Goal: Task Accomplishment & Management: Complete application form

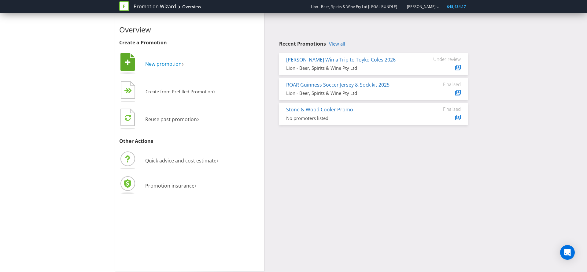
click at [168, 65] on span "New promotion" at bounding box center [163, 63] width 36 height 7
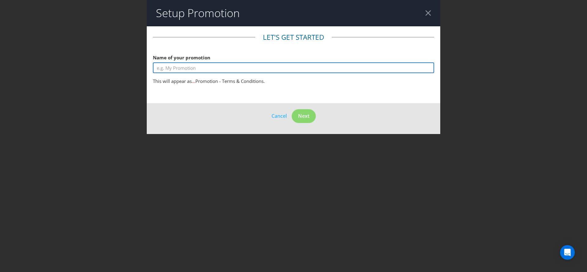
click at [180, 67] on input "text" at bounding box center [293, 67] width 281 height 11
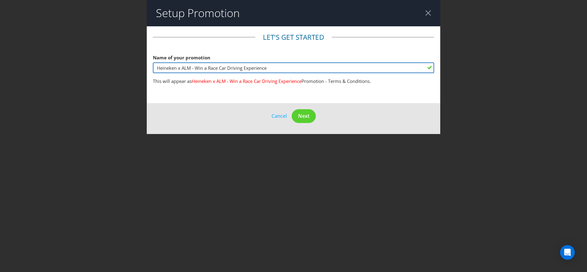
type input "Heineken x ALM - Win a Race Car Driving Experience"
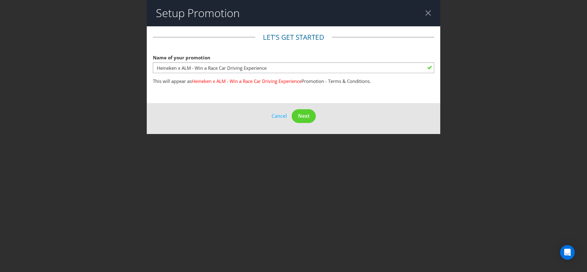
click at [230, 103] on footer "Cancel Next" at bounding box center [293, 118] width 293 height 31
click at [307, 120] on button "Next" at bounding box center [303, 116] width 24 height 14
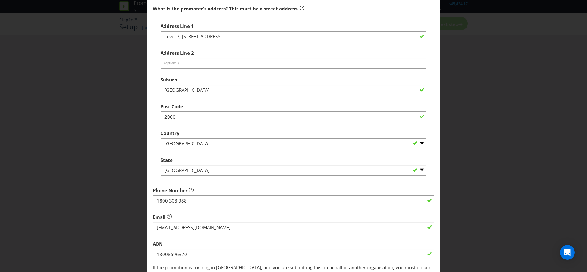
scroll to position [127, 0]
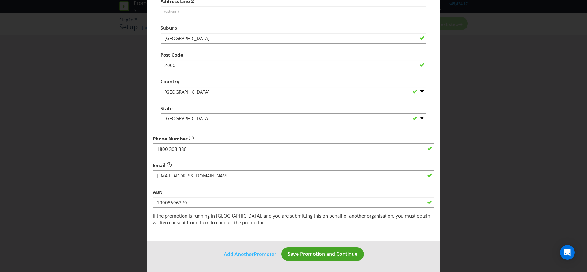
drag, startPoint x: 335, startPoint y: 241, endPoint x: 337, endPoint y: 249, distance: 8.3
click at [335, 241] on footer "Add Another Promoter Save Promotion and Continue" at bounding box center [293, 256] width 293 height 31
click at [337, 253] on span "Save Promotion and Continue" at bounding box center [322, 253] width 70 height 7
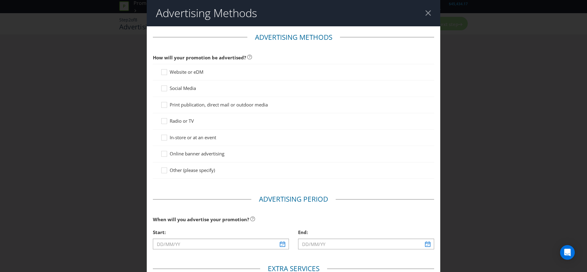
click at [179, 70] on span "Website or eDM" at bounding box center [187, 72] width 34 height 6
click at [0, 0] on input "Website or eDM" at bounding box center [0, 0] width 0 height 0
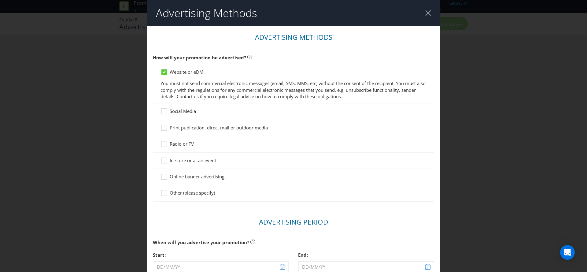
click at [173, 111] on span "Social Media" at bounding box center [183, 111] width 26 height 6
click at [0, 0] on input "Social Media" at bounding box center [0, 0] width 0 height 0
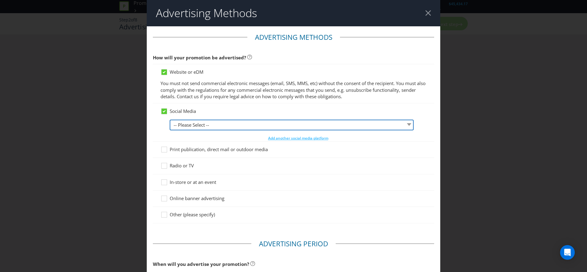
click at [193, 123] on select "-- Please Select -- Facebook X Instagram Snapchat LinkedIn Pinterest Tumblr You…" at bounding box center [292, 124] width 244 height 11
click at [189, 124] on select "-- Please Select -- Facebook X Instagram Snapchat LinkedIn Pinterest Tumblr You…" at bounding box center [292, 124] width 244 height 11
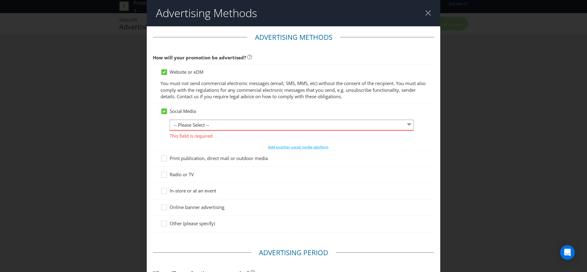
drag, startPoint x: 54, startPoint y: 44, endPoint x: 48, endPoint y: 43, distance: 5.8
click at [54, 44] on div "Advertising Methods Advertising Methods How will your promotion be advertised? …" at bounding box center [293, 136] width 587 height 272
click at [218, 123] on select "-- Please Select -- Facebook X Instagram Snapchat LinkedIn Pinterest Tumblr You…" at bounding box center [292, 124] width 244 height 11
select select "FACEBOOK"
click at [170, 119] on select "-- Please Select -- Facebook X Instagram Snapchat LinkedIn Pinterest Tumblr You…" at bounding box center [292, 124] width 244 height 11
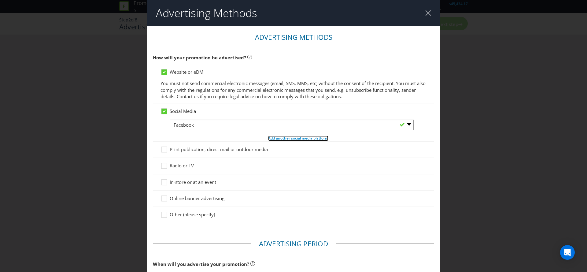
click at [292, 138] on span "Add another social media platform" at bounding box center [298, 137] width 60 height 5
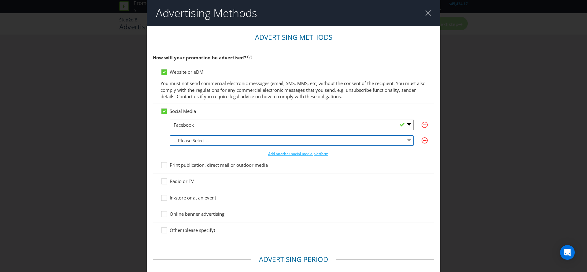
click at [249, 137] on select "-- Please Select -- Facebook X Instagram Snapchat LinkedIn Pinterest Tumblr You…" at bounding box center [292, 140] width 244 height 11
select select "INSTAGRAM"
click at [170, 135] on select "-- Please Select -- Facebook X Instagram Snapchat LinkedIn Pinterest Tumblr You…" at bounding box center [292, 140] width 244 height 11
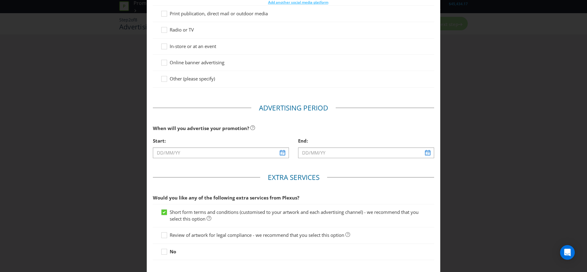
scroll to position [156, 0]
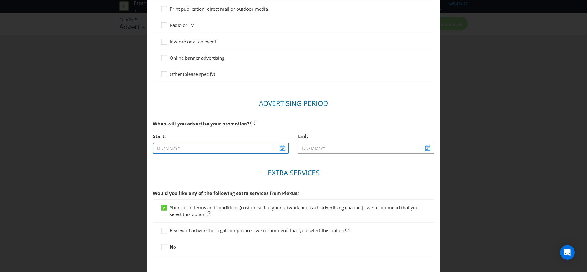
click at [225, 150] on input "text" at bounding box center [221, 148] width 136 height 11
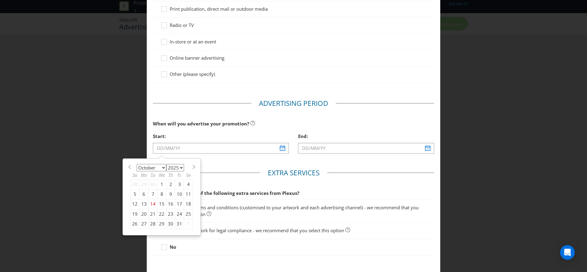
click at [163, 161] on div "January February March April May June July August September October November [D…" at bounding box center [161, 196] width 69 height 71
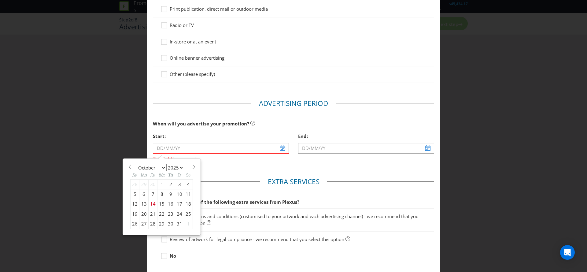
click at [181, 166] on select "2025 2026 2027 2028 2029 2030 2031 2032 2033 2034 2035" at bounding box center [175, 167] width 18 height 7
select select "2026"
click at [166, 164] on select "2025 2026 2027 2028 2029 2030 2031 2032 2033 2034 2035" at bounding box center [175, 167] width 18 height 7
click at [163, 167] on select "January February March April May June July August September October November De…" at bounding box center [152, 167] width 30 height 7
select select "1"
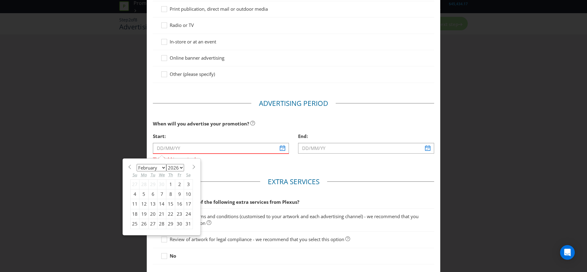
click at [137, 164] on select "January February March April May June July August September October November De…" at bounding box center [152, 167] width 30 height 7
click at [135, 185] on div "1" at bounding box center [134, 184] width 9 height 10
type input "[DATE]"
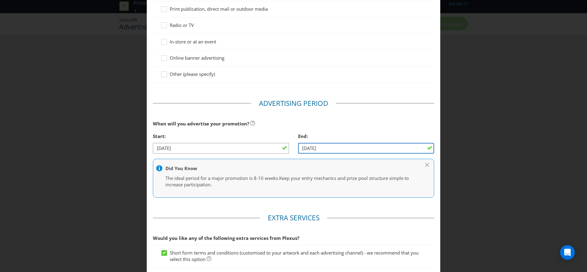
click at [320, 148] on input "[DATE]" at bounding box center [366, 148] width 136 height 11
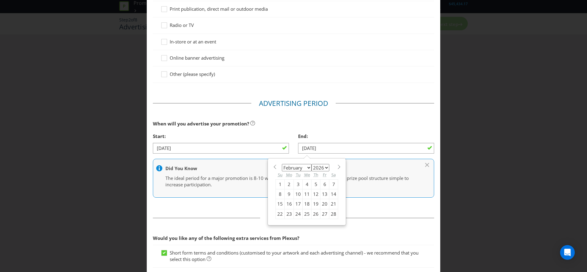
click at [308, 168] on select "January February March April May June July August September October November De…" at bounding box center [297, 167] width 30 height 7
click at [282, 164] on select "January February March April May June July August September October November De…" at bounding box center [297, 167] width 30 height 7
click at [302, 169] on select "January February March April May June July August September October November De…" at bounding box center [297, 167] width 30 height 7
select select "3"
click at [282, 164] on select "January February March April May June July August September October November De…" at bounding box center [297, 167] width 30 height 7
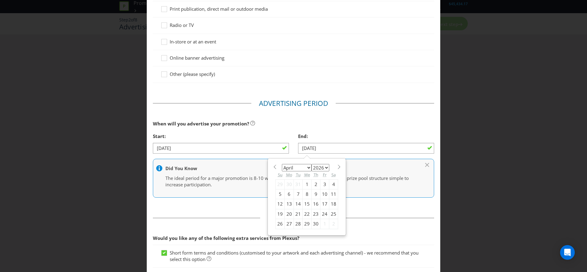
click at [316, 225] on div "30" at bounding box center [315, 224] width 9 height 10
type input "[DATE]"
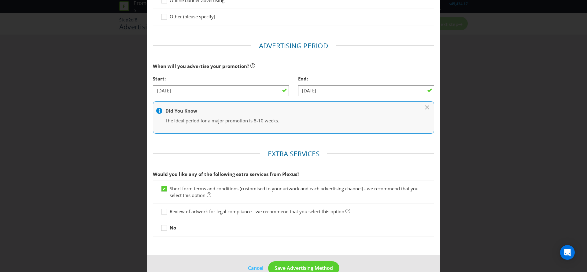
scroll to position [227, 0]
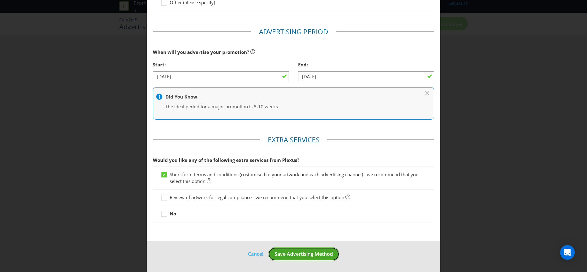
click at [311, 255] on span "Save Advertising Method" at bounding box center [303, 253] width 58 height 7
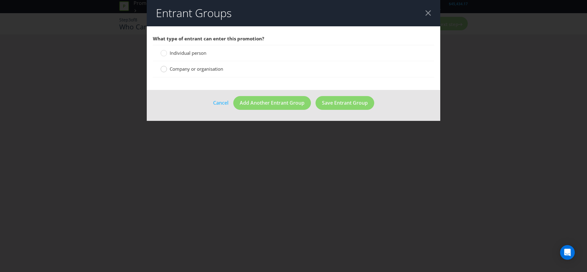
click at [163, 70] on circle at bounding box center [164, 69] width 6 height 6
click at [0, 0] on input "Company or organisation" at bounding box center [0, 0] width 0 height 0
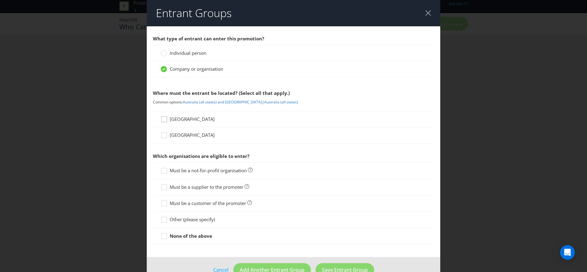
click at [163, 118] on div at bounding box center [164, 116] width 3 height 3
click at [0, 0] on input "[GEOGRAPHIC_DATA]" at bounding box center [0, 0] width 0 height 0
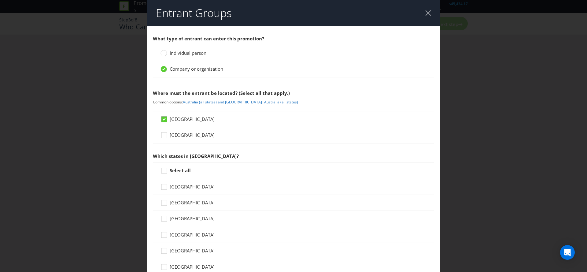
scroll to position [36, 0]
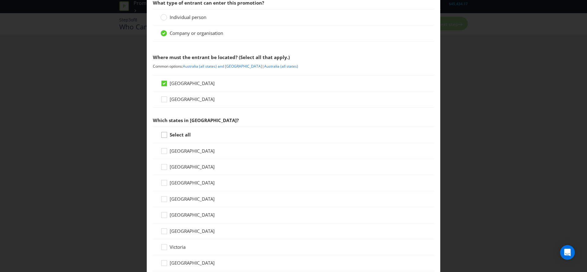
click at [167, 134] on icon at bounding box center [164, 135] width 9 height 9
click at [0, 0] on input "Select all" at bounding box center [0, 0] width 0 height 0
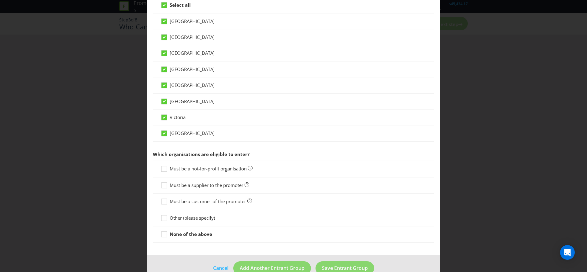
scroll to position [175, 0]
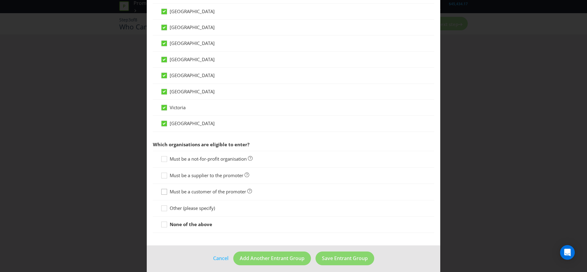
click at [162, 192] on icon at bounding box center [164, 192] width 9 height 9
click at [0, 0] on input "Must be a customer of the promoter" at bounding box center [0, 0] width 0 height 0
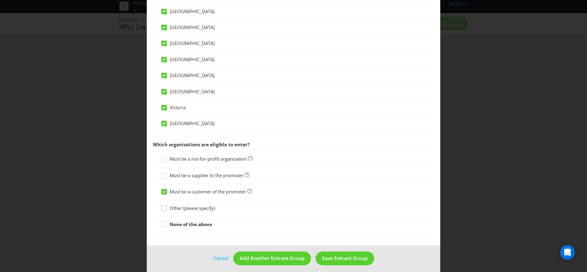
click at [163, 207] on div at bounding box center [164, 205] width 3 height 3
click at [0, 0] on input "Other (please specify)" at bounding box center [0, 0] width 0 height 0
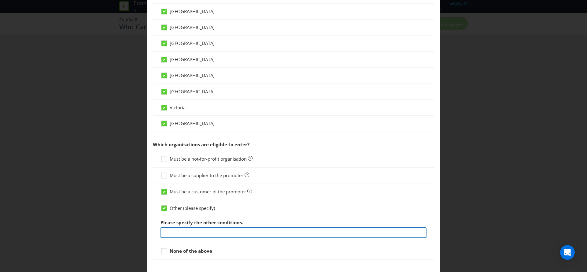
click at [193, 232] on input "text" at bounding box center [293, 232] width 266 height 11
paste input "Entry is only open to Australian Liquor Marketers (ALM) Wholesale liquor custom…"
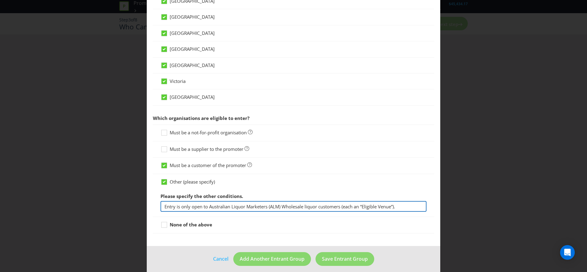
scroll to position [206, 0]
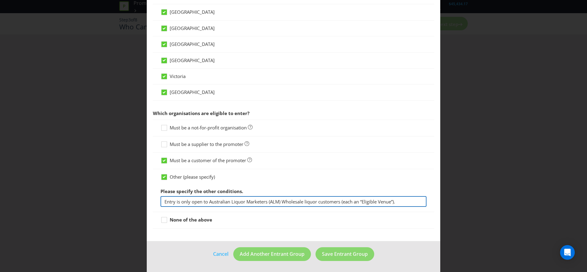
type input "Entry is only open to Australian Liquor Marketers (ALM) Wholesale liquor custom…"
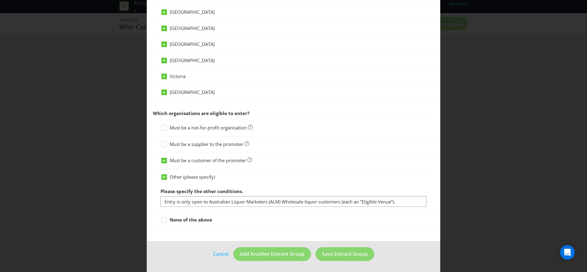
click at [284, 228] on div at bounding box center [293, 228] width 281 height 1
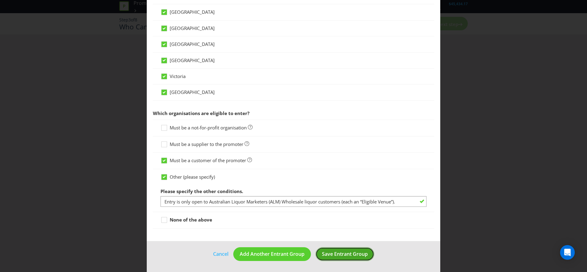
click at [341, 251] on span "Save Entrant Group" at bounding box center [345, 253] width 46 height 7
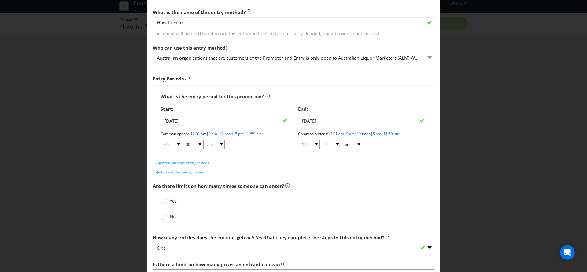
scroll to position [28, 0]
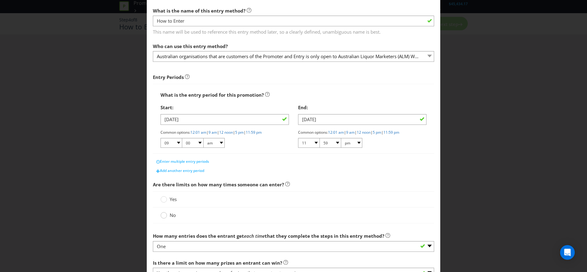
click at [164, 216] on circle at bounding box center [164, 215] width 6 height 6
click at [0, 0] on input "No" at bounding box center [0, 0] width 0 height 0
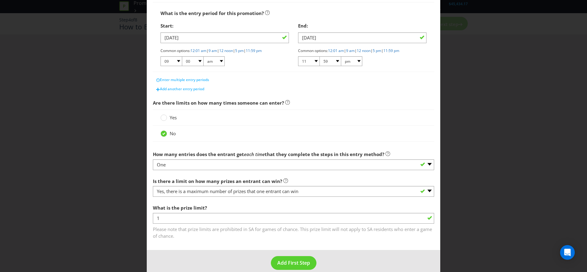
scroll to position [118, 0]
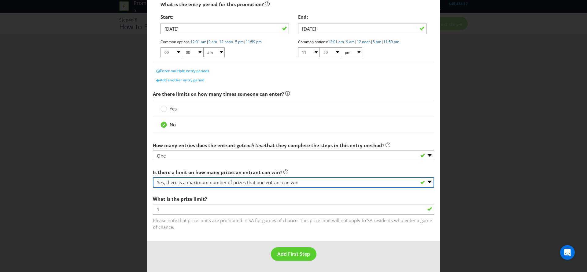
click at [261, 184] on select "-- Please select -- Yes, there is a maximum number of prizes that one entrant c…" at bounding box center [293, 182] width 281 height 11
click at [255, 185] on select "-- Please select -- Yes, there is a maximum number of prizes that one entrant c…" at bounding box center [293, 182] width 281 height 11
click at [153, 177] on select "-- Please select -- Yes, there is a maximum number of prizes that one entrant c…" at bounding box center [293, 182] width 281 height 11
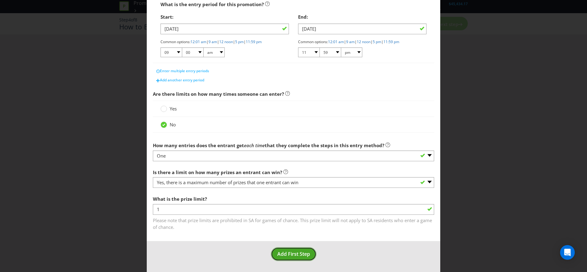
click at [303, 255] on span "Add First Step" at bounding box center [293, 253] width 33 height 7
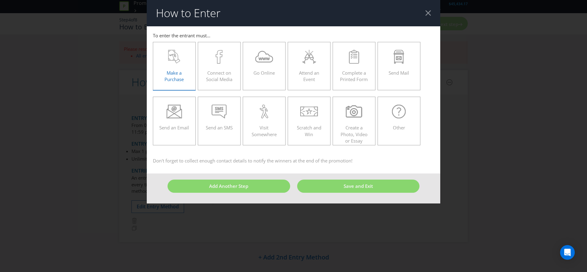
click at [171, 65] on div "Make a Purchase" at bounding box center [174, 63] width 30 height 27
click at [0, 0] on input "Make a Purchase" at bounding box center [0, 0] width 0 height 0
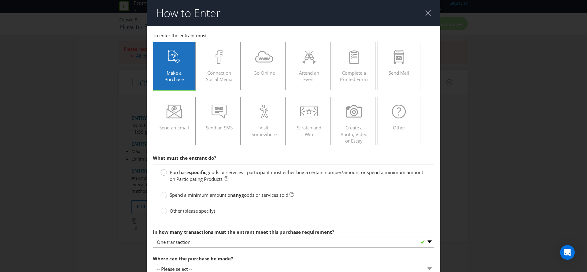
click at [161, 171] on circle at bounding box center [164, 172] width 6 height 6
click at [0, 0] on input "Purchase specific goods or services - participant must either buy a certain num…" at bounding box center [0, 0] width 0 height 0
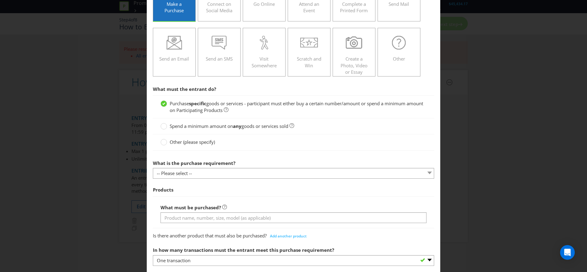
scroll to position [70, 0]
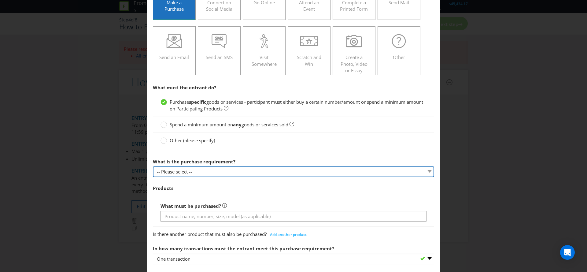
click at [209, 175] on select "-- Please select -- Buy a certain number of these products or services Spend a …" at bounding box center [293, 171] width 281 height 11
select select "MINIMUM_QUANTITY"
click at [153, 166] on select "-- Please select -- Buy a certain number of these products or services Spend a …" at bounding box center [293, 171] width 281 height 11
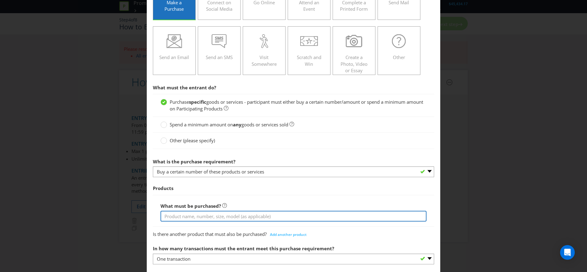
click at [210, 215] on input "text" at bounding box center [293, 215] width 266 height 11
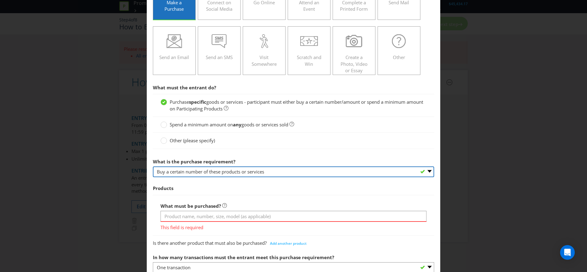
click at [180, 172] on select "-- Please select -- Buy a certain number of these products or services Spend a …" at bounding box center [293, 171] width 281 height 11
click at [153, 166] on select "-- Please select -- Buy a certain number of these products or services Spend a …" at bounding box center [293, 171] width 281 height 11
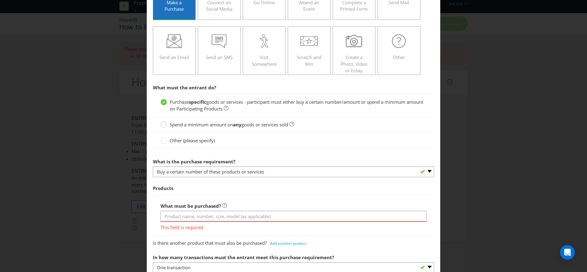
click at [161, 127] on icon at bounding box center [163, 124] width 6 height 6
click at [0, 0] on input "Spend a minimum amount on any goods or services sold" at bounding box center [0, 0] width 0 height 0
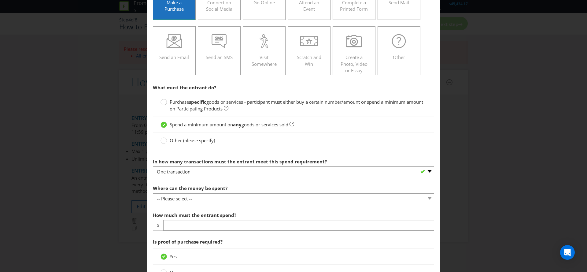
click at [164, 102] on circle at bounding box center [164, 102] width 6 height 6
click at [0, 0] on input "Purchase specific goods or services - participant must either buy a certain num…" at bounding box center [0, 0] width 0 height 0
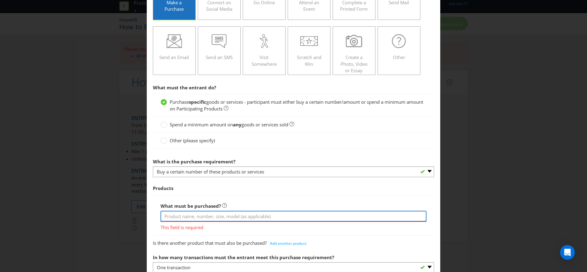
click at [202, 215] on input "text" at bounding box center [293, 215] width 266 height 11
click at [186, 217] on input "text" at bounding box center [293, 215] width 266 height 11
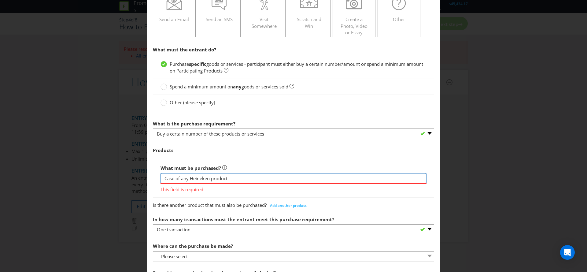
scroll to position [113, 0]
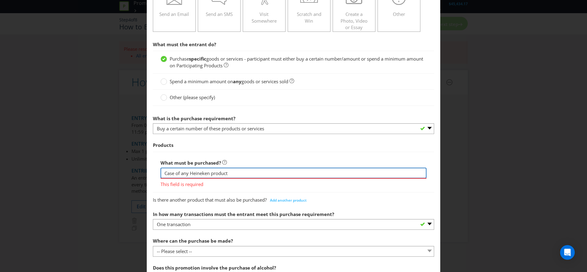
type input "Case of any Heineken product"
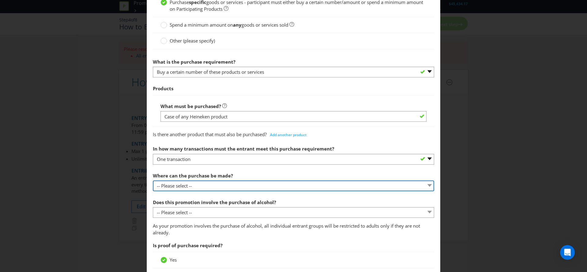
scroll to position [170, 0]
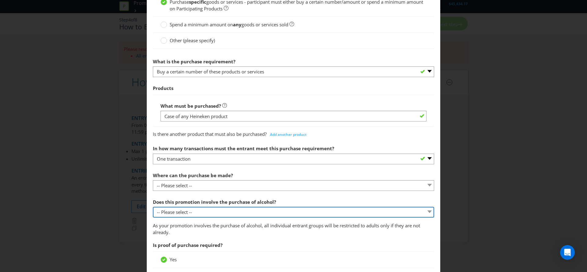
click at [213, 214] on div "Does this promotion involve the purchase of alcohol? -- Please select -- Yes, f…" at bounding box center [293, 207] width 281 height 22
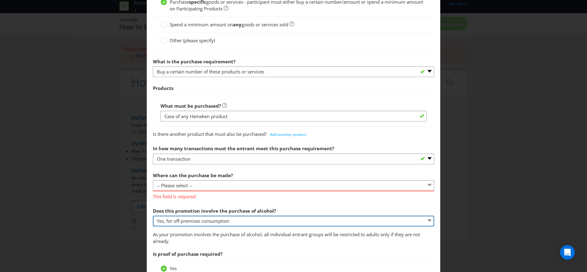
click at [153, 215] on select "-- Please select -- Yes, for on-premises consumption Yes, for off-premises cons…" at bounding box center [293, 220] width 281 height 11
click at [210, 219] on select "-- Please select -- Yes, for on-premises consumption Yes, for off-premises cons…" at bounding box center [293, 220] width 281 height 11
select select "YES_ON_PREMISES"
click at [153, 215] on select "-- Please select -- Yes, for on-premises consumption Yes, for off-premises cons…" at bounding box center [293, 220] width 281 height 11
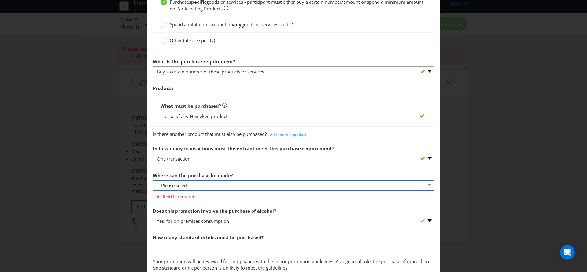
click at [216, 186] on select "-- Please select -- Any stores displaying promotional material (including onlin…" at bounding box center [293, 185] width 281 height 11
click at [229, 185] on select "-- Please select -- Any stores displaying promotional material (including onlin…" at bounding box center [293, 185] width 281 height 11
select select "SPECIFIC"
click at [153, 180] on select "-- Please select -- Any stores displaying promotional material (including onlin…" at bounding box center [293, 185] width 281 height 11
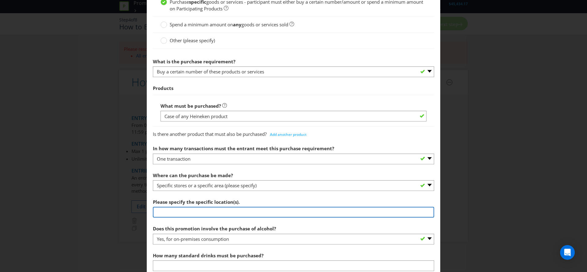
click at [224, 211] on input "text" at bounding box center [293, 212] width 281 height 11
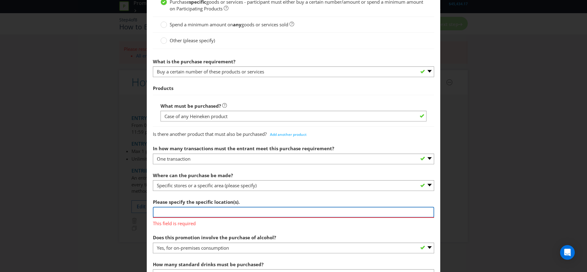
click at [247, 210] on input "text" at bounding box center [293, 212] width 281 height 11
paste input "Australian Liquor Marketers (ALM) Wholesale liquor customers"
click at [279, 213] on input "Australian Liquor Marketers (ALM) Wholesale liquor customers" at bounding box center [293, 212] width 281 height 11
drag, startPoint x: 277, startPoint y: 213, endPoint x: 233, endPoint y: 213, distance: 44.3
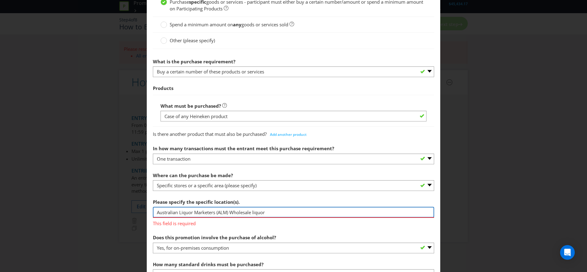
click at [233, 213] on input "Australian Liquor Marketers (ALM) Wholesale liquor" at bounding box center [293, 212] width 281 height 11
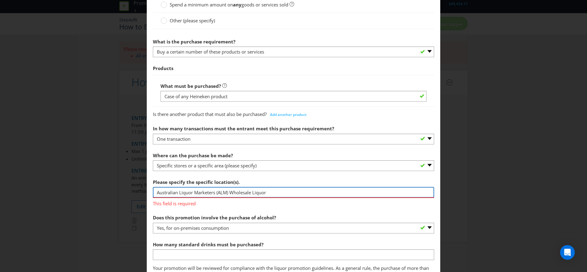
scroll to position [193, 0]
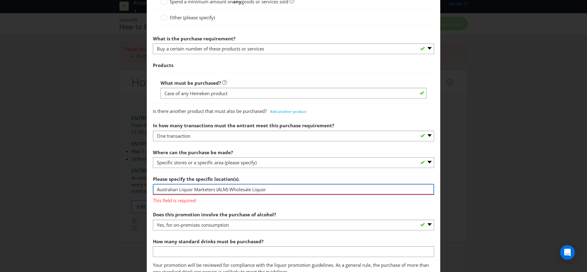
type input "Australian Liquor Marketers (ALM) Wholesale Liquor"
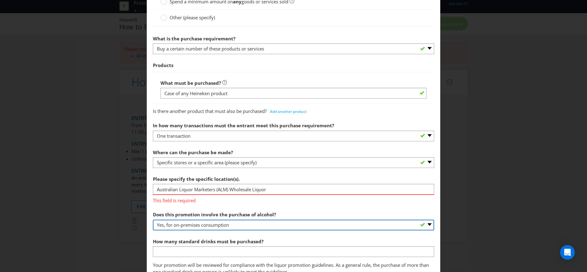
click at [236, 226] on span "Does this promotion involve the purchase of alcohol? -- Please select -- Yes, f…" at bounding box center [293, 254] width 281 height 93
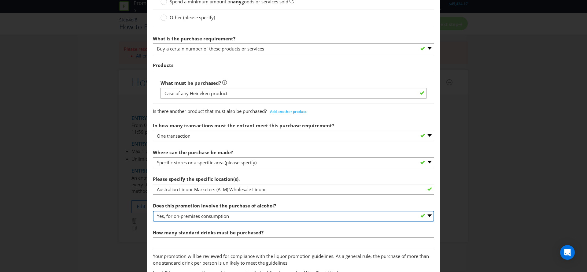
click at [153, 210] on select "-- Please select -- Yes, for on-premises consumption Yes, for off-premises cons…" at bounding box center [293, 215] width 281 height 11
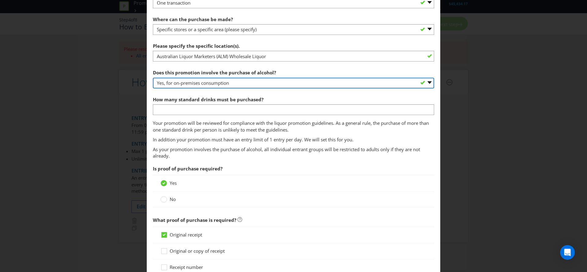
scroll to position [358, 0]
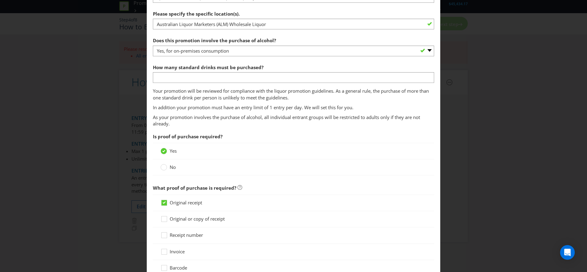
click at [167, 166] on label "No" at bounding box center [168, 167] width 16 height 6
click at [0, 0] on input "No" at bounding box center [0, 0] width 0 height 0
click at [165, 202] on circle at bounding box center [164, 202] width 6 height 6
click at [0, 0] on input "Yes" at bounding box center [0, 0] width 0 height 0
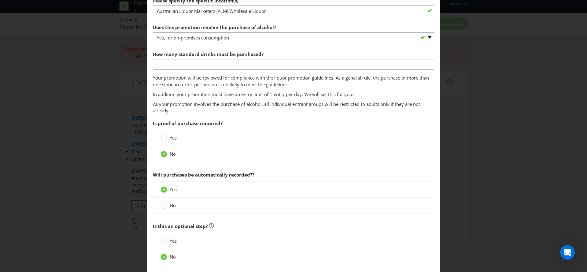
scroll to position [407, 0]
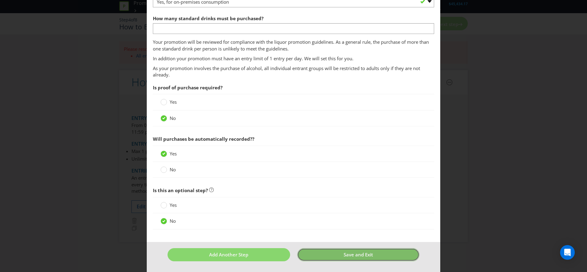
click at [339, 256] on button "Save and Exit" at bounding box center [358, 254] width 123 height 13
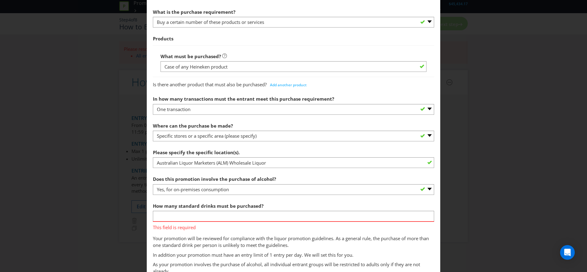
scroll to position [222, 0]
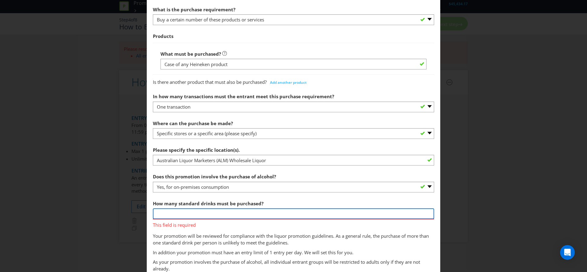
click at [244, 216] on input "number" at bounding box center [293, 213] width 281 height 11
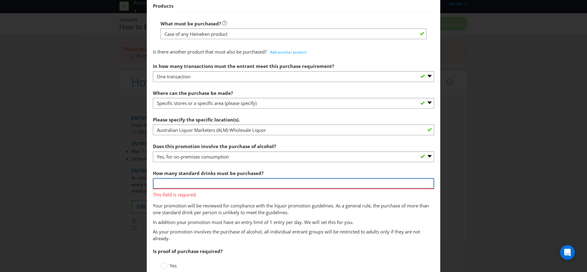
scroll to position [254, 0]
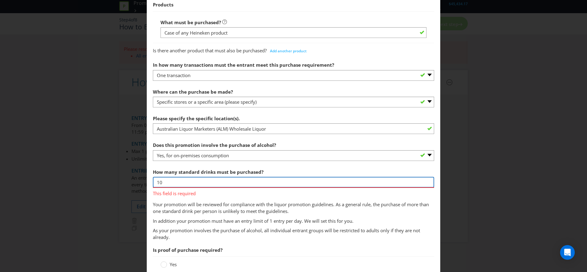
type input "10"
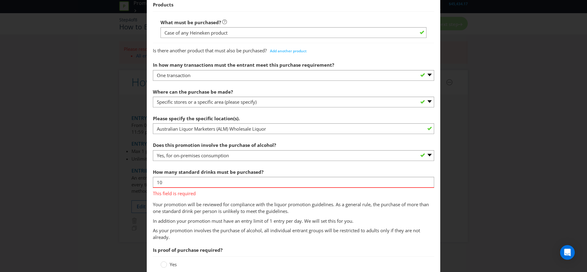
click at [280, 226] on section "What must the entrant do? Purchase specific goods or services - participant mus…" at bounding box center [293, 120] width 281 height 445
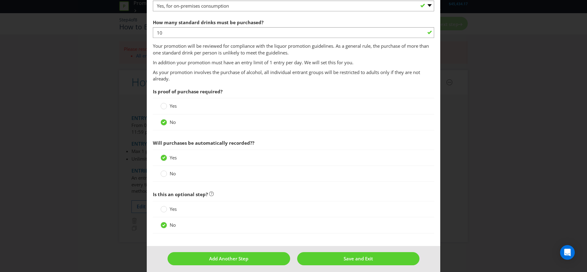
scroll to position [407, 0]
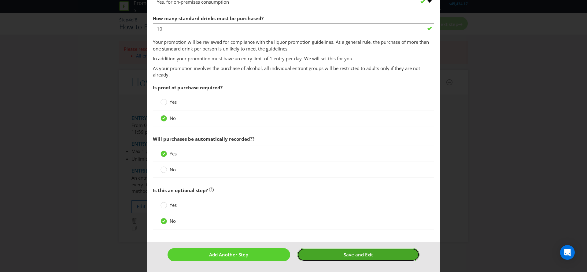
click at [359, 258] on button "Save and Exit" at bounding box center [358, 254] width 123 height 13
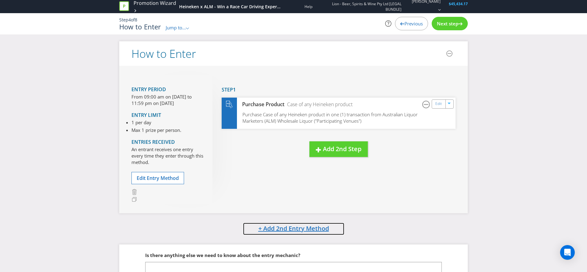
click at [310, 232] on button "+ Add 2nd Entry Method" at bounding box center [294, 228] width 102 height 13
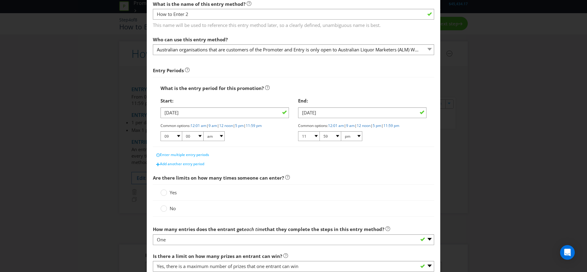
scroll to position [35, 0]
click at [164, 207] on circle at bounding box center [164, 207] width 6 height 6
click at [0, 0] on input "No" at bounding box center [0, 0] width 0 height 0
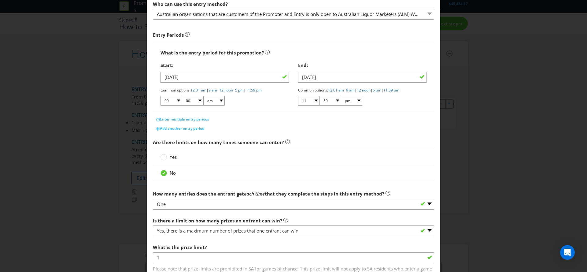
scroll to position [71, 0]
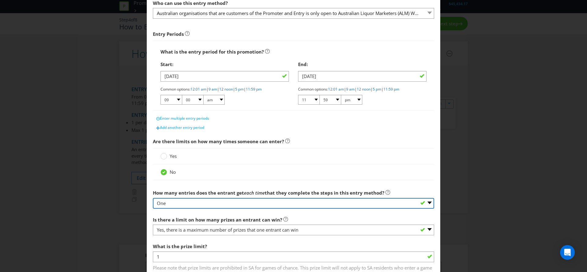
click at [174, 203] on select "-- Please select -- One More than one Other (please specify) Not applicable - g…" at bounding box center [293, 203] width 281 height 11
select select "MORE_THAN_ONE"
click at [153, 198] on select "-- Please select -- One More than one Other (please specify) Not applicable - g…" at bounding box center [293, 203] width 281 height 11
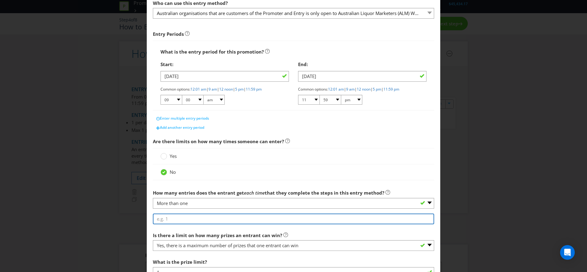
click at [174, 218] on input "number" at bounding box center [293, 218] width 281 height 11
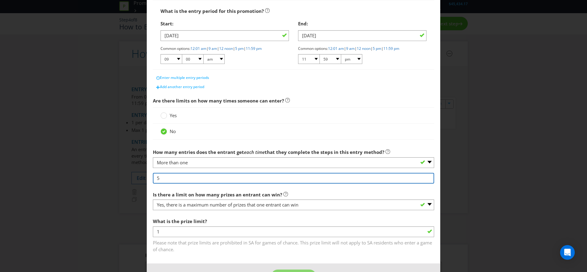
type input "5"
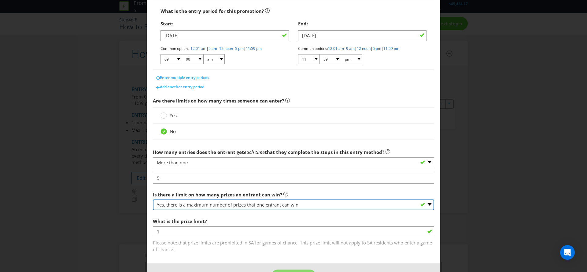
click at [171, 207] on select "-- Please select -- Yes, there is a maximum number of prizes that one entrant c…" at bounding box center [293, 204] width 281 height 11
click at [153, 199] on select "-- Please select -- Yes, there is a maximum number of prizes that one entrant c…" at bounding box center [293, 204] width 281 height 11
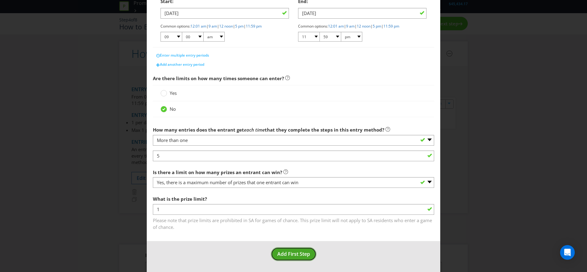
click at [299, 251] on span "Add First Step" at bounding box center [293, 253] width 33 height 7
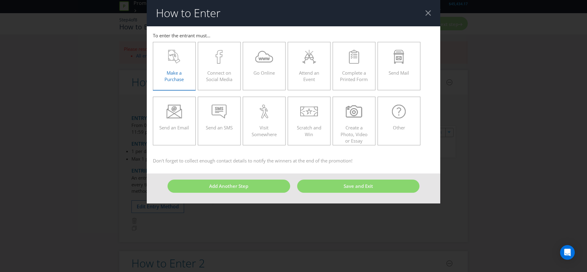
click at [171, 68] on div "Make a Purchase" at bounding box center [174, 63] width 30 height 27
click at [0, 0] on input "Make a Purchase" at bounding box center [0, 0] width 0 height 0
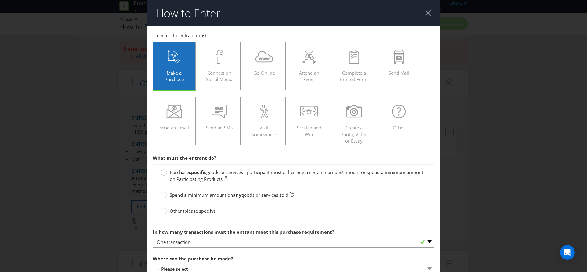
click at [164, 173] on circle at bounding box center [164, 172] width 6 height 6
click at [0, 0] on input "Purchase specific goods or services - participant must either buy a certain num…" at bounding box center [0, 0] width 0 height 0
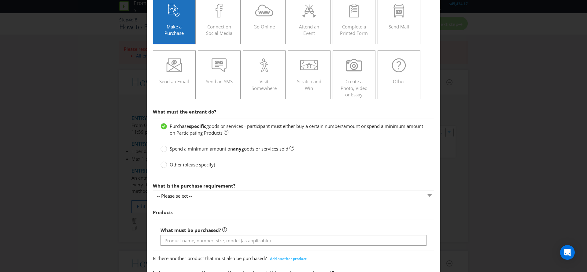
scroll to position [56, 0]
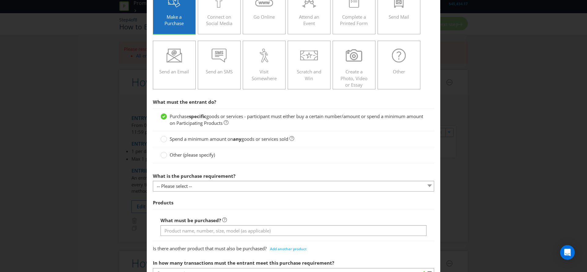
click at [196, 192] on span "What is the purchase requirement? -- Please select -- Buy a certain number of t…" at bounding box center [293, 212] width 281 height 84
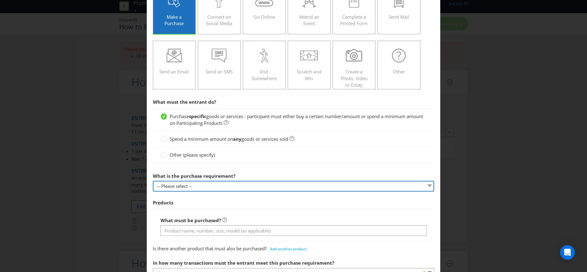
click at [194, 188] on select "-- Please select -- Buy a certain number of these products or services Spend a …" at bounding box center [293, 186] width 281 height 11
select select "MINIMUM_QUANTITY"
click at [153, 181] on select "-- Please select -- Buy a certain number of these products or services Spend a …" at bounding box center [293, 186] width 281 height 11
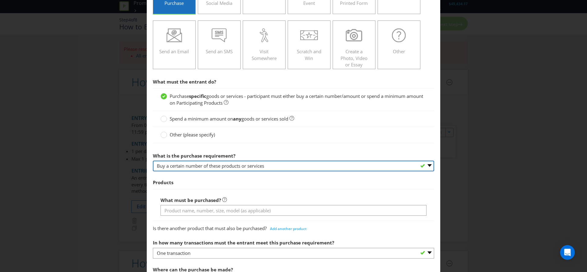
scroll to position [92, 0]
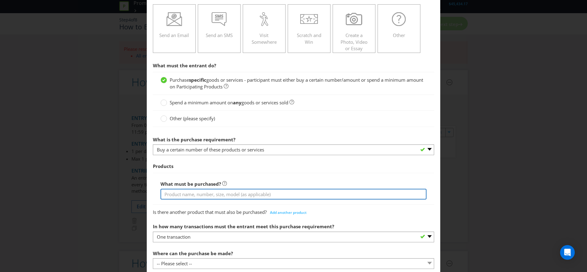
click at [192, 192] on input "text" at bounding box center [293, 193] width 266 height 11
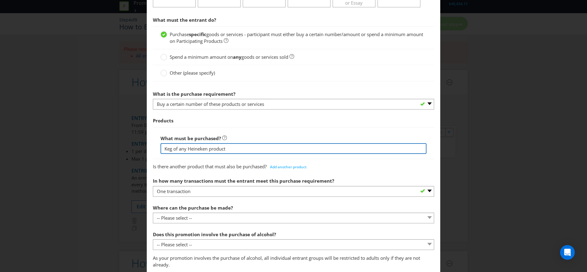
scroll to position [146, 0]
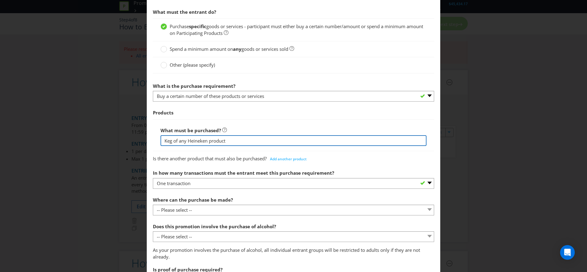
type input "Keg of any Heineken product"
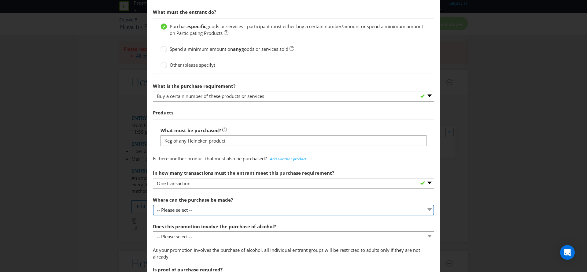
click at [209, 208] on select "-- Please select -- Any stores displaying promotional material (including onlin…" at bounding box center [293, 209] width 281 height 11
click at [153, 204] on select "-- Please select -- Any stores displaying promotional material (including onlin…" at bounding box center [293, 209] width 281 height 11
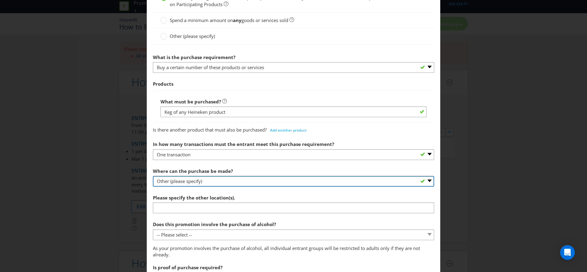
scroll to position [197, 0]
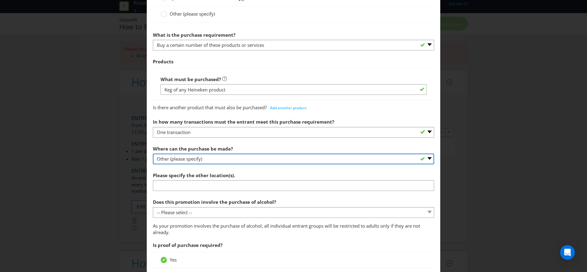
click at [190, 159] on select "-- Please select -- Any stores displaying promotional material (including onlin…" at bounding box center [293, 158] width 281 height 11
select select "SPECIFIC"
click at [153, 153] on select "-- Please select -- Any stores displaying promotional material (including onlin…" at bounding box center [293, 158] width 281 height 11
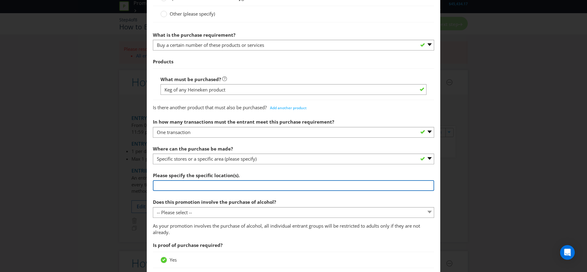
click at [190, 184] on input "text" at bounding box center [293, 185] width 281 height 11
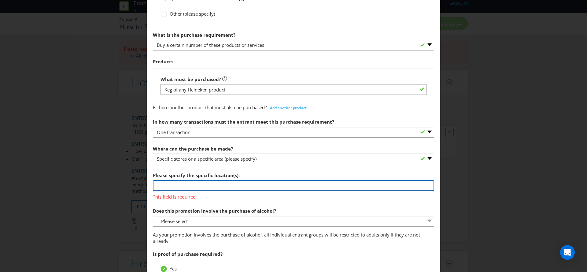
click at [204, 189] on input "text" at bounding box center [293, 185] width 281 height 11
paste input "Australian Liquor Marketers (ALM) Wholesale liquor"
click at [255, 186] on input "Australian Liquor Marketers (ALM) Wholesale liquor" at bounding box center [293, 185] width 281 height 11
type input "Australian Liquor Marketers (ALM) Wholesale Liquor"
click at [248, 201] on section "What must the entrant do? Purchase specific goods or services - participant mus…" at bounding box center [293, 217] width 281 height 524
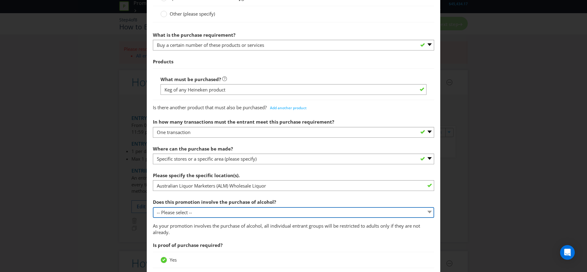
click at [248, 212] on select "-- Please select -- Yes, for on-premises consumption Yes, for off-premises cons…" at bounding box center [293, 212] width 281 height 11
select select "YES_ON_PREMISES"
click at [153, 207] on select "-- Please select -- Yes, for on-premises consumption Yes, for off-premises cons…" at bounding box center [293, 212] width 281 height 11
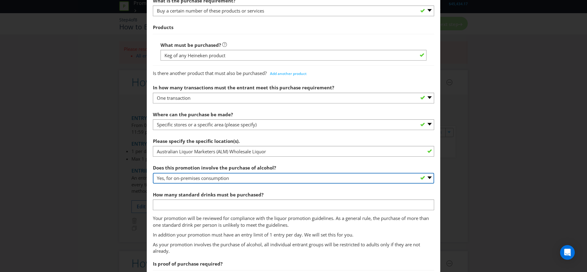
scroll to position [232, 0]
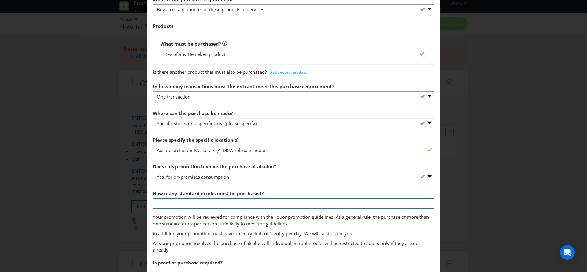
click at [240, 202] on input "number" at bounding box center [293, 203] width 281 height 11
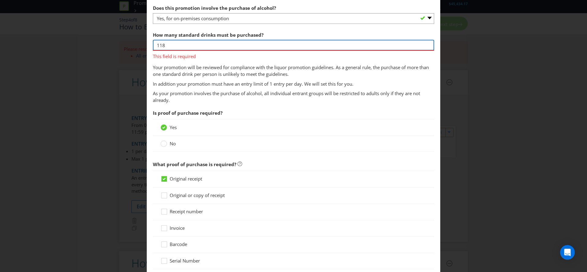
scroll to position [392, 0]
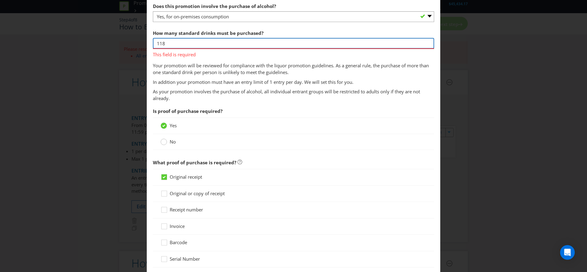
type input "118"
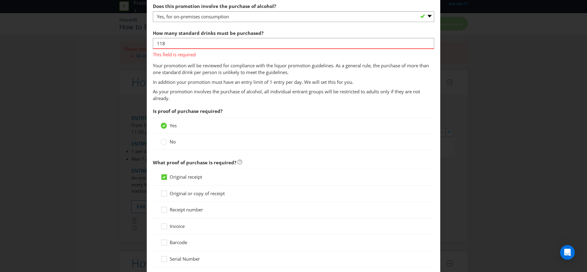
click at [164, 143] on div "Is proof of purchase required? Yes No" at bounding box center [293, 129] width 281 height 48
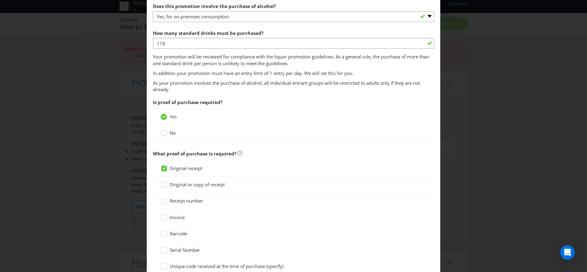
click at [163, 136] on div at bounding box center [163, 134] width 6 height 8
click at [0, 0] on input "No" at bounding box center [0, 0] width 0 height 0
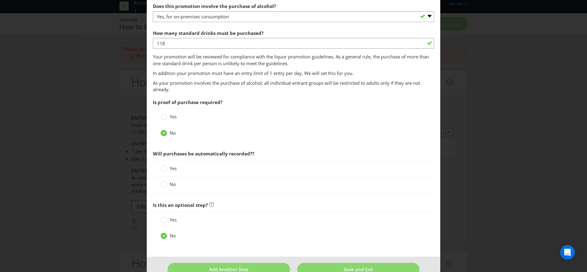
scroll to position [407, 0]
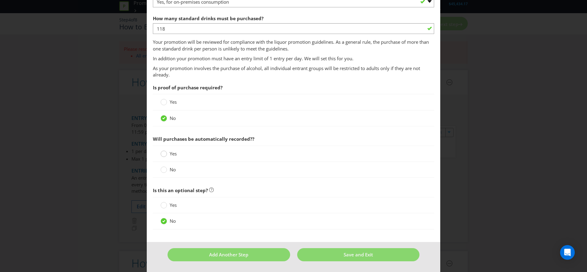
click at [164, 155] on circle at bounding box center [164, 153] width 6 height 6
click at [0, 0] on input "Yes" at bounding box center [0, 0] width 0 height 0
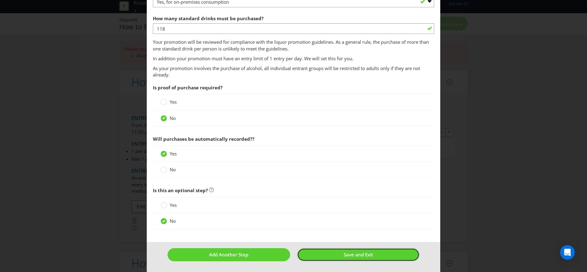
click at [348, 254] on span "Save and Exit" at bounding box center [357, 254] width 29 height 6
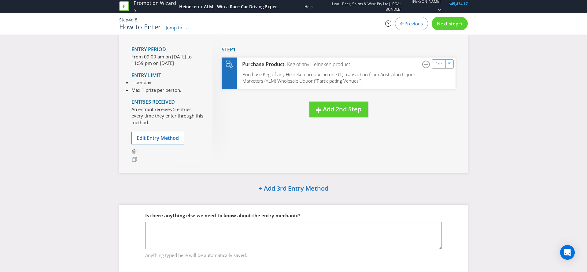
scroll to position [237, 0]
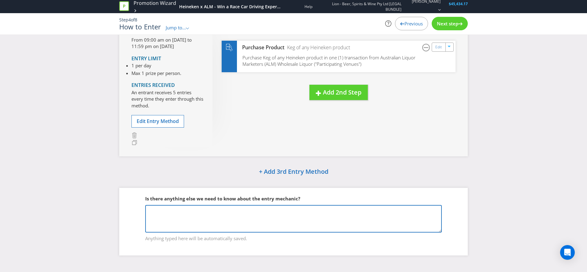
click at [309, 220] on textarea at bounding box center [293, 218] width 296 height 27
drag, startPoint x: 183, startPoint y: 214, endPoint x: 134, endPoint y: 211, distance: 49.3
click at [134, 211] on fieldset "Is there anything else we need to know about the entry mechanic? Reference Anyt…" at bounding box center [293, 214] width 324 height 63
click at [298, 210] on textarea "Reference Kirin Hyoketsu ALM promotion and replciate the mechaic fpr Heineken." at bounding box center [293, 218] width 296 height 27
click at [366, 210] on textarea "Reference Kirin Hyoketsu ALM promotion and replicate the mechanic for Heineken." at bounding box center [293, 218] width 296 height 27
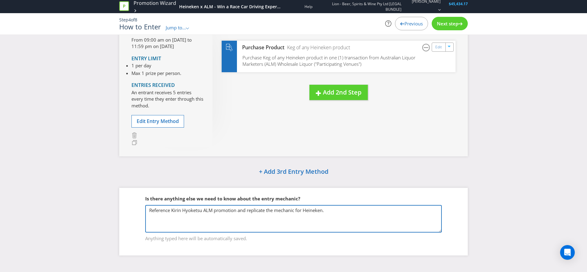
type textarea "Reference Kirin Hyoketsu ALM promotion and replicate the mechanic for Heineken."
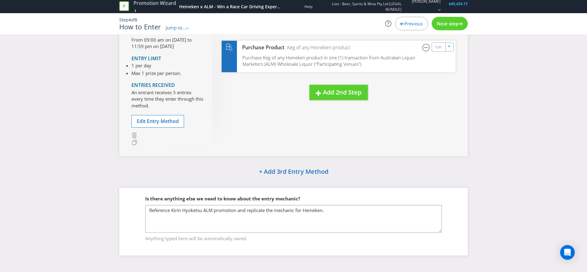
drag, startPoint x: 485, startPoint y: 160, endPoint x: 482, endPoint y: 164, distance: 5.2
click at [484, 160] on div "How to Enter Entry Period From 09:00 am on [DATE] to 11:59 pm on [DATE] Entry L…" at bounding box center [293, 34] width 587 height 460
click at [446, 23] on span "Next step" at bounding box center [447, 23] width 21 height 6
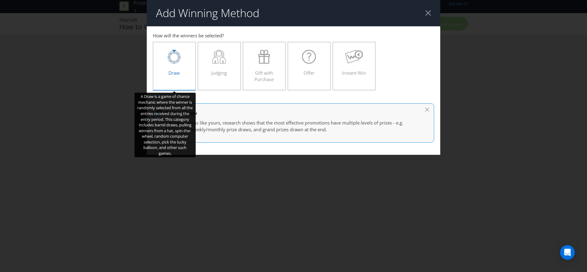
click at [174, 65] on div "Draw" at bounding box center [174, 63] width 30 height 27
click at [0, 0] on input "Draw" at bounding box center [0, 0] width 0 height 0
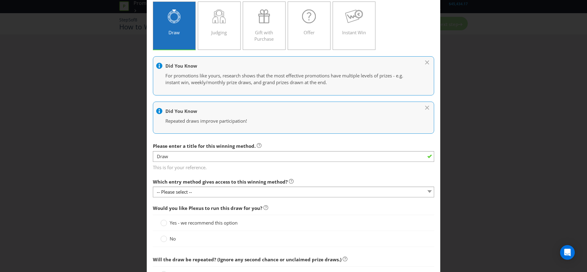
scroll to position [66, 0]
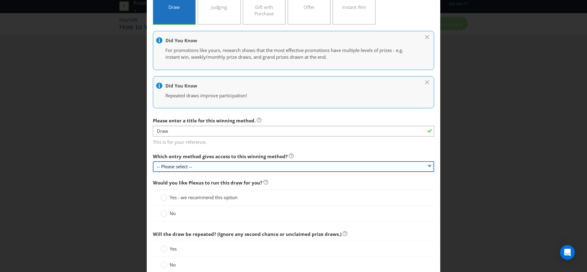
click at [191, 166] on select "-- Please select --" at bounding box center [293, 166] width 281 height 11
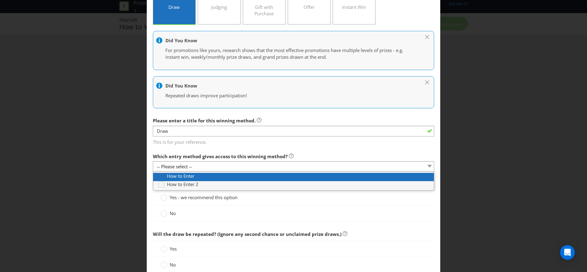
click at [162, 177] on icon at bounding box center [162, 177] width 9 height 9
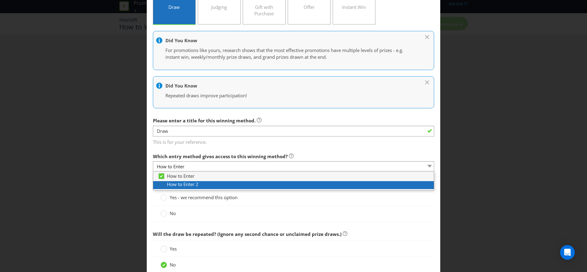
click at [162, 185] on icon at bounding box center [162, 185] width 9 height 9
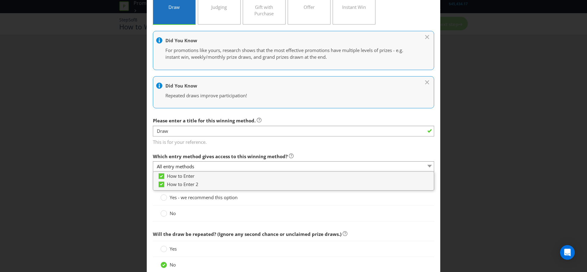
click at [251, 145] on main "How to Enter How to Enter 2 How will the winners be selected? Draw Judging Gift…" at bounding box center [293, 200] width 293 height 479
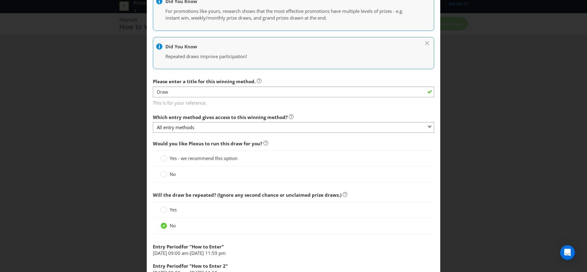
scroll to position [106, 0]
click at [162, 157] on circle at bounding box center [164, 157] width 6 height 6
click at [0, 0] on input "Yes - we recommend this option" at bounding box center [0, 0] width 0 height 0
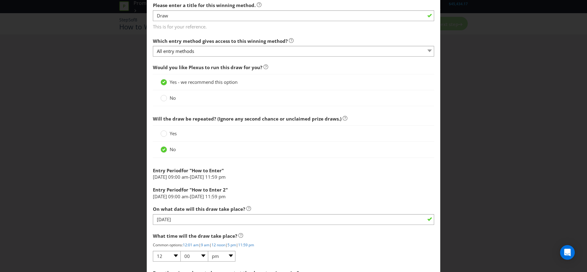
scroll to position [208, 0]
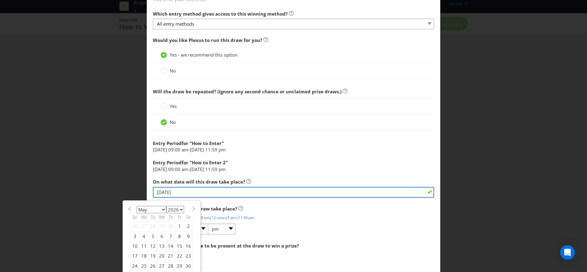
click at [192, 193] on input "[DATE]" at bounding box center [293, 192] width 281 height 11
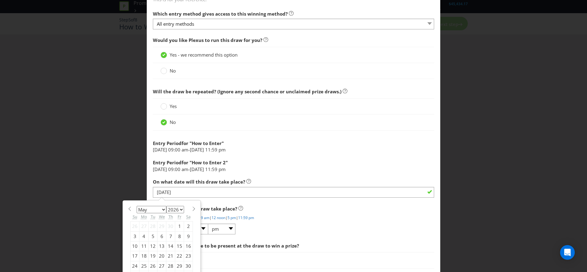
click at [162, 208] on select "January February March April May June July August September October November De…" at bounding box center [152, 209] width 30 height 7
click at [137, 206] on select "January February March April May June July August September October November De…" at bounding box center [152, 209] width 30 height 7
click at [144, 237] on div "4" at bounding box center [143, 236] width 9 height 10
type input "[DATE]"
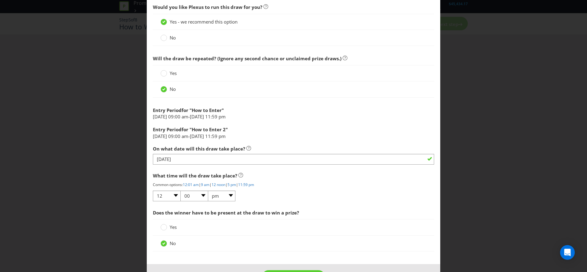
scroll to position [264, 0]
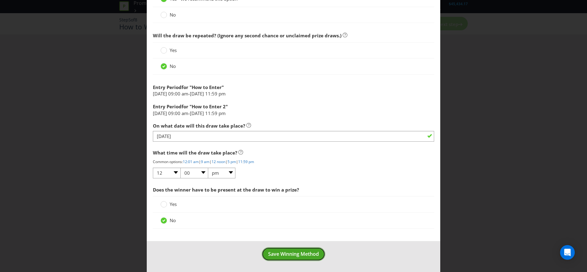
click at [298, 253] on span "Save Winning Method" at bounding box center [293, 253] width 51 height 7
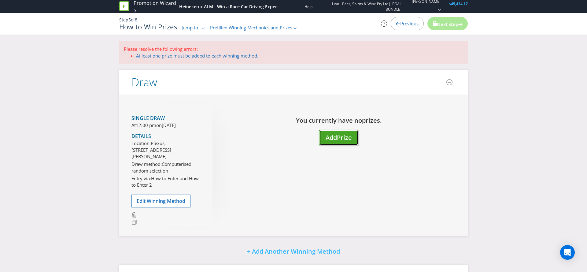
click at [338, 145] on button "Add Prize" at bounding box center [338, 138] width 39 height 16
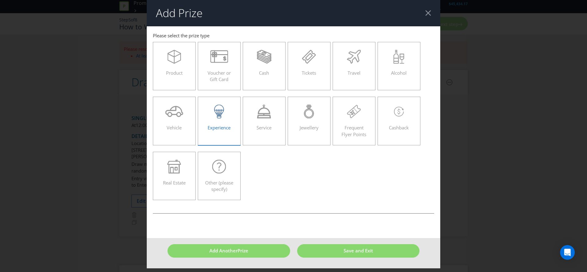
click at [206, 116] on div at bounding box center [219, 111] width 30 height 14
click at [0, 0] on input "Experience" at bounding box center [0, 0] width 0 height 0
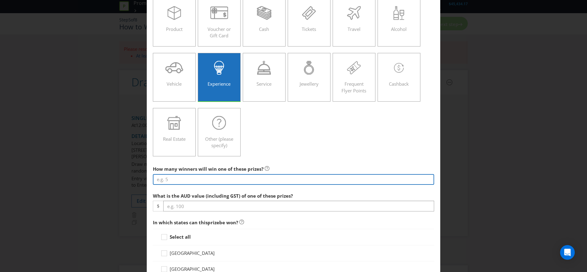
scroll to position [47, 0]
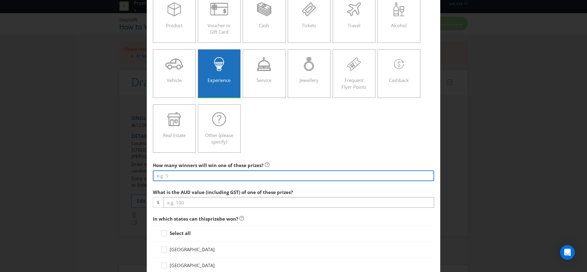
click at [268, 175] on input "number" at bounding box center [293, 175] width 281 height 11
type input "1"
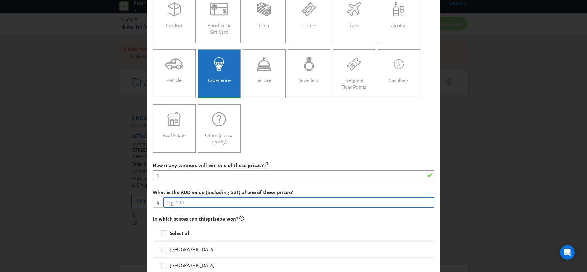
click at [259, 203] on input "number" at bounding box center [298, 202] width 271 height 11
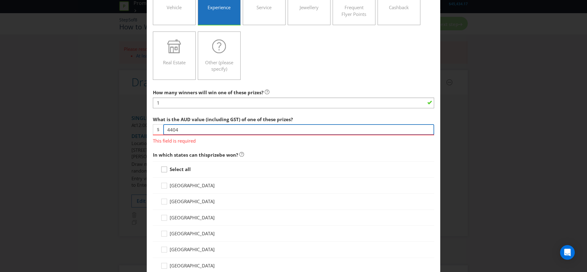
type input "4404"
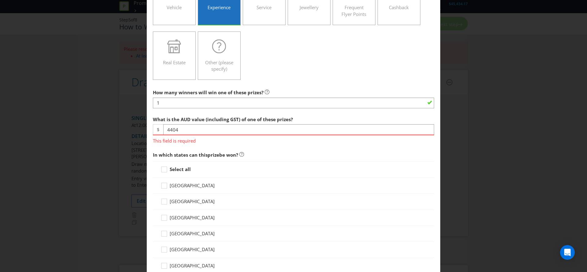
click at [166, 170] on div "Select all" at bounding box center [293, 169] width 281 height 16
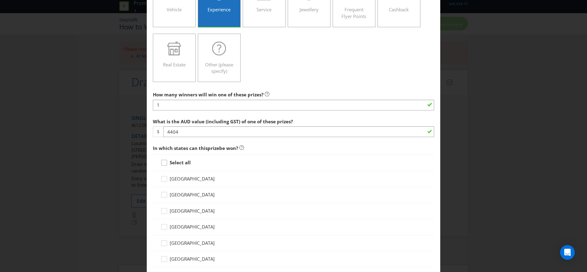
click at [165, 163] on icon at bounding box center [164, 163] width 9 height 9
click at [0, 0] on input "Select all" at bounding box center [0, 0] width 0 height 0
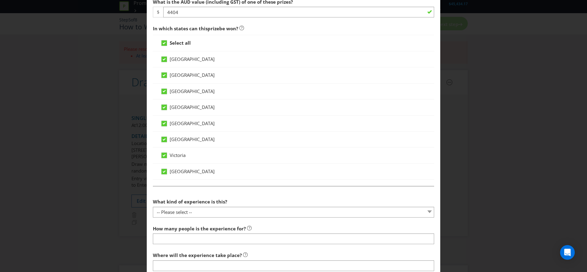
scroll to position [243, 0]
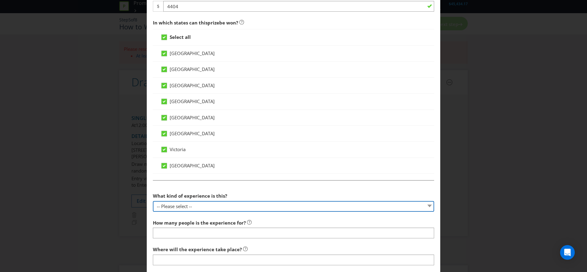
click at [247, 204] on select "-- Please select -- Dining Wellness Celebrity Encounter Activities and Sports O…" at bounding box center [293, 206] width 281 height 11
select select "ACTIVITIES"
click at [153, 201] on select "-- Please select -- Dining Wellness Celebrity Encounter Activities and Sports O…" at bounding box center [293, 206] width 281 height 11
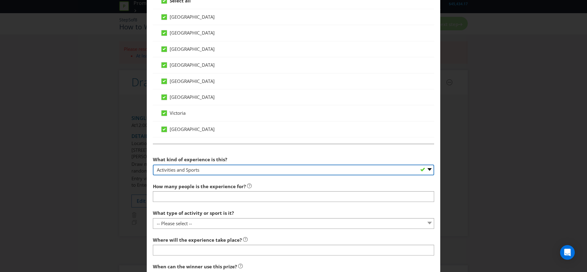
scroll to position [280, 0]
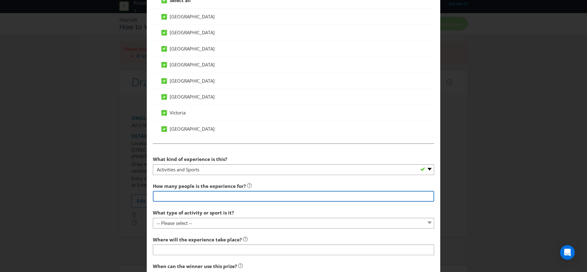
click at [226, 193] on input "number" at bounding box center [293, 196] width 281 height 11
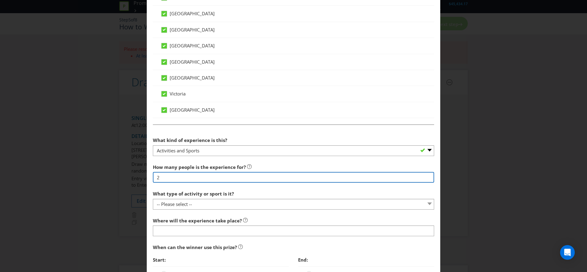
type input "2"
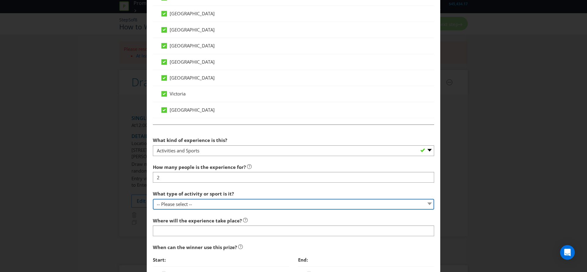
click at [228, 206] on select "-- Please select -- Land sports (please specify) Water sports Snow sports (plea…" at bounding box center [293, 204] width 281 height 11
select select "DRIVING"
click at [153, 199] on select "-- Please select -- Land sports (please specify) Water sports Snow sports (plea…" at bounding box center [293, 204] width 281 height 11
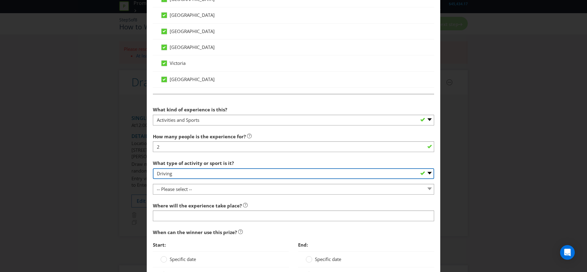
scroll to position [333, 0]
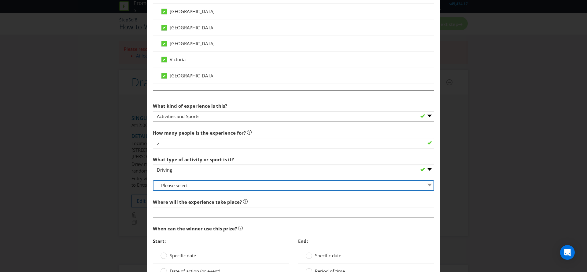
click at [194, 183] on select "-- Please select -- Driver training Go karting Motorbike rides Off road Race or…" at bounding box center [293, 185] width 281 height 11
click at [153, 180] on select "-- Please select -- Driver training Go karting Motorbike rides Off road Race or…" at bounding box center [293, 185] width 281 height 11
click at [194, 187] on select "-- Please select -- Driver training Go karting Motorbike rides Off road Race or…" at bounding box center [293, 185] width 281 height 11
select select "RACE_OR_STUNT_DRIVING"
click at [153, 180] on select "-- Please select -- Driver training Go karting Motorbike rides Off road Race or…" at bounding box center [293, 185] width 281 height 11
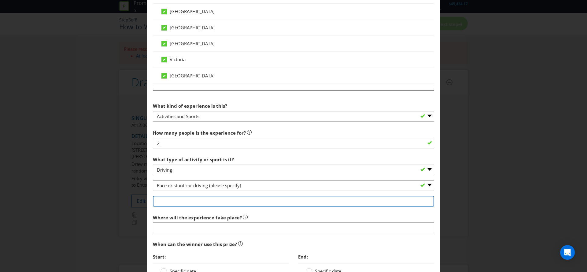
click at [189, 200] on input "text" at bounding box center [293, 201] width 281 height 11
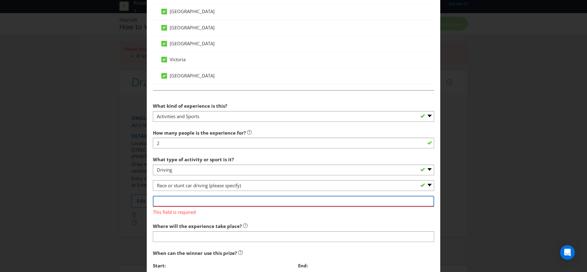
paste input "Formula Ford Race car driving Experience (20x laps, video package, 2x orientati…"
drag, startPoint x: 154, startPoint y: 196, endPoint x: 106, endPoint y: 196, distance: 48.6
click at [106, 196] on div "Add Prize [GEOGRAPHIC_DATA] [GEOGRAPHIC_DATA] [GEOGRAPHIC_DATA] [GEOGRAPHIC_DAT…" at bounding box center [293, 136] width 587 height 272
type input "Formula Ford Race car driving Experience (20x laps, video package, 2x orientati…"
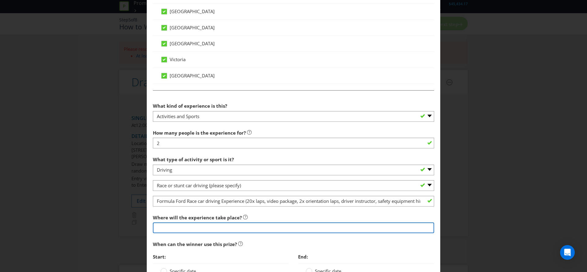
click at [193, 237] on section "What kind of experience is this? -- Please select -- Dining Wellness Celebrity …" at bounding box center [293, 215] width 281 height 231
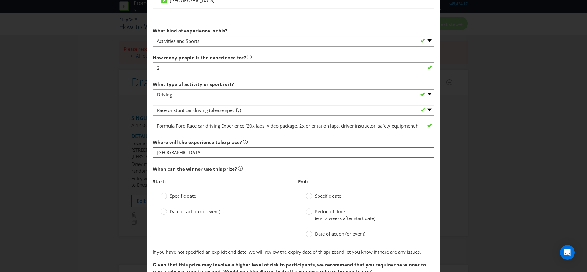
scroll to position [409, 0]
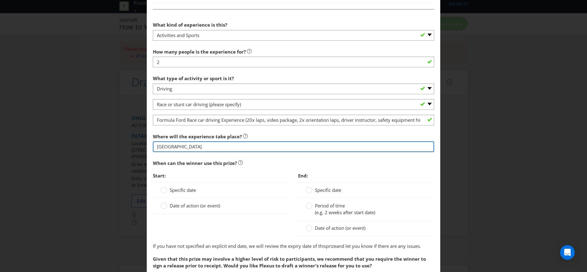
type input "[GEOGRAPHIC_DATA]"
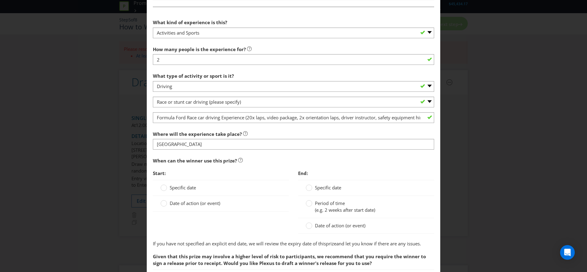
click at [171, 222] on div "Start: Specific date Date of action (or event) End: Specific date Period of tim…" at bounding box center [293, 203] width 290 height 73
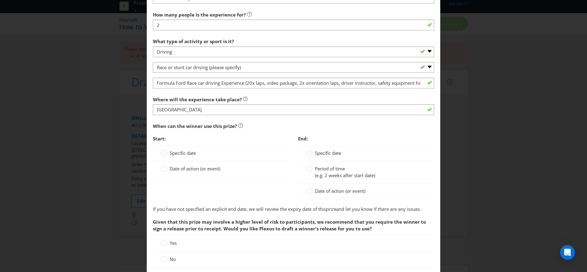
scroll to position [452, 0]
click at [164, 167] on circle at bounding box center [164, 168] width 6 height 6
click at [0, 0] on input "Date of action (or event)" at bounding box center [0, 0] width 0 height 0
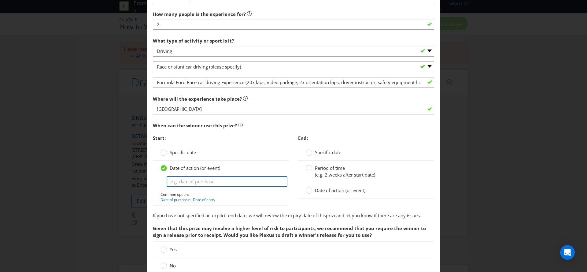
click at [186, 181] on input "text" at bounding box center [226, 181] width 121 height 11
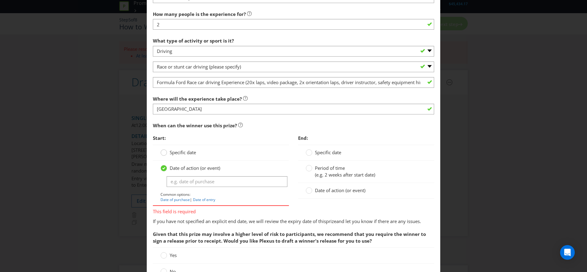
click at [165, 154] on circle at bounding box center [164, 152] width 6 height 6
click at [0, 0] on input "Specific date" at bounding box center [0, 0] width 0 height 0
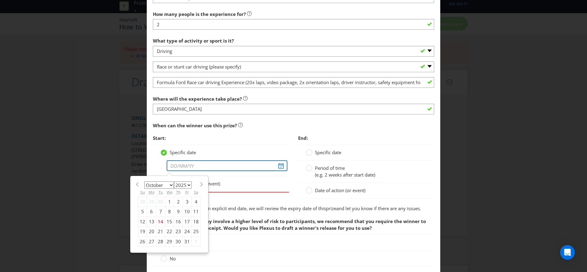
click at [190, 165] on input "text" at bounding box center [226, 165] width 121 height 11
drag, startPoint x: 292, startPoint y: 146, endPoint x: 298, endPoint y: 154, distance: 10.4
click at [292, 146] on div "Start: Specific date January February March April May June July August Septembe…" at bounding box center [220, 168] width 145 height 72
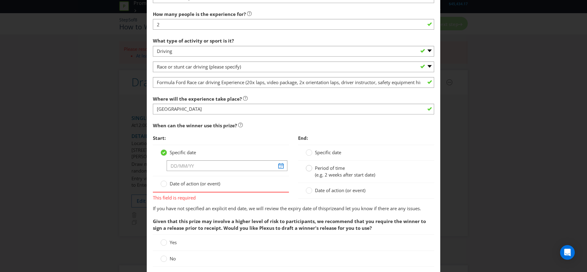
click at [310, 169] on circle at bounding box center [309, 168] width 6 height 6
click at [0, 0] on input "Period of time (e.g. 2 weeks after start date)" at bounding box center [0, 0] width 0 height 0
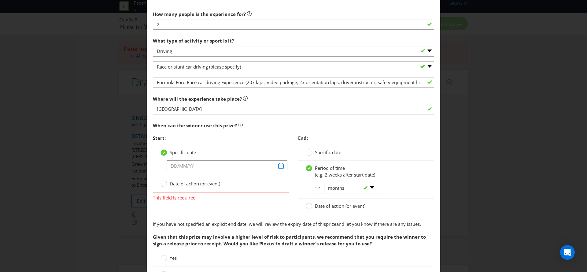
click at [164, 152] on icon at bounding box center [163, 152] width 3 height 2
click at [0, 0] on input "Specific date" at bounding box center [0, 0] width 0 height 0
click at [163, 182] on div at bounding box center [163, 181] width 3 height 3
click at [0, 0] on input "Date of action (or event)" at bounding box center [0, 0] width 0 height 0
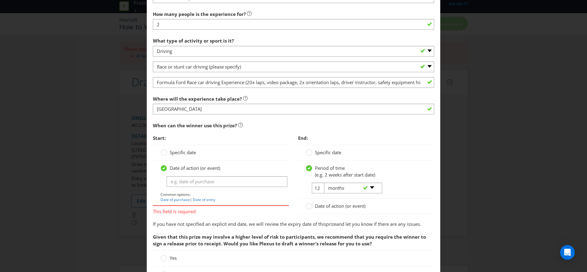
click at [163, 176] on span at bounding box center [220, 181] width 121 height 11
click at [162, 166] on div at bounding box center [163, 169] width 6 height 8
click at [0, 0] on input "Date of action (or event)" at bounding box center [0, 0] width 0 height 0
click at [163, 168] on icon at bounding box center [163, 168] width 3 height 2
click at [0, 0] on input "Date of action (or event)" at bounding box center [0, 0] width 0 height 0
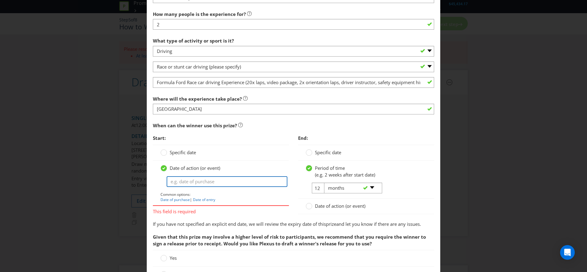
click at [189, 177] on input "text" at bounding box center [226, 181] width 121 height 11
type input "D"
type input "2"
type input "2 months after the draw"
click at [252, 152] on div "Specific date" at bounding box center [220, 152] width 121 height 6
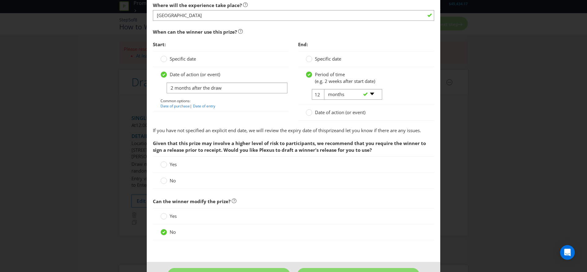
scroll to position [565, 0]
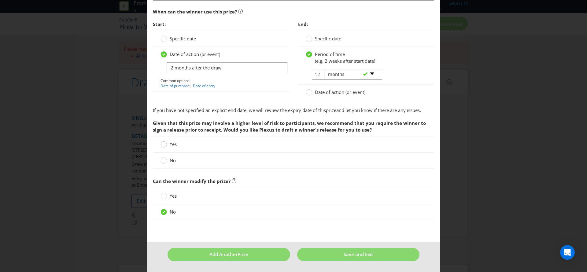
click at [162, 143] on div at bounding box center [163, 142] width 3 height 3
click at [0, 0] on input "Yes" at bounding box center [0, 0] width 0 height 0
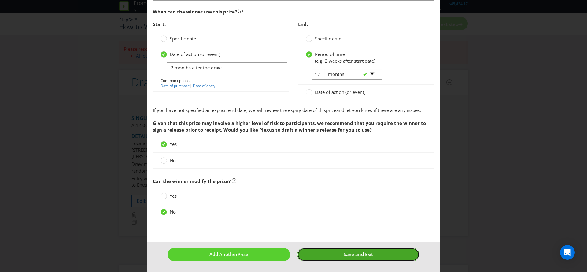
click at [352, 253] on span "Save and Exit" at bounding box center [357, 254] width 29 height 6
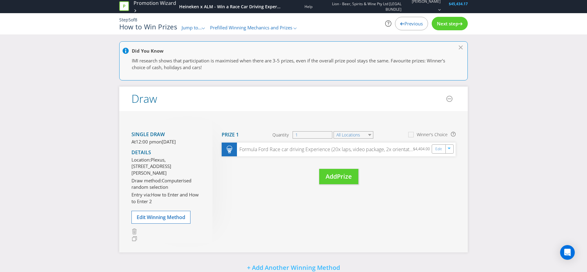
click at [445, 20] on span "Next step" at bounding box center [447, 23] width 21 height 6
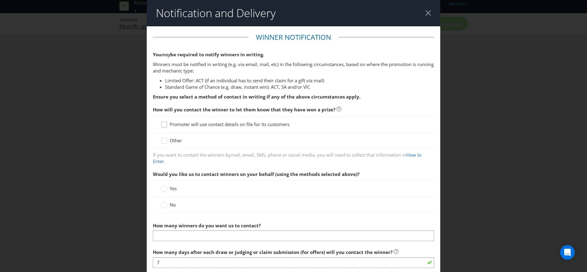
click at [165, 124] on icon at bounding box center [164, 125] width 9 height 9
click at [0, 0] on input "Promoter will use contact details on file for its customers" at bounding box center [0, 0] width 0 height 0
click at [166, 205] on circle at bounding box center [164, 205] width 6 height 6
click at [0, 0] on input "No" at bounding box center [0, 0] width 0 height 0
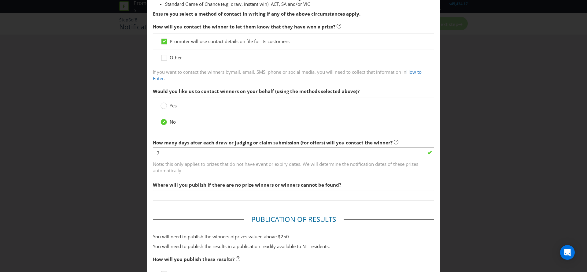
scroll to position [83, 0]
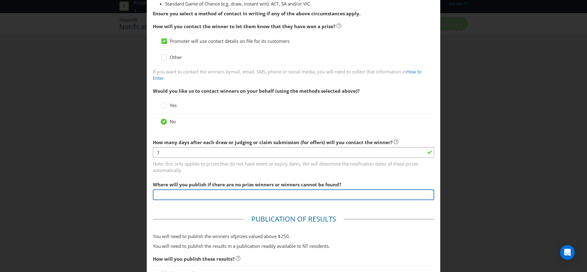
click at [251, 193] on input "text" at bounding box center [293, 194] width 281 height 11
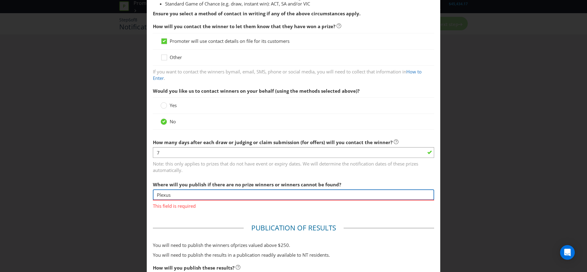
type input "Plexus"
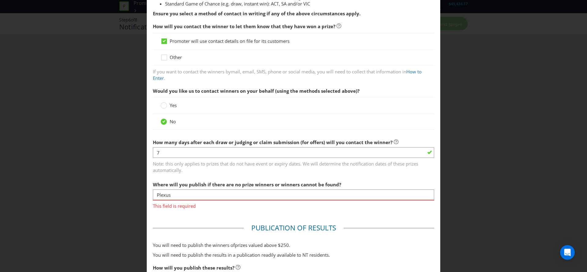
click at [273, 160] on span "Note: this only applies to prizes that do not have event or expiry dates. We wi…" at bounding box center [293, 165] width 281 height 15
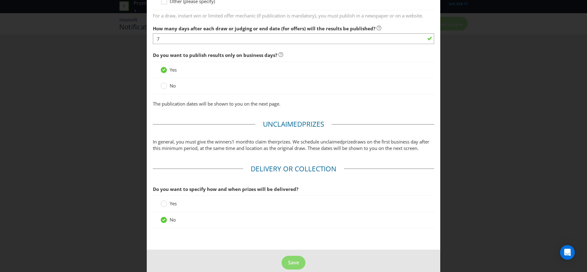
scroll to position [396, 0]
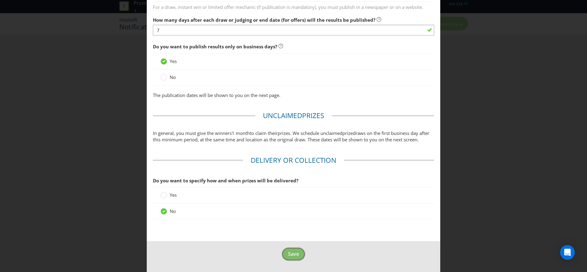
click at [293, 253] on span "Save" at bounding box center [293, 253] width 11 height 7
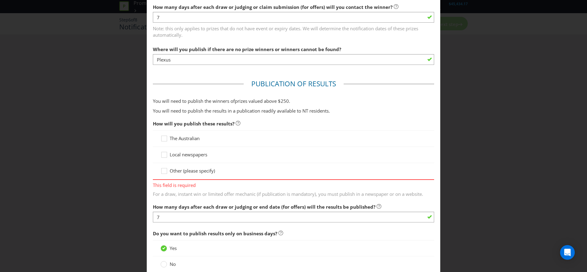
scroll to position [270, 0]
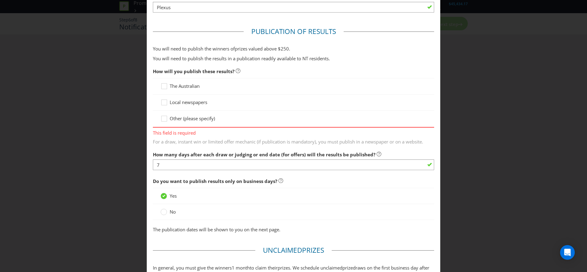
click at [183, 118] on span "Other (please specify)" at bounding box center [192, 118] width 45 height 6
click at [0, 0] on input "Other (please specify)" at bounding box center [0, 0] width 0 height 0
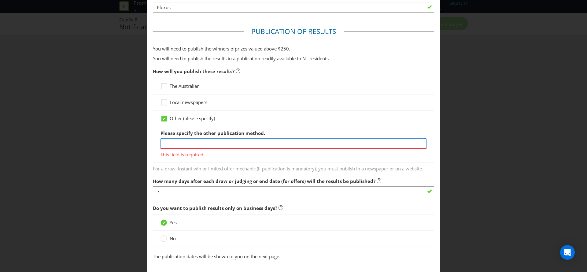
click at [191, 144] on input "text" at bounding box center [293, 143] width 266 height 11
type input "Plexus"
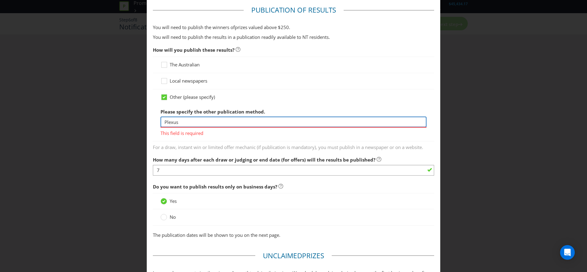
scroll to position [292, 0]
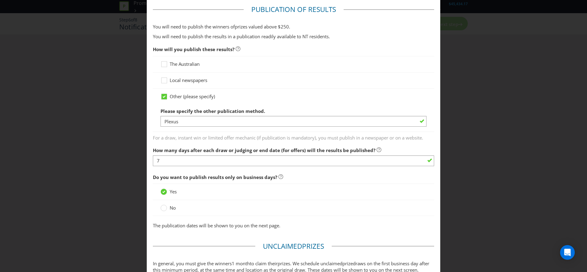
click at [226, 148] on fieldset "Publication of Results You will need to publish the winners of prize s valued a…" at bounding box center [293, 118] width 281 height 227
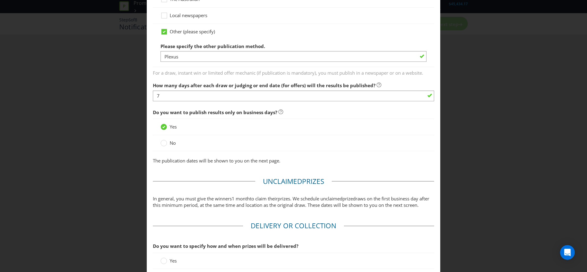
scroll to position [423, 0]
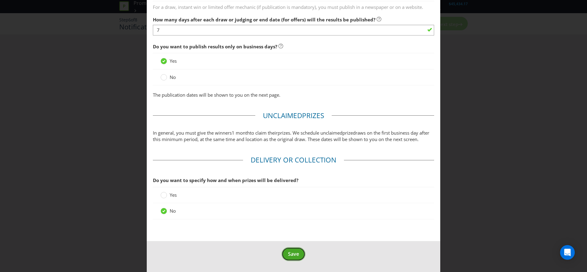
click at [290, 247] on button "Save" at bounding box center [293, 254] width 24 height 14
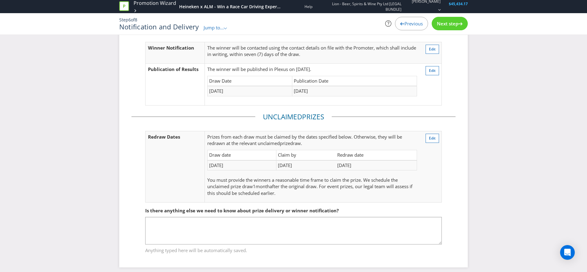
scroll to position [42, 0]
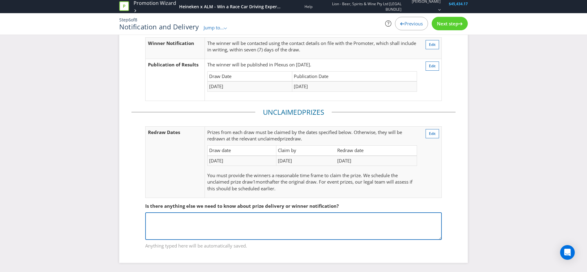
click at [299, 227] on textarea at bounding box center [293, 225] width 296 height 27
type textarea "D"
click at [156, 218] on textarea "Traevl / prize dates are flexible pending availbility." at bounding box center [293, 225] width 296 height 27
click at [241, 219] on textarea "Travel / prize dates are flexible pending availbility." at bounding box center [293, 225] width 296 height 27
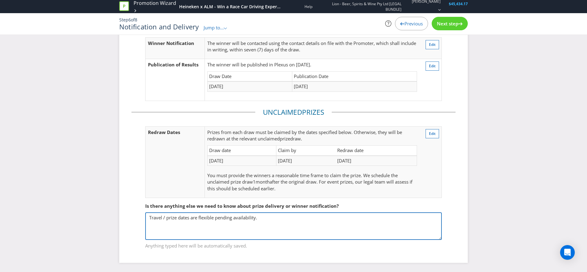
click at [267, 217] on textarea "Travel / prize dates are flexible pending availability." at bounding box center [293, 225] width 296 height 27
click at [152, 223] on textarea "Travel / prize dates are flexible pending availability. [PERSON_NAME] to advise…" at bounding box center [293, 225] width 296 height 27
click at [212, 224] on textarea "Travel / prize dates are flexible pending availability. [PERSON_NAME] to advise…" at bounding box center [293, 225] width 296 height 27
type textarea "Travel / prize dates are flexible pending availability. [PERSON_NAME] to advise…"
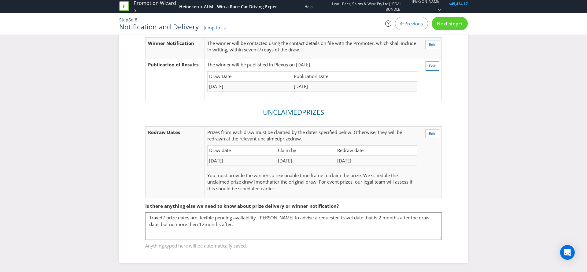
click at [453, 17] on div "Next step" at bounding box center [449, 23] width 36 height 13
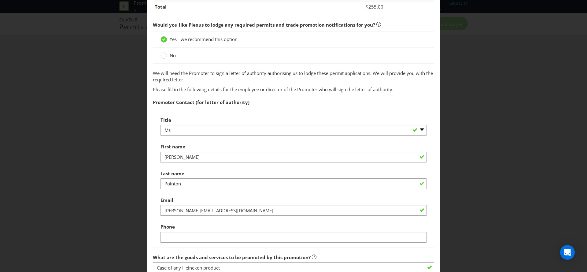
scroll to position [90, 0]
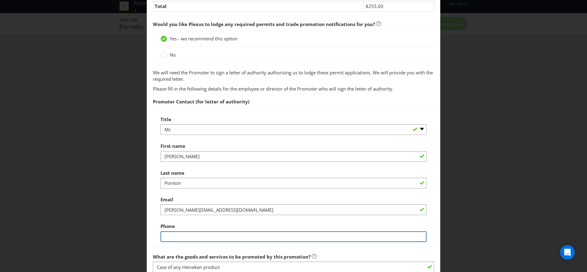
click at [240, 233] on input "text" at bounding box center [293, 236] width 266 height 11
type input "0432 791 650"
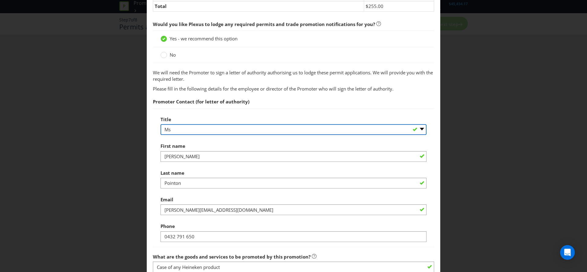
click at [174, 129] on select "-- Please select -- Mr Ms Mrs [PERSON_NAME] [PERSON_NAME] (please specify)" at bounding box center [293, 129] width 266 height 11
select select "MISS"
click at [160, 124] on select "-- Please select -- Mr Ms Mrs [PERSON_NAME] [PERSON_NAME] (please specify)" at bounding box center [293, 129] width 266 height 11
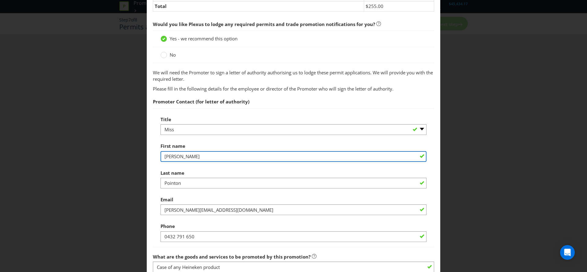
drag, startPoint x: 186, startPoint y: 156, endPoint x: 159, endPoint y: 155, distance: 27.8
click at [159, 155] on div "Title -- Please select -- Mr Ms Mrs Miss [PERSON_NAME] (please specify) First n…" at bounding box center [293, 177] width 281 height 139
type input "[PERSON_NAME]"
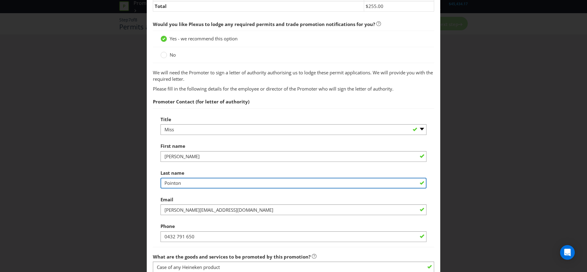
drag, startPoint x: 178, startPoint y: 184, endPoint x: 150, endPoint y: 184, distance: 28.1
click at [150, 184] on main "Permits You need a permit in ACT . Permit fees: Permit Fee [GEOGRAPHIC_DATA] Pe…" at bounding box center [293, 187] width 293 height 501
type input "Kazzi"
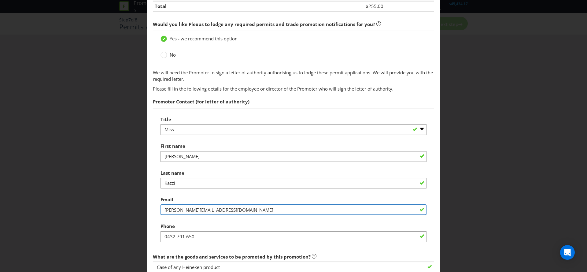
drag, startPoint x: 208, startPoint y: 210, endPoint x: 141, endPoint y: 209, distance: 67.5
click at [141, 209] on div "Permits and Privacy Permits You need a permit in ACT . Permit fees: Permit Fee …" at bounding box center [293, 136] width 587 height 272
paste input "[PERSON_NAME][EMAIL_ADDRESS][DOMAIN_NAME]"
type input "[PERSON_NAME][EMAIL_ADDRESS][DOMAIN_NAME]"
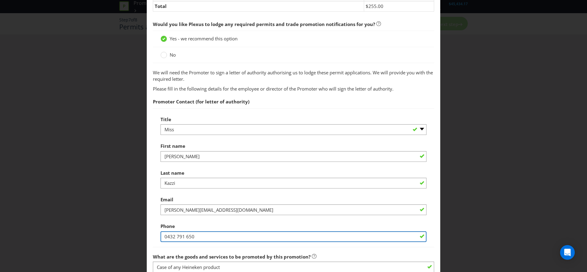
drag, startPoint x: 174, startPoint y: 237, endPoint x: 158, endPoint y: 237, distance: 16.8
click at [158, 237] on div "Title -- Please select -- Mr Ms Mrs Miss [PERSON_NAME] (please specify) First n…" at bounding box center [293, 177] width 281 height 139
paste input "6142803546"
drag, startPoint x: 170, startPoint y: 236, endPoint x: 162, endPoint y: 236, distance: 7.6
click at [162, 236] on input "61428035460" at bounding box center [293, 236] width 266 height 11
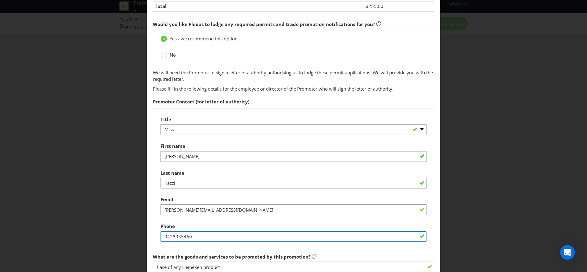
type input "0428035460"
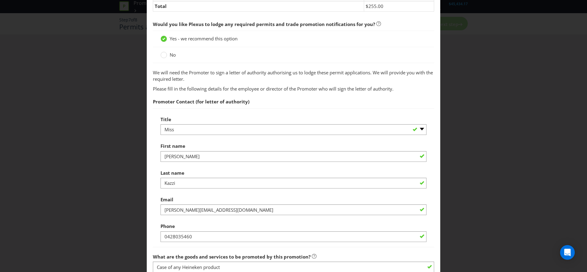
click at [195, 222] on div "Phone [PHONE_NUMBER]" at bounding box center [293, 231] width 266 height 22
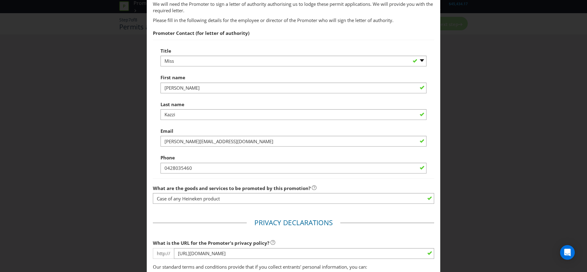
scroll to position [158, 0]
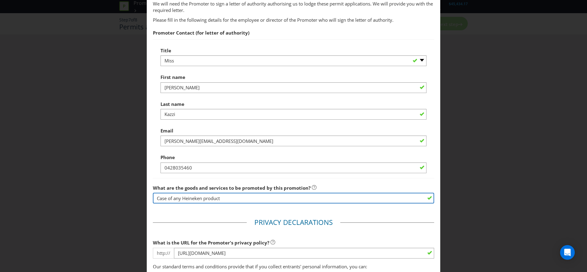
click at [166, 198] on input "Case of any Heineken product" at bounding box center [293, 197] width 281 height 11
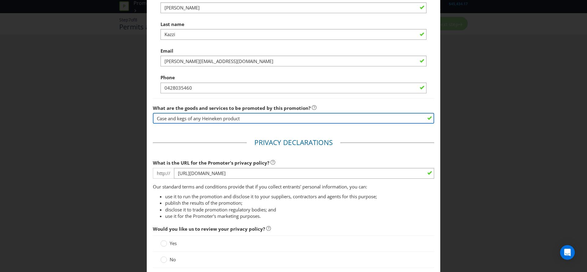
scroll to position [286, 0]
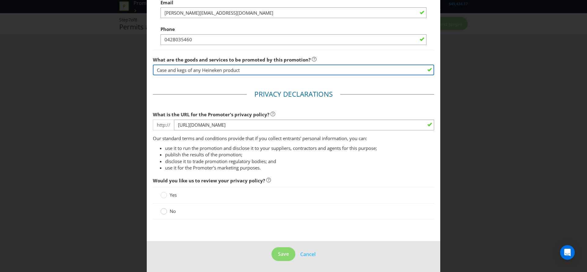
type input "Case and kegs of any Heineken product"
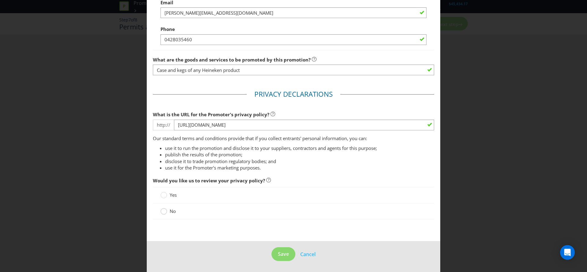
click at [165, 212] on circle at bounding box center [164, 211] width 6 height 6
click at [0, 0] on input "No" at bounding box center [0, 0] width 0 height 0
click at [281, 255] on span "Save" at bounding box center [283, 253] width 11 height 7
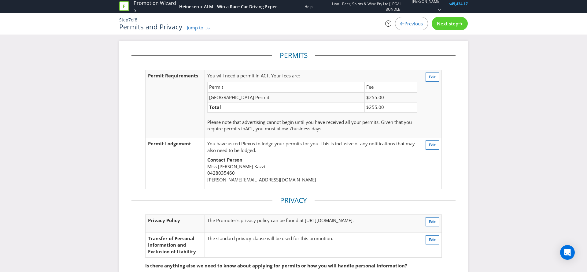
click at [451, 23] on span "Next step" at bounding box center [447, 23] width 21 height 6
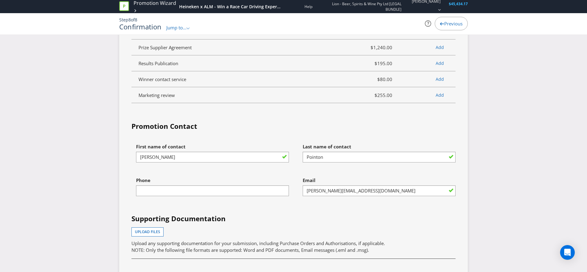
scroll to position [1974, 0]
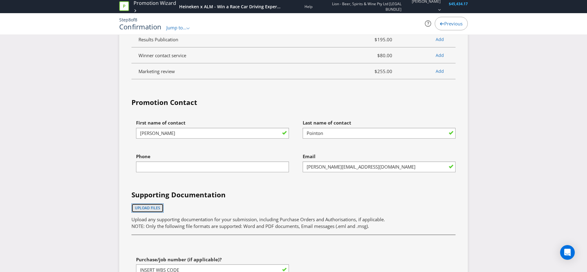
click at [152, 205] on span "Upload files" at bounding box center [147, 207] width 25 height 5
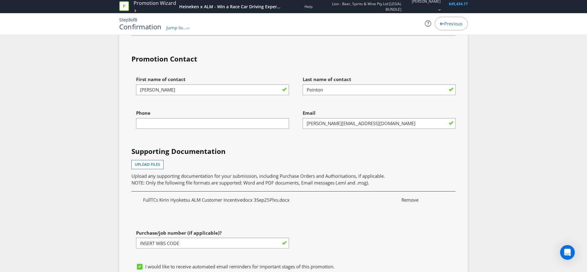
scroll to position [2066, 0]
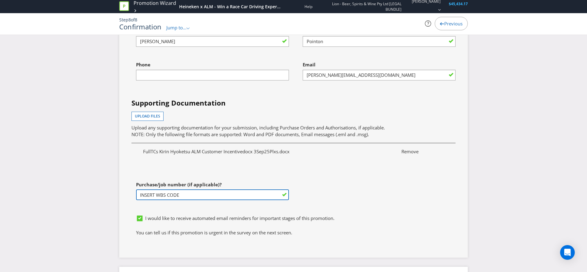
click at [181, 189] on input "INSERT WBS CODE" at bounding box center [212, 194] width 153 height 11
drag, startPoint x: 191, startPoint y: 187, endPoint x: 119, endPoint y: 186, distance: 71.8
paste input "2000202049"
click at [140, 189] on input "2000202049" at bounding box center [212, 194] width 153 height 11
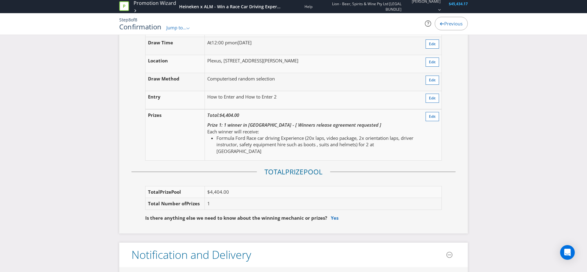
scroll to position [854, 0]
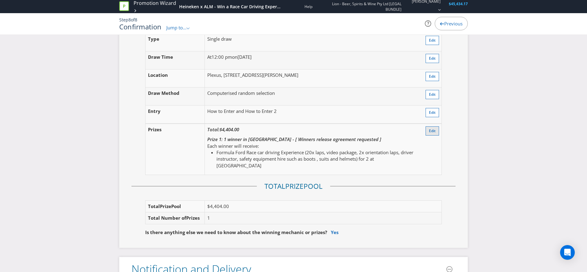
type input "CCID: 2000202049"
click at [430, 131] on span "Edit" at bounding box center [432, 130] width 7 height 5
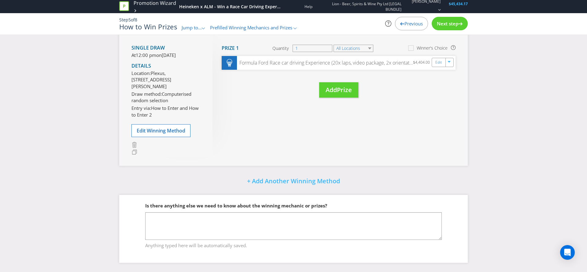
scroll to position [93, 0]
click at [336, 86] on span "Add" at bounding box center [330, 90] width 11 height 8
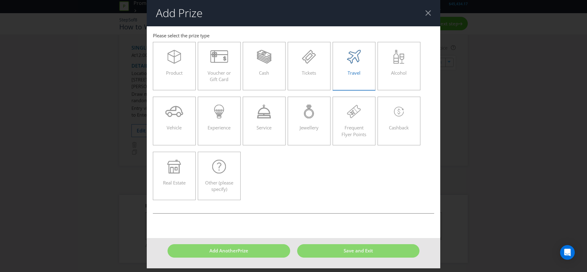
click at [354, 72] on span "Travel" at bounding box center [353, 73] width 13 height 6
click at [0, 0] on input "Travel" at bounding box center [0, 0] width 0 height 0
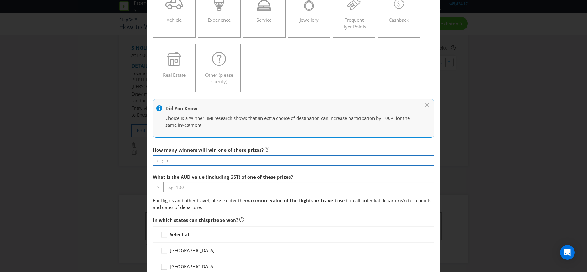
scroll to position [109, 0]
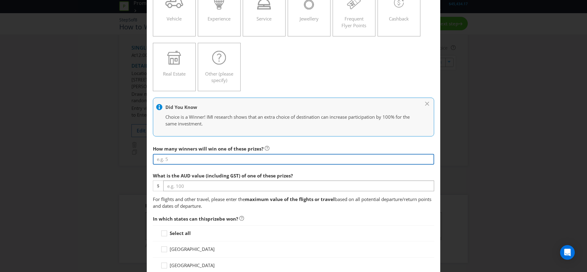
click at [181, 163] on input "number" at bounding box center [293, 159] width 281 height 11
type input "1"
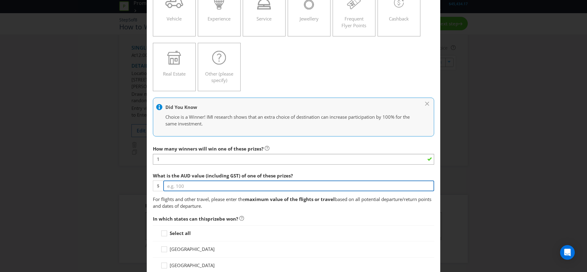
click at [189, 185] on input "number" at bounding box center [298, 185] width 271 height 11
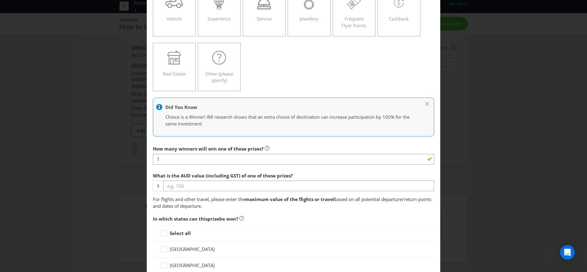
click at [166, 233] on div "Select all" at bounding box center [293, 233] width 281 height 16
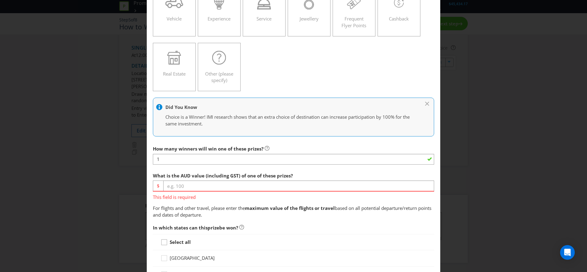
click at [164, 240] on div at bounding box center [164, 239] width 3 height 3
click at [0, 0] on input "Select all" at bounding box center [0, 0] width 0 height 0
click at [473, 143] on div "Add Prize This field is required [GEOGRAPHIC_DATA] [GEOGRAPHIC_DATA] [GEOGRAPHI…" at bounding box center [293, 136] width 587 height 272
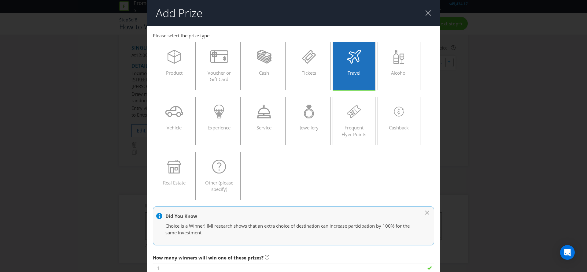
click at [428, 15] on div at bounding box center [428, 13] width 6 height 6
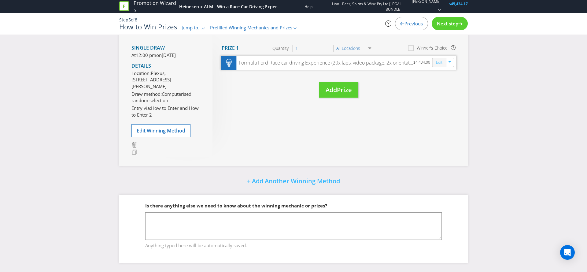
click at [440, 59] on link "Edit" at bounding box center [439, 62] width 6 height 7
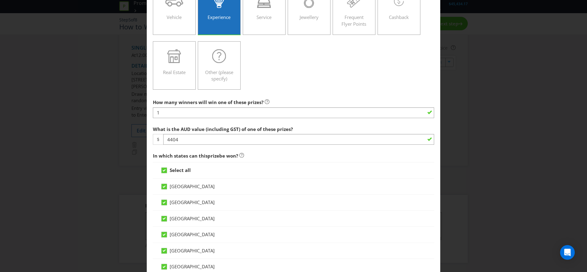
scroll to position [11, 0]
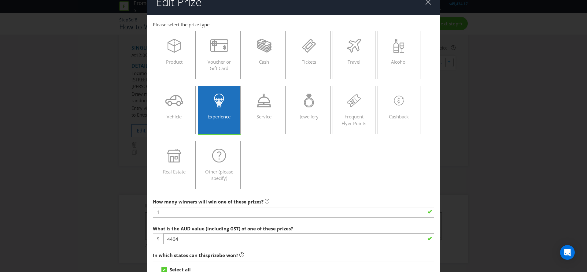
click at [486, 110] on div "Edit Prize [GEOGRAPHIC_DATA] [GEOGRAPHIC_DATA] [GEOGRAPHIC_DATA] [GEOGRAPHIC_DA…" at bounding box center [293, 136] width 587 height 272
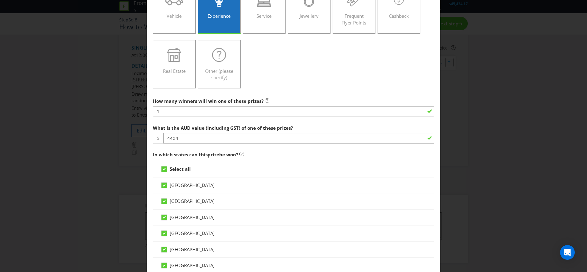
scroll to position [131, 0]
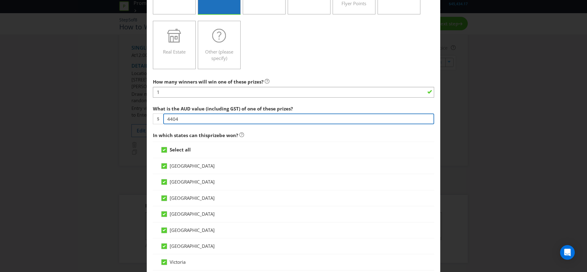
drag, startPoint x: 178, startPoint y: 117, endPoint x: 159, endPoint y: 115, distance: 19.6
click at [159, 116] on div "$ 4404" at bounding box center [293, 118] width 281 height 11
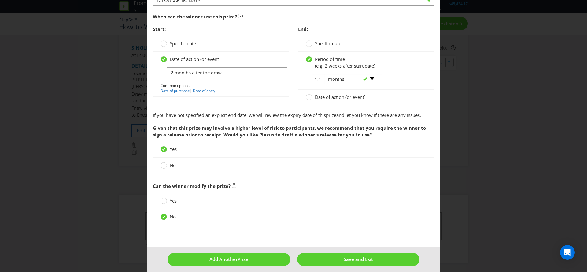
scroll to position [565, 0]
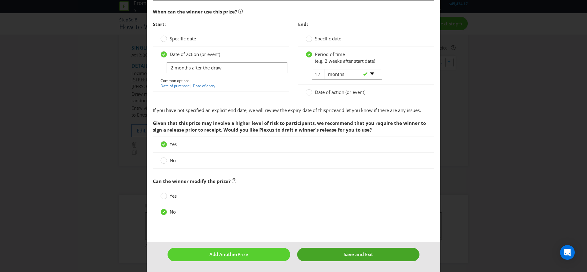
type input "988.23"
click at [358, 257] on button "Save and Exit" at bounding box center [358, 253] width 123 height 13
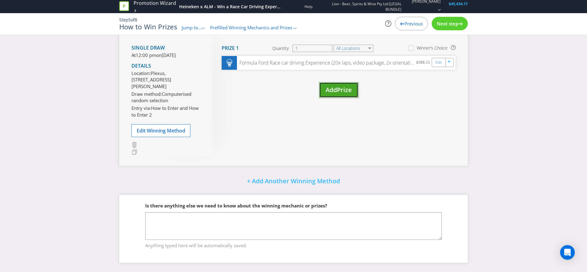
click at [337, 86] on span "Prize" at bounding box center [344, 90] width 15 height 8
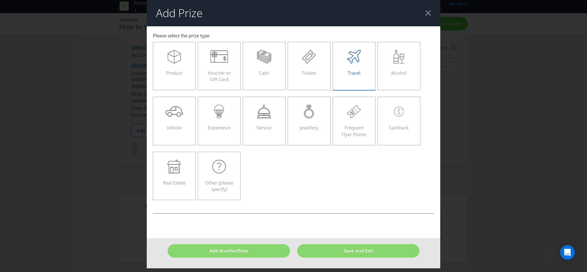
click at [339, 77] on label "Travel" at bounding box center [353, 66] width 43 height 48
click at [0, 0] on input "Travel" at bounding box center [0, 0] width 0 height 0
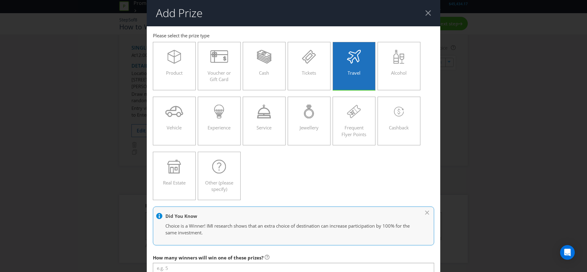
scroll to position [153, 0]
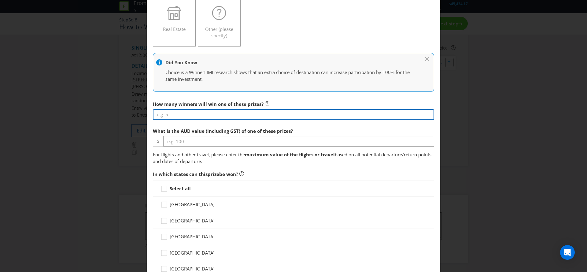
click at [225, 116] on input "number" at bounding box center [293, 114] width 281 height 11
type input "1"
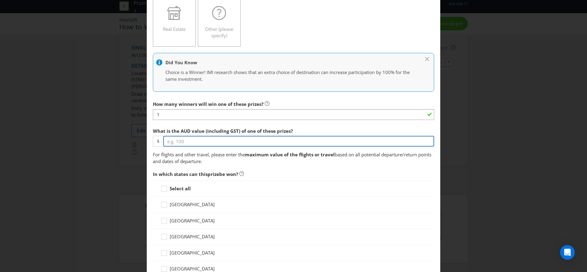
click at [213, 140] on input "number" at bounding box center [298, 141] width 271 height 11
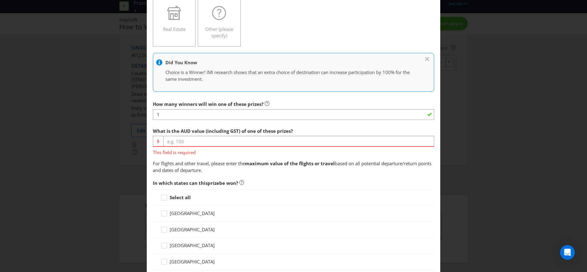
drag, startPoint x: 163, startPoint y: 186, endPoint x: 162, endPoint y: 189, distance: 3.4
click at [163, 186] on div "In which states can this prize be won? Select all [GEOGRAPHIC_DATA] [GEOGRAPHIC…" at bounding box center [293, 257] width 281 height 160
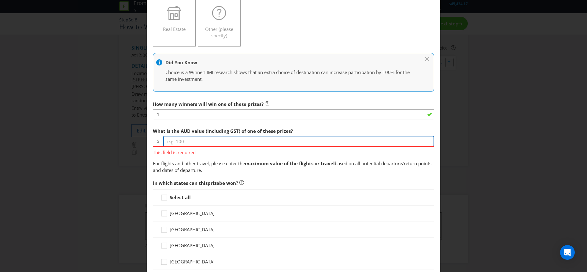
click at [181, 142] on input "number" at bounding box center [298, 141] width 271 height 11
type input "3415.99"
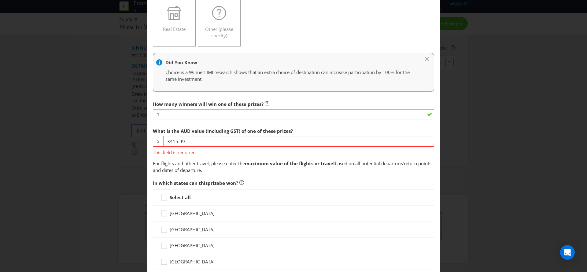
click at [163, 199] on div "Select all [GEOGRAPHIC_DATA] [GEOGRAPHIC_DATA] [GEOGRAPHIC_DATA] [GEOGRAPHIC_DA…" at bounding box center [293, 261] width 281 height 144
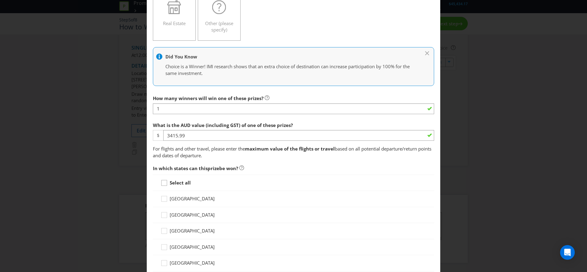
click at [163, 181] on div at bounding box center [164, 180] width 3 height 3
click at [0, 0] on input "Select all" at bounding box center [0, 0] width 0 height 0
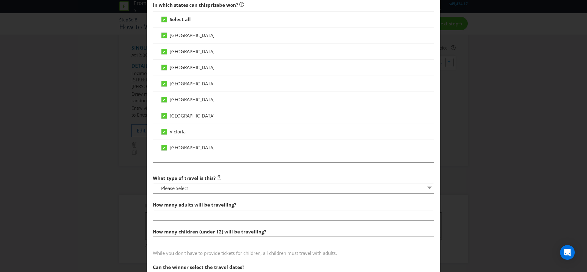
scroll to position [342, 0]
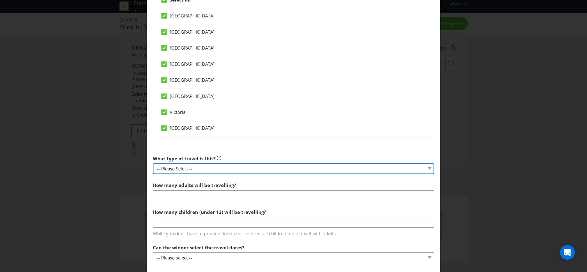
click at [225, 169] on select "-- Please Select -- Flight Accommodation Car Hire Bus Train Cruise Transfers Ot…" at bounding box center [293, 168] width 281 height 11
select select "FLIGHTS"
click at [153, 163] on select "-- Please Select -- Flight Accommodation Car Hire Bus Train Cruise Transfers Ot…" at bounding box center [293, 168] width 281 height 11
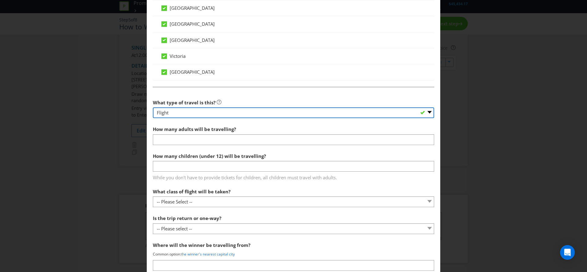
scroll to position [368, 0]
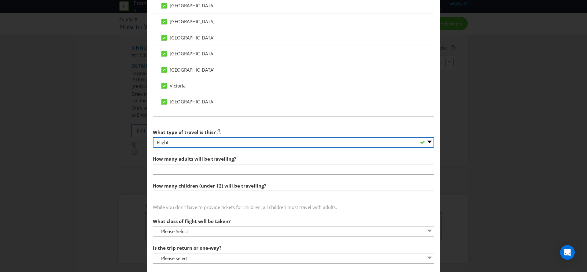
click at [191, 144] on select "-- Please Select -- Flight Accommodation Car Hire Bus Train Cruise Transfers Ot…" at bounding box center [293, 142] width 281 height 11
click at [153, 137] on select "-- Please Select -- Flight Accommodation Car Hire Bus Train Cruise Transfers Ot…" at bounding box center [293, 142] width 281 height 11
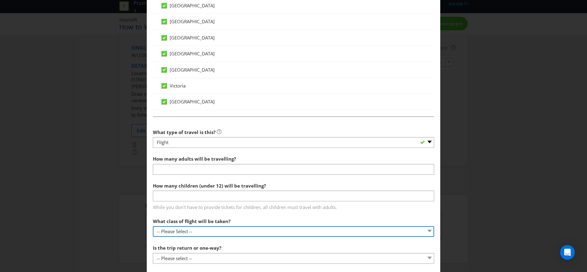
click at [220, 232] on select "-- Please Select -- Economy class Premium economy class Business class First cl…" at bounding box center [293, 231] width 281 height 11
select select "ECONOMY"
click at [153, 226] on select "-- Please Select -- Economy class Premium economy class Business class First cl…" at bounding box center [293, 231] width 281 height 11
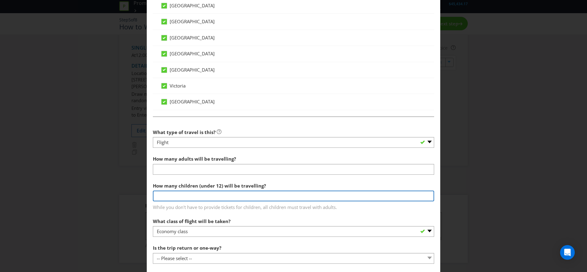
click at [196, 196] on input "number" at bounding box center [293, 195] width 281 height 11
type input "0"
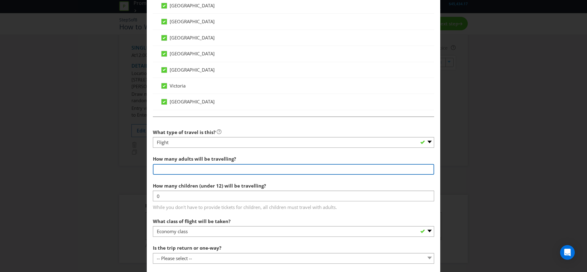
click at [187, 170] on input "number" at bounding box center [293, 169] width 281 height 11
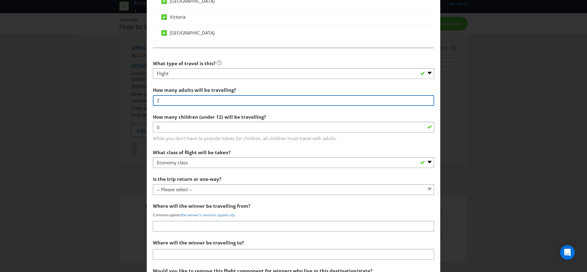
scroll to position [437, 0]
type input "2"
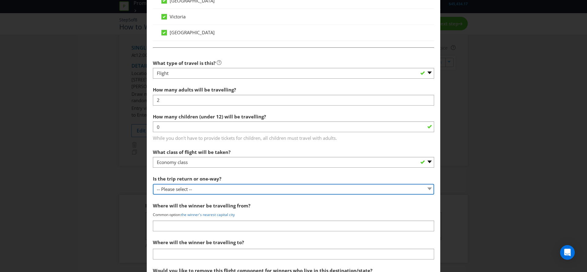
click at [203, 189] on select "-- Please select -- One way Return Other (please specify)" at bounding box center [293, 189] width 281 height 11
select select "RETURN"
click at [153, 184] on select "-- Please select -- One way Return Other (please specify)" at bounding box center [293, 189] width 281 height 11
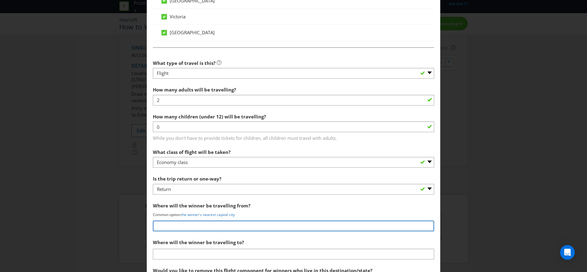
click at [189, 227] on input "text" at bounding box center [293, 225] width 281 height 11
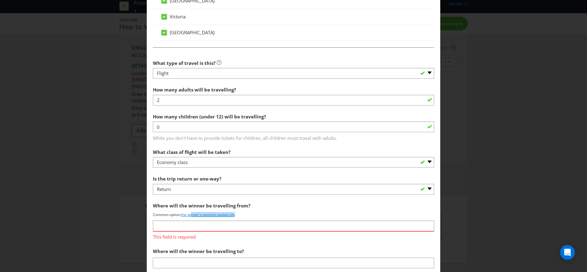
drag, startPoint x: 241, startPoint y: 213, endPoint x: 194, endPoint y: 215, distance: 47.4
click at [193, 215] on p "Common option: the winner's nearest capital city" at bounding box center [293, 214] width 281 height 5
click at [203, 215] on link "the winner's nearest capital city" at bounding box center [208, 214] width 54 height 5
type input "the winner's nearest capital city"
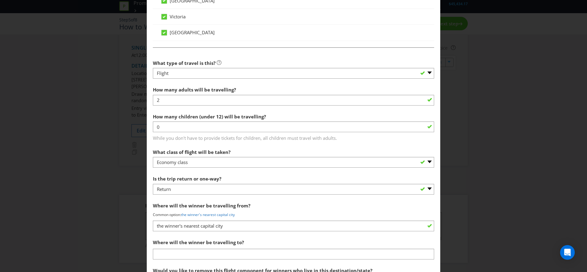
scroll to position [468, 0]
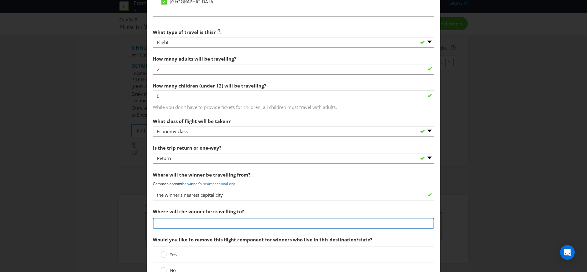
click at [201, 224] on input "text" at bounding box center [293, 223] width 281 height 11
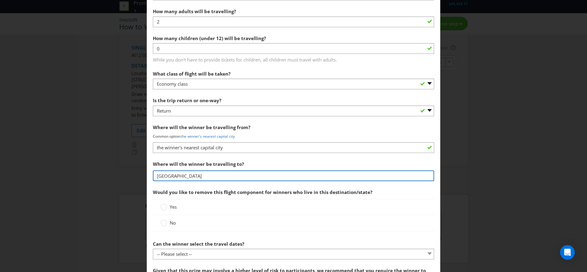
scroll to position [516, 0]
type input "[GEOGRAPHIC_DATA]"
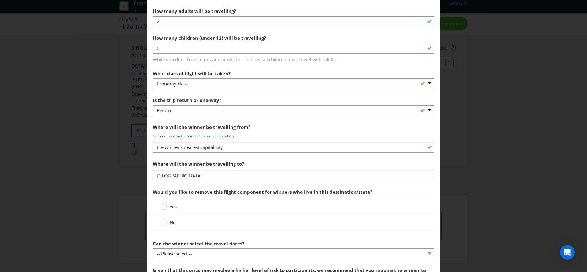
click at [163, 207] on circle at bounding box center [164, 206] width 6 height 6
click at [0, 0] on input "Yes" at bounding box center [0, 0] width 0 height 0
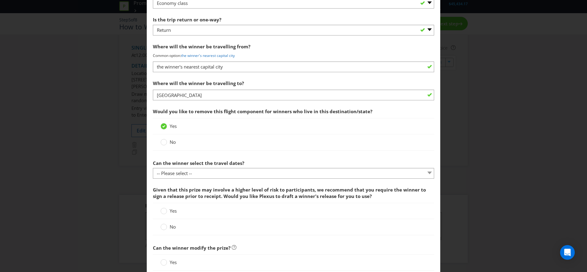
scroll to position [597, 0]
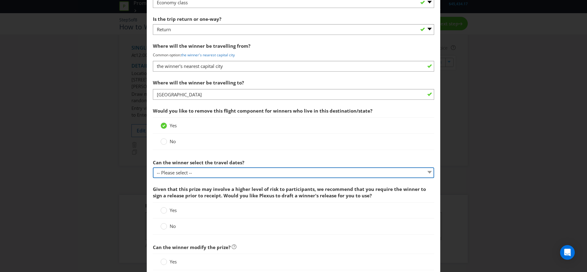
click at [192, 170] on select "-- Please select -- Yes No, travel must be taken on specific dates No, the Prom…" at bounding box center [293, 172] width 281 height 11
select select "YES"
click at [153, 167] on select "-- Please select -- Yes No, travel must be taken on specific dates No, the Prom…" at bounding box center [293, 172] width 281 height 11
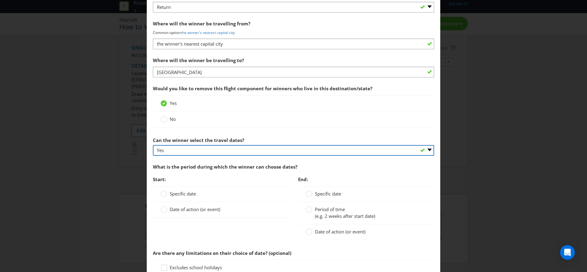
scroll to position [622, 0]
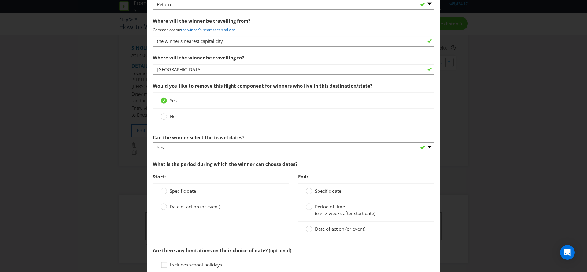
click at [188, 207] on span "Date of action (or event)" at bounding box center [195, 206] width 50 height 6
click at [0, 0] on input "Date of action (or event)" at bounding box center [0, 0] width 0 height 0
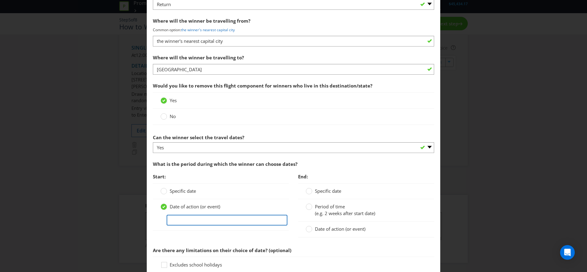
click at [195, 221] on input "text" at bounding box center [226, 219] width 121 height 11
type input "2 months after draw"
click at [321, 210] on span "(e.g. 2 weeks after start date)" at bounding box center [345, 213] width 60 height 6
click at [0, 0] on input "Period of time (e.g. 2 weeks after start date)" at bounding box center [0, 0] width 0 height 0
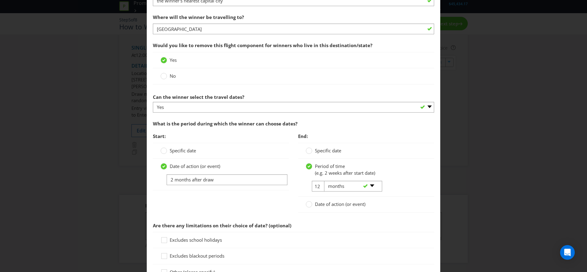
scroll to position [717, 0]
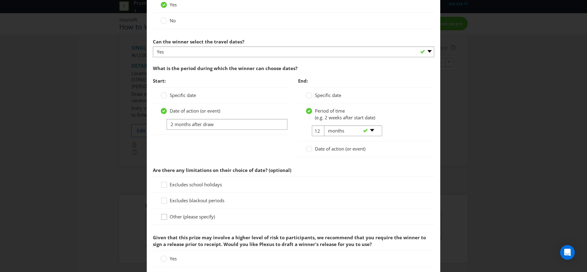
click at [163, 214] on div at bounding box center [164, 214] width 3 height 3
click at [0, 0] on input "Other (please specify)" at bounding box center [0, 0] width 0 height 0
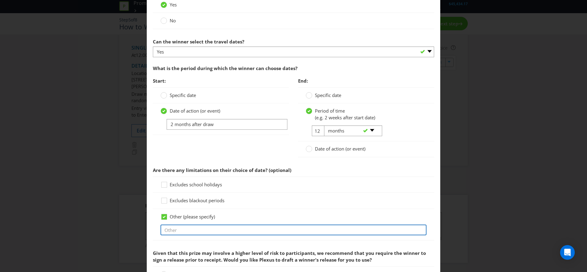
click at [188, 229] on input "text" at bounding box center [293, 229] width 266 height 11
type input "Subject to availbility"
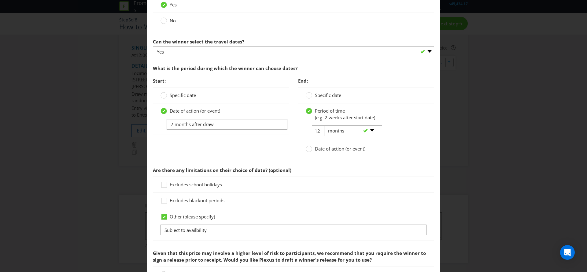
click at [257, 214] on div "Other (please specify)" at bounding box center [293, 216] width 266 height 6
click at [163, 184] on icon at bounding box center [164, 185] width 9 height 9
click at [0, 0] on input "Excludes school holidays" at bounding box center [0, 0] width 0 height 0
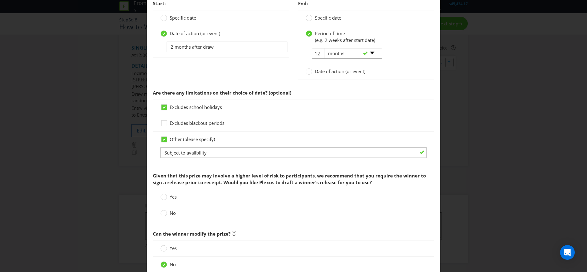
scroll to position [821, 0]
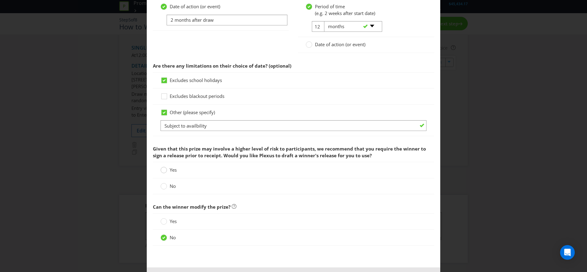
click at [162, 169] on circle at bounding box center [164, 170] width 6 height 6
click at [0, 0] on input "Yes" at bounding box center [0, 0] width 0 height 0
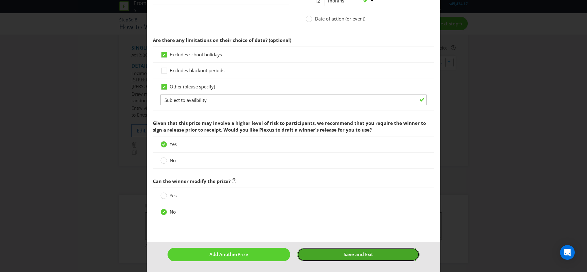
click at [374, 258] on button "Save and Exit" at bounding box center [358, 253] width 123 height 13
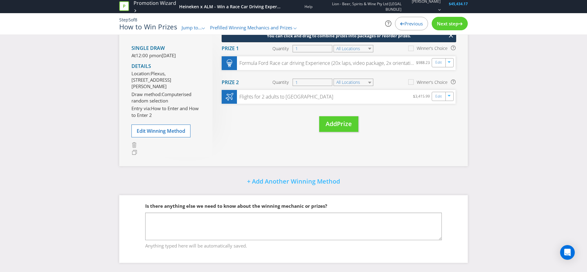
scroll to position [48, 0]
click at [340, 119] on span "Prize" at bounding box center [344, 123] width 15 height 8
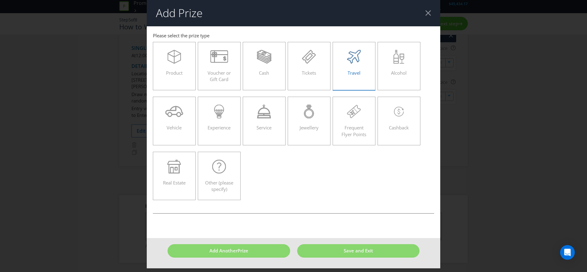
click at [357, 74] on span "Travel" at bounding box center [353, 73] width 13 height 6
click at [0, 0] on input "Travel" at bounding box center [0, 0] width 0 height 0
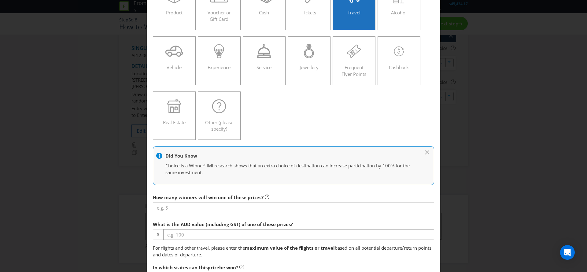
scroll to position [90, 0]
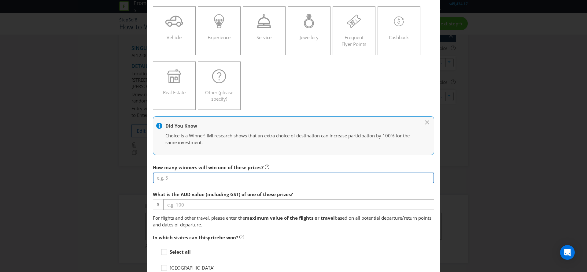
click at [226, 179] on input "number" at bounding box center [293, 177] width 281 height 11
type input "1"
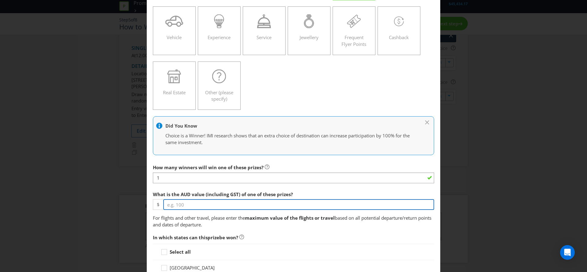
click at [217, 205] on input "number" at bounding box center [298, 204] width 271 height 11
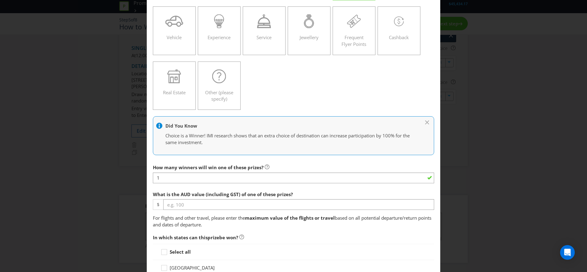
click at [506, 152] on div "Add Prize [GEOGRAPHIC_DATA] [GEOGRAPHIC_DATA] [GEOGRAPHIC_DATA] [GEOGRAPHIC_DAT…" at bounding box center [293, 136] width 587 height 272
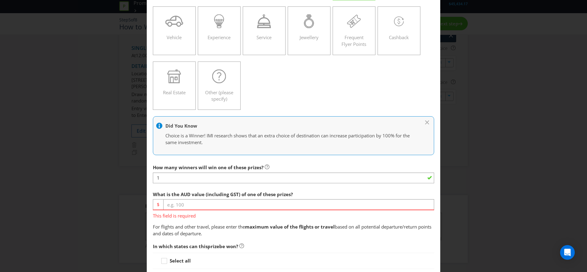
drag, startPoint x: 469, startPoint y: 78, endPoint x: 470, endPoint y: 73, distance: 4.5
click at [469, 78] on div "Add Prize This field is required [GEOGRAPHIC_DATA] [GEOGRAPHIC_DATA] [GEOGRAPHI…" at bounding box center [293, 136] width 587 height 272
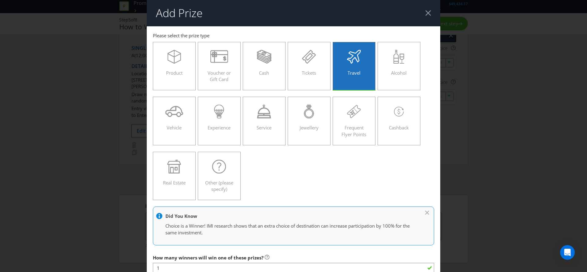
click at [424, 11] on header "Add Prize" at bounding box center [293, 13] width 293 height 26
click at [429, 13] on div at bounding box center [428, 13] width 6 height 6
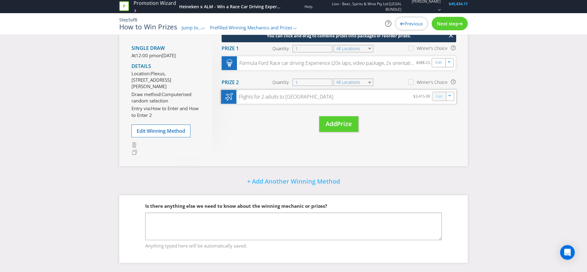
click at [436, 93] on link "Edit" at bounding box center [439, 96] width 6 height 7
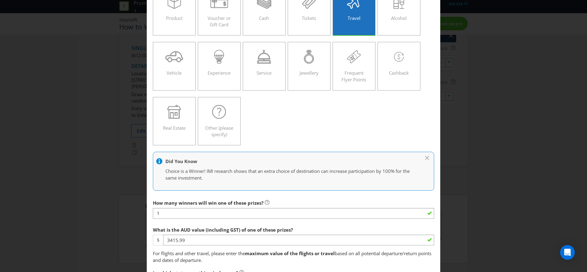
scroll to position [119, 0]
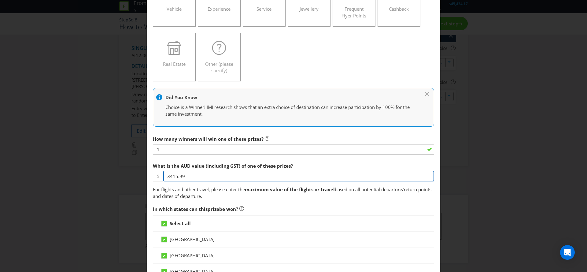
drag, startPoint x: 192, startPoint y: 176, endPoint x: 140, endPoint y: 173, distance: 52.6
click at [140, 173] on div "Edit Prize [GEOGRAPHIC_DATA] [GEOGRAPHIC_DATA] [GEOGRAPHIC_DATA] [GEOGRAPHIC_DA…" at bounding box center [293, 136] width 587 height 272
drag, startPoint x: 188, startPoint y: 175, endPoint x: 154, endPoint y: 177, distance: 33.9
click at [154, 177] on div "$ 1174" at bounding box center [293, 175] width 281 height 11
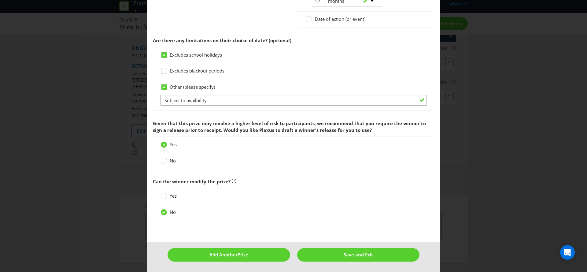
scroll to position [847, 0]
type input "1320"
click at [368, 251] on span "Save and Exit" at bounding box center [357, 254] width 29 height 6
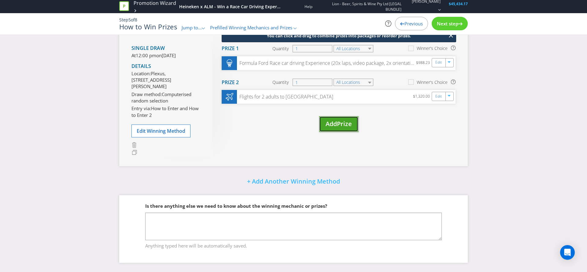
click at [340, 121] on button "Add Prize" at bounding box center [338, 124] width 39 height 16
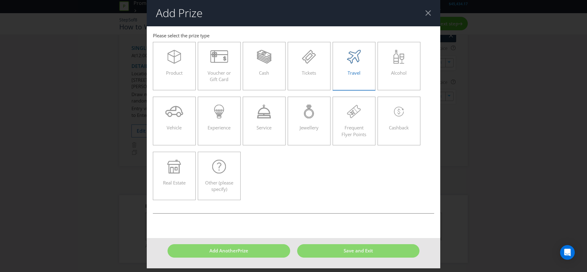
click at [349, 72] on span "Travel" at bounding box center [353, 73] width 13 height 6
click at [359, 56] on icon at bounding box center [354, 57] width 14 height 14
click at [0, 0] on input "Travel" at bounding box center [0, 0] width 0 height 0
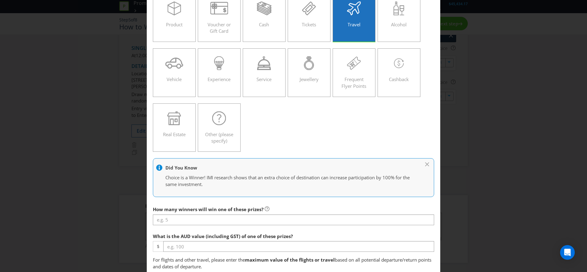
scroll to position [53, 0]
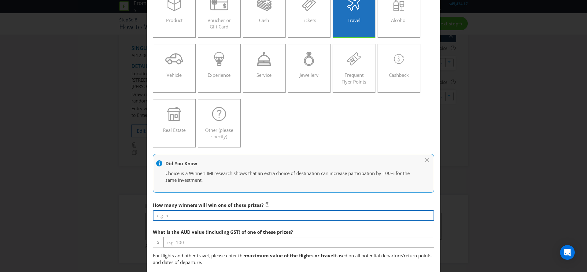
click at [205, 213] on input "number" at bounding box center [293, 215] width 281 height 11
type input "1"
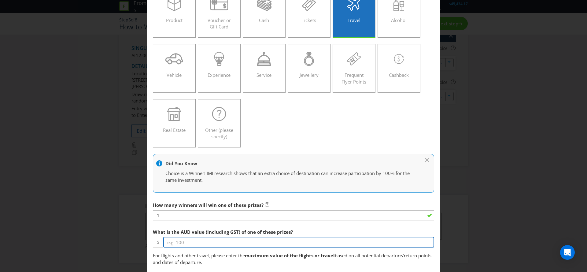
click at [202, 241] on input "number" at bounding box center [298, 241] width 271 height 11
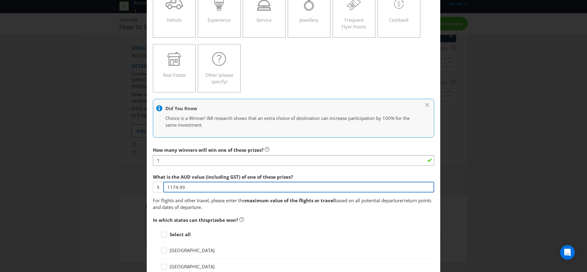
scroll to position [114, 0]
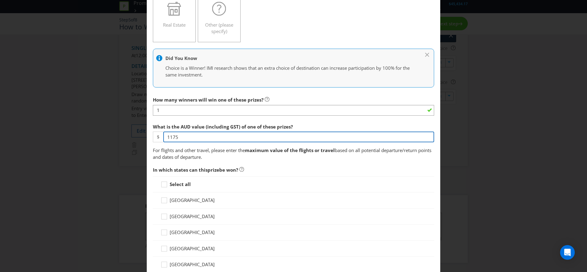
type input "1175"
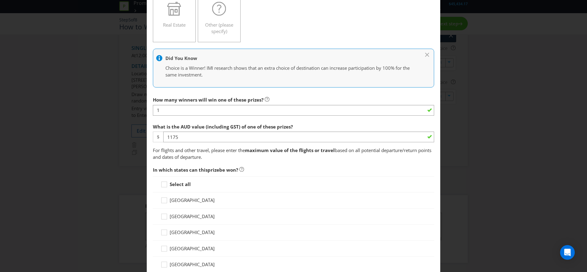
click at [170, 185] on strong "Select all" at bounding box center [180, 184] width 21 height 6
click at [0, 0] on input "Select all" at bounding box center [0, 0] width 0 height 0
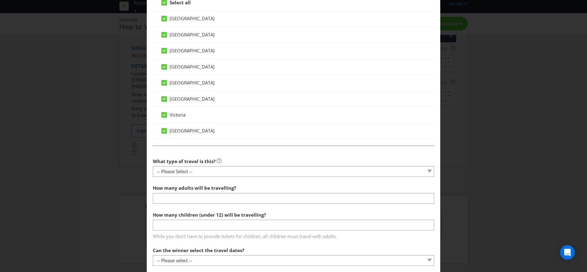
scroll to position [342, 0]
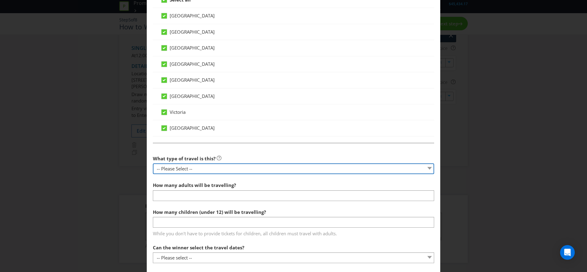
click at [209, 168] on select "-- Please Select -- Flight Accommodation Car Hire Bus Train Cruise Transfers Ot…" at bounding box center [293, 168] width 281 height 11
select select "ACCOMMODATION"
click at [153, 163] on select "-- Please Select -- Flight Accommodation Car Hire Bus Train Cruise Transfers Ot…" at bounding box center [293, 168] width 281 height 11
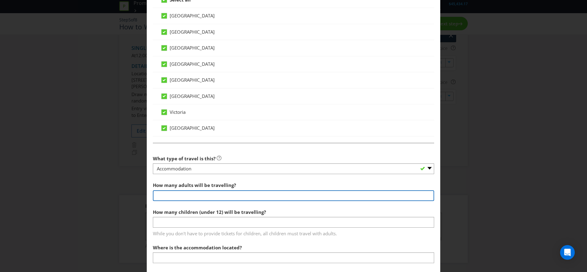
click at [198, 197] on input "number" at bounding box center [293, 195] width 281 height 11
type input "2"
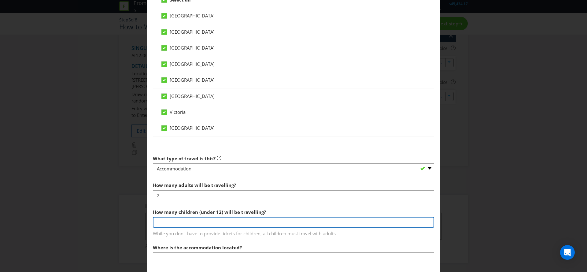
click at [198, 219] on input "number" at bounding box center [293, 222] width 281 height 11
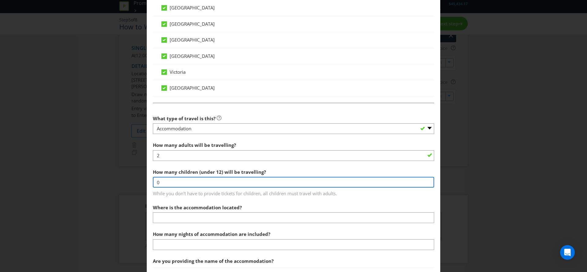
scroll to position [393, 0]
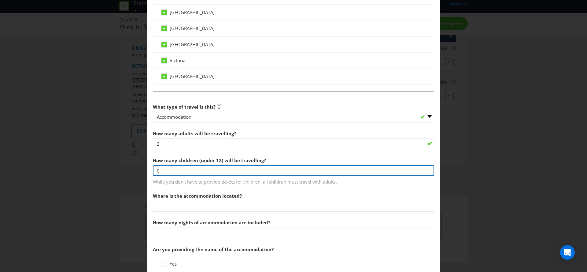
type input "0"
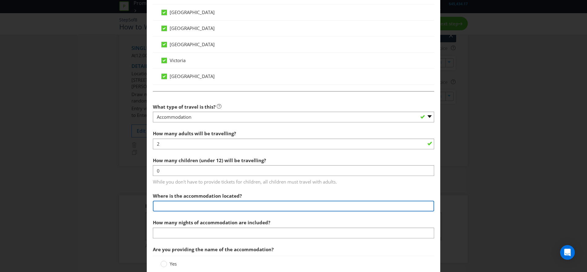
click at [211, 206] on input "text" at bounding box center [293, 205] width 281 height 11
type input "[GEOGRAPHIC_DATA]"
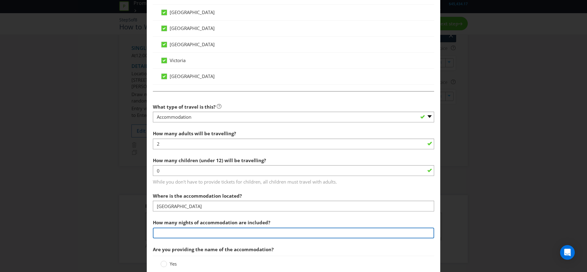
click at [233, 233] on input "number" at bounding box center [293, 232] width 281 height 11
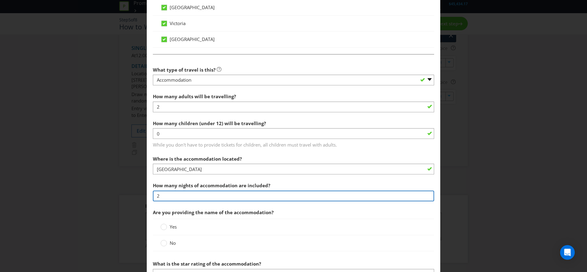
scroll to position [442, 0]
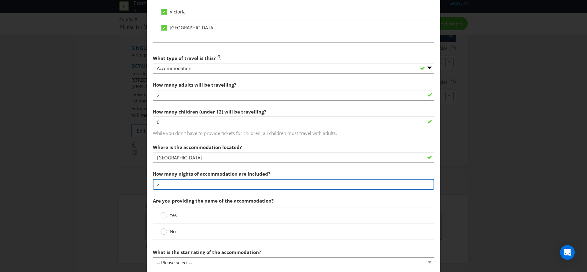
type input "2"
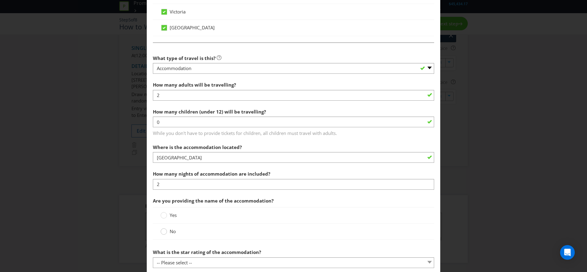
click at [165, 231] on circle at bounding box center [164, 231] width 6 height 6
click at [0, 0] on input "No" at bounding box center [0, 0] width 0 height 0
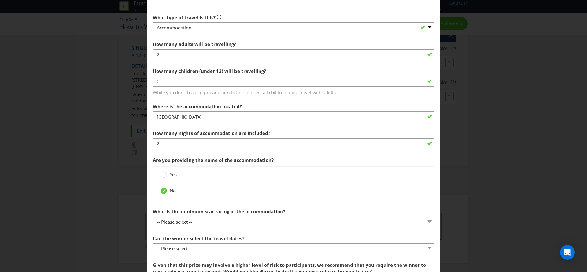
scroll to position [484, 0]
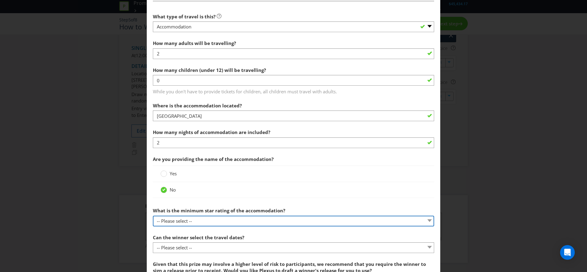
click at [213, 221] on select "-- Please select -- 1-star 2-star 3-star 4-star 5-star" at bounding box center [293, 220] width 281 height 11
select select "FOUR_STAR"
click at [153, 215] on select "-- Please select -- 1-star 2-star 3-star 4-star 5-star" at bounding box center [293, 220] width 281 height 11
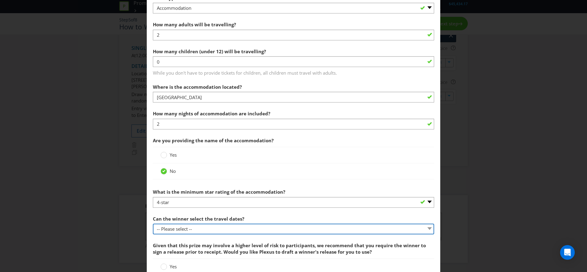
click at [216, 228] on select "-- Please select -- Yes No, travel must be taken on specific dates No, the Prom…" at bounding box center [293, 228] width 281 height 11
select select "YES"
click at [153, 223] on select "-- Please select -- Yes No, travel must be taken on specific dates No, the Prom…" at bounding box center [293, 228] width 281 height 11
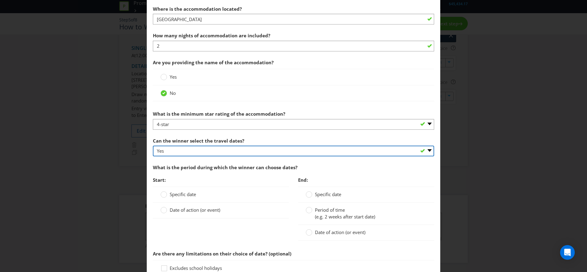
scroll to position [580, 0]
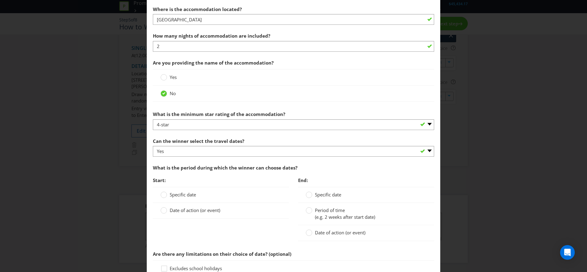
click at [188, 210] on span "Date of action (or event)" at bounding box center [195, 210] width 50 height 6
click at [0, 0] on input "Date of action (or event)" at bounding box center [0, 0] width 0 height 0
click at [216, 223] on input "text" at bounding box center [226, 223] width 121 height 11
type input "2 weeks after draw"
click at [345, 210] on label "Period of time (e.g. 2 weeks after start date)" at bounding box center [340, 213] width 71 height 13
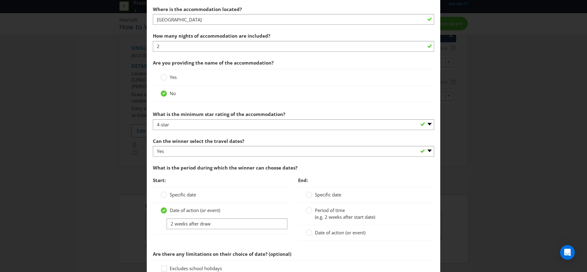
click at [0, 0] on input "Period of time (e.g. 2 weeks after start date)" at bounding box center [0, 0] width 0 height 0
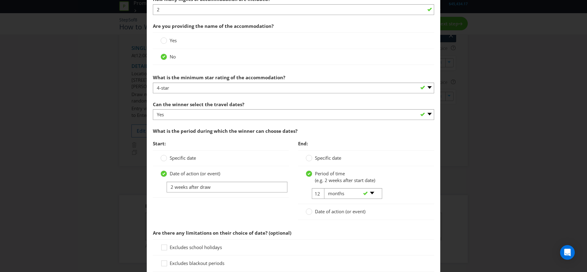
scroll to position [660, 0]
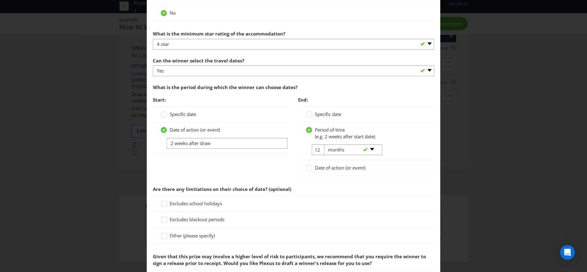
click at [185, 202] on span "Excludes school holidays" at bounding box center [196, 203] width 52 height 6
click at [0, 0] on input "Excludes school holidays" at bounding box center [0, 0] width 0 height 0
click at [187, 237] on span "Other (please specify)" at bounding box center [192, 235] width 45 height 6
click at [0, 0] on input "Other (please specify)" at bounding box center [0, 0] width 0 height 0
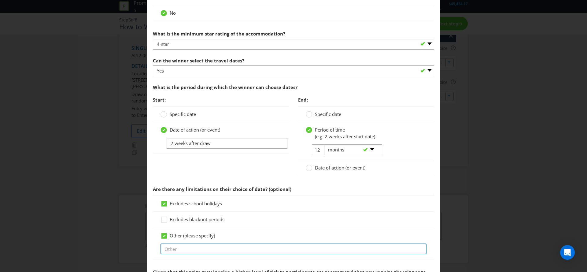
click at [189, 247] on input "text" at bounding box center [293, 248] width 266 height 11
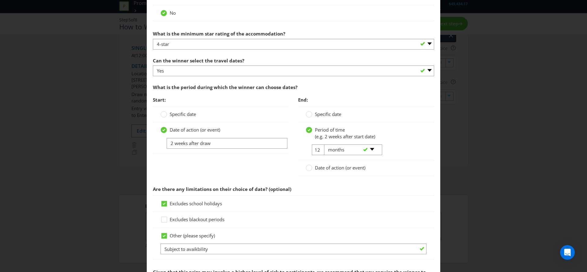
drag, startPoint x: 227, startPoint y: 233, endPoint x: 225, endPoint y: 243, distance: 9.9
click at [228, 233] on div "Other (please specify)" at bounding box center [293, 235] width 266 height 6
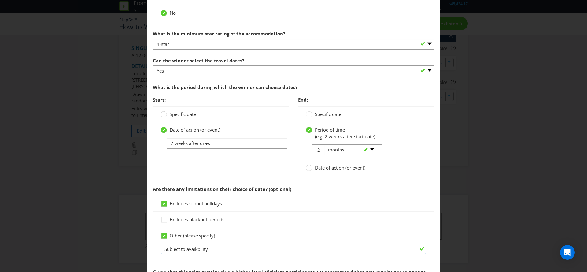
click at [220, 247] on input "Subject to avaikbility" at bounding box center [293, 248] width 266 height 11
click at [197, 248] on input "Subject to avaikbility" at bounding box center [293, 248] width 266 height 11
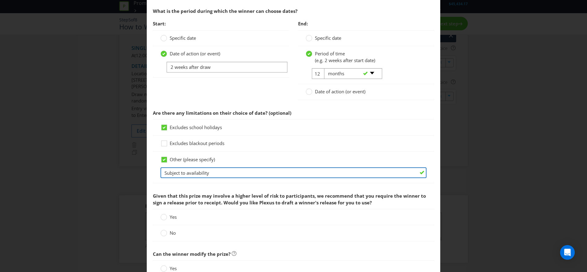
scroll to position [761, 0]
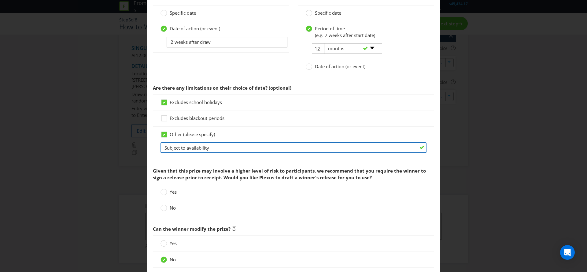
type input "Subject to availability"
click at [166, 190] on circle at bounding box center [164, 192] width 6 height 6
click at [0, 0] on input "Yes" at bounding box center [0, 0] width 0 height 0
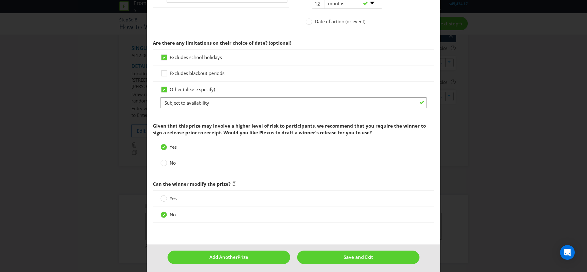
scroll to position [809, 0]
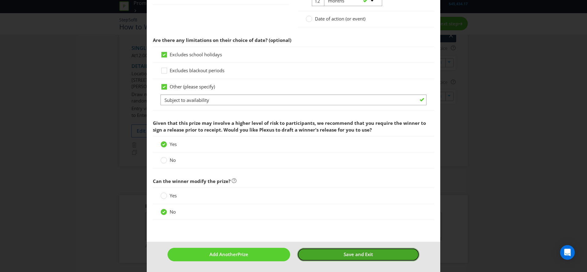
click at [358, 253] on span "Save and Exit" at bounding box center [357, 254] width 29 height 6
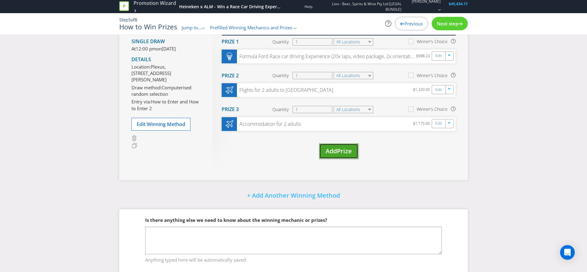
click at [330, 152] on span "Add" at bounding box center [330, 151] width 11 height 8
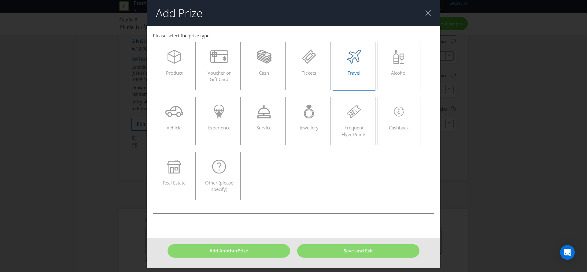
click at [357, 64] on div "Travel" at bounding box center [354, 63] width 30 height 27
click at [0, 0] on input "Travel" at bounding box center [0, 0] width 0 height 0
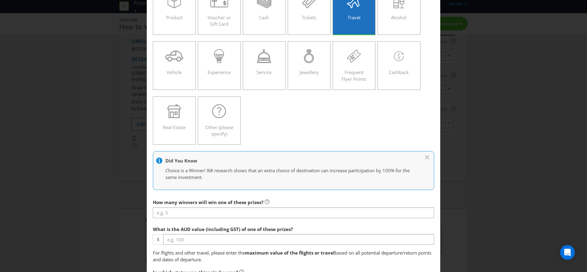
scroll to position [93, 0]
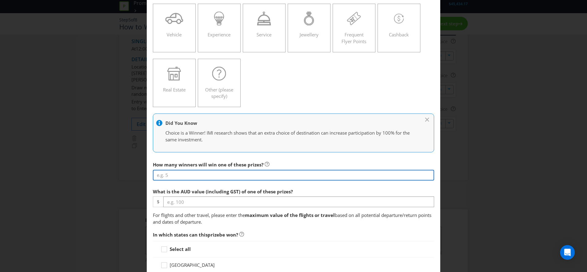
click at [245, 177] on input "number" at bounding box center [293, 175] width 281 height 11
type input "1"
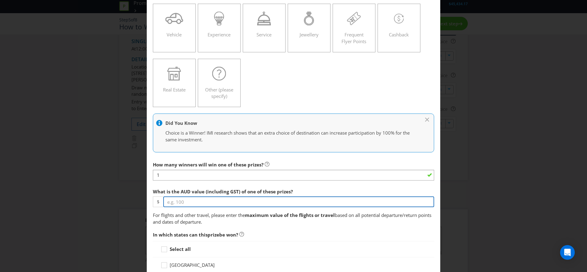
click at [236, 200] on input "number" at bounding box center [298, 201] width 271 height 11
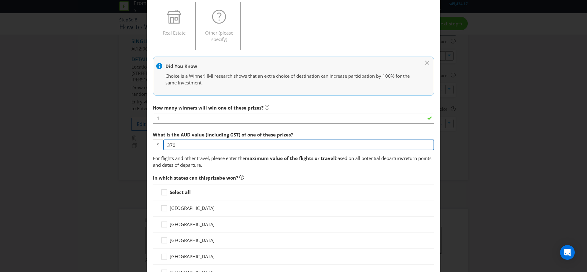
type input "370"
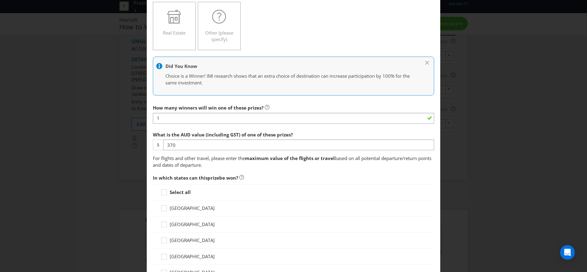
drag, startPoint x: 183, startPoint y: 193, endPoint x: 188, endPoint y: 197, distance: 6.4
click at [183, 193] on strong "Select all" at bounding box center [180, 192] width 21 height 6
click at [0, 0] on input "Select all" at bounding box center [0, 0] width 0 height 0
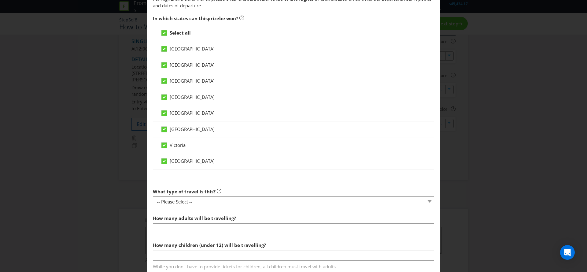
scroll to position [312, 0]
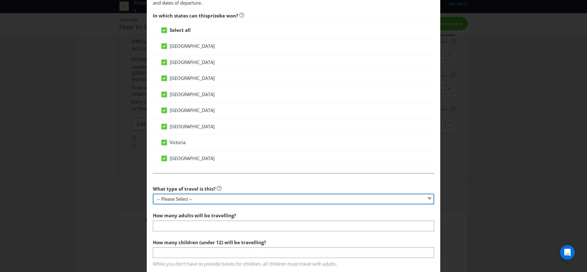
click at [224, 196] on select "-- Please Select -- Flight Accommodation Car Hire Bus Train Cruise Transfers Ot…" at bounding box center [293, 198] width 281 height 11
select select "TRANSFERS"
click at [153, 193] on select "-- Please Select -- Flight Accommodation Car Hire Bus Train Cruise Transfers Ot…" at bounding box center [293, 198] width 281 height 11
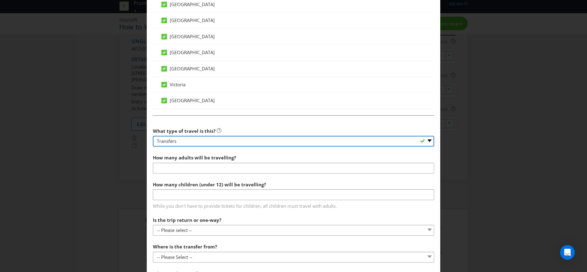
scroll to position [372, 0]
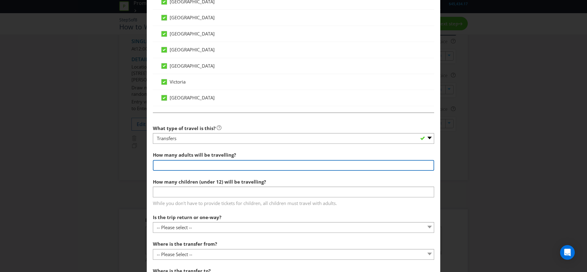
click at [189, 164] on input "number" at bounding box center [293, 165] width 281 height 11
type input "2"
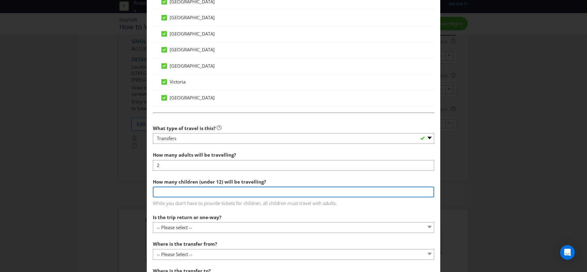
click at [198, 190] on input "number" at bounding box center [293, 191] width 281 height 11
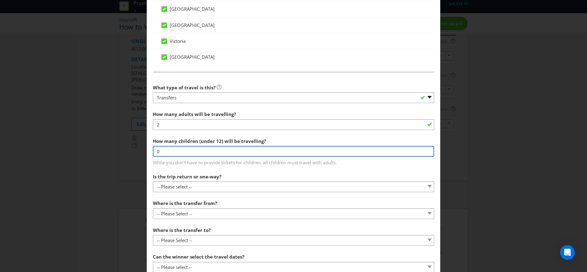
scroll to position [413, 0]
type input "0"
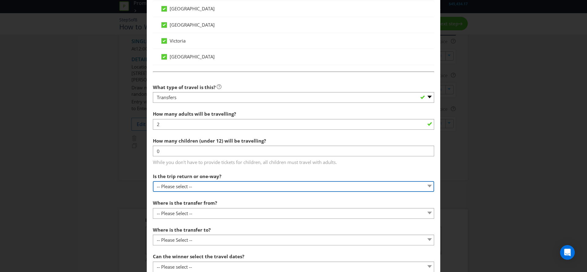
click at [207, 185] on select "-- Please select -- One way Return Other (please specify)" at bounding box center [293, 186] width 281 height 11
select select "RETURN"
click at [153, 181] on select "-- Please select -- One way Return Other (please specify)" at bounding box center [293, 186] width 281 height 11
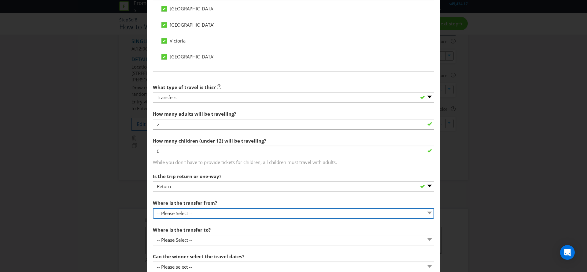
click at [202, 214] on select "-- Please Select -- Hotel Airport Port Event venue Other" at bounding box center [293, 213] width 281 height 11
select select "AIRPORT"
click at [153, 208] on select "-- Please Select -- Hotel Airport Port Event venue Other" at bounding box center [293, 213] width 281 height 11
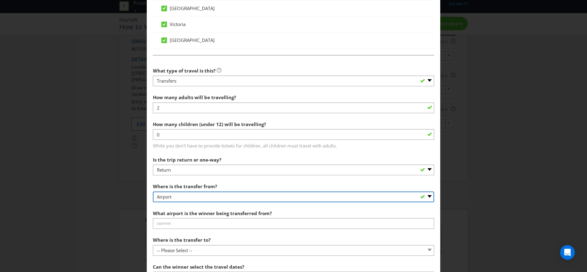
scroll to position [430, 0]
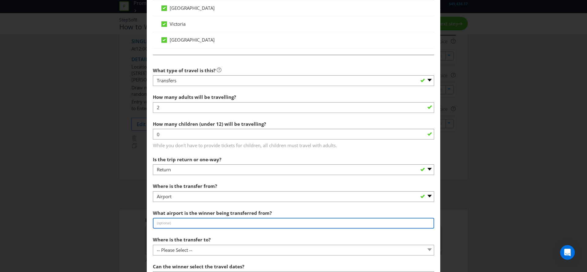
click at [198, 221] on input "text" at bounding box center [293, 223] width 281 height 11
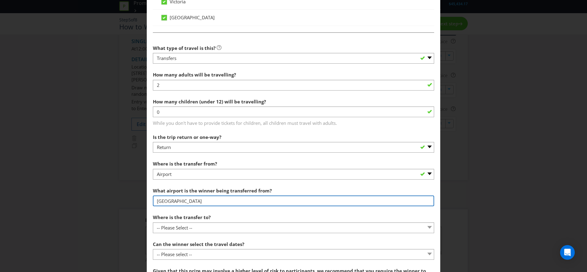
scroll to position [458, 0]
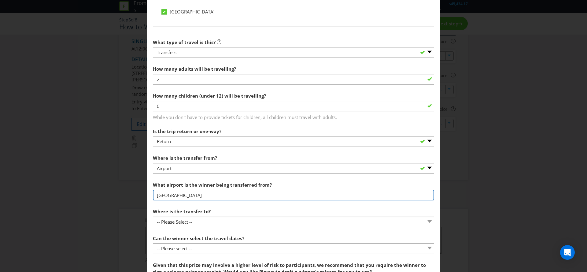
type input "[GEOGRAPHIC_DATA]"
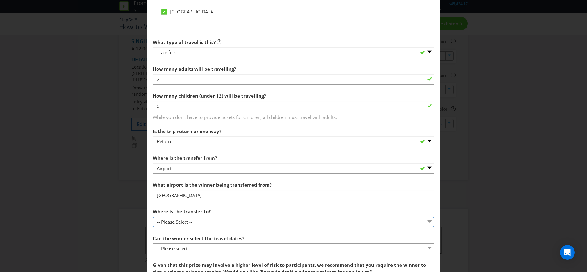
click at [208, 220] on select "-- Please Select -- Hotel Airport Port Event venue Other" at bounding box center [293, 221] width 281 height 11
select select "HOTEL"
click at [153, 216] on select "-- Please Select -- Hotel Airport Port Event venue Other" at bounding box center [293, 221] width 281 height 11
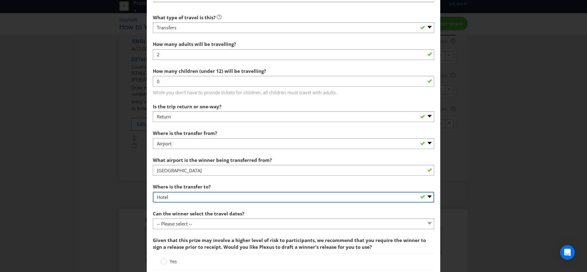
scroll to position [488, 0]
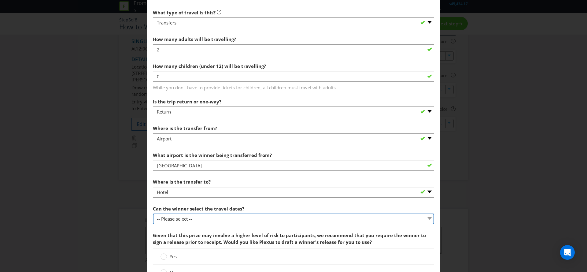
click at [209, 215] on select "-- Please select -- Yes No, travel must be taken on specific dates No, the Prom…" at bounding box center [293, 218] width 281 height 11
select select "YES"
click at [153, 213] on select "-- Please select -- Yes No, travel must be taken on specific dates No, the Prom…" at bounding box center [293, 218] width 281 height 11
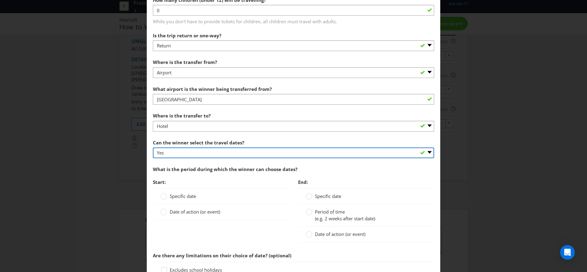
scroll to position [554, 0]
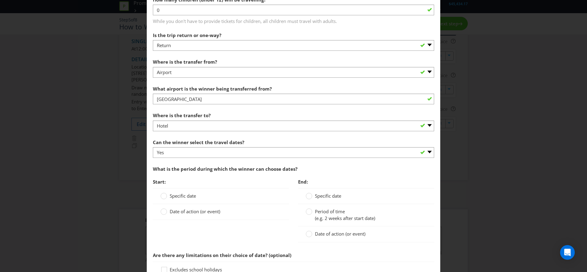
click at [196, 211] on span "Date of action (or event)" at bounding box center [195, 211] width 50 height 6
click at [0, 0] on input "Date of action (or event)" at bounding box center [0, 0] width 0 height 0
click at [198, 225] on input "text" at bounding box center [226, 224] width 121 height 11
type input "2 months after draw"
click at [317, 215] on span "(e.g. 2 weeks after start date)" at bounding box center [345, 218] width 60 height 6
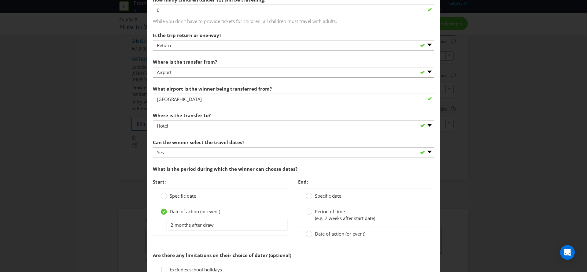
click at [0, 0] on input "Period of time (e.g. 2 weeks after start date)" at bounding box center [0, 0] width 0 height 0
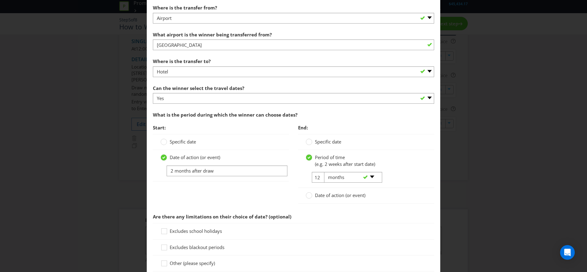
scroll to position [669, 0]
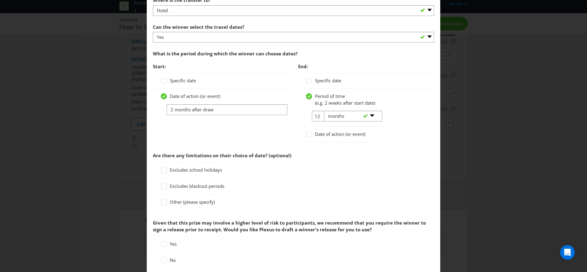
click at [175, 172] on span "Excludes school holidays" at bounding box center [196, 169] width 52 height 6
click at [0, 0] on input "Excludes school holidays" at bounding box center [0, 0] width 0 height 0
drag, startPoint x: 177, startPoint y: 200, endPoint x: 181, endPoint y: 203, distance: 4.8
click at [177, 200] on span "Other (please specify)" at bounding box center [192, 202] width 45 height 6
click at [0, 0] on input "Other (please specify)" at bounding box center [0, 0] width 0 height 0
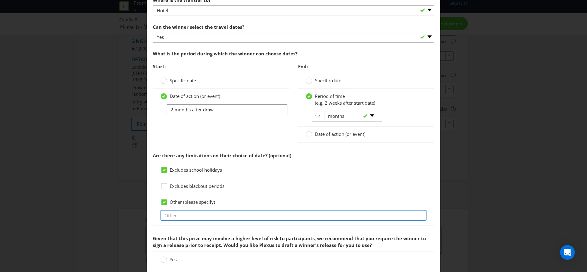
click at [202, 217] on input "text" at bounding box center [293, 215] width 266 height 11
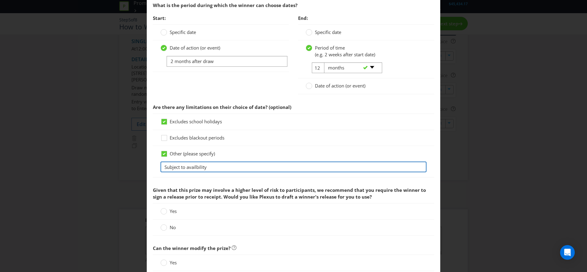
scroll to position [727, 0]
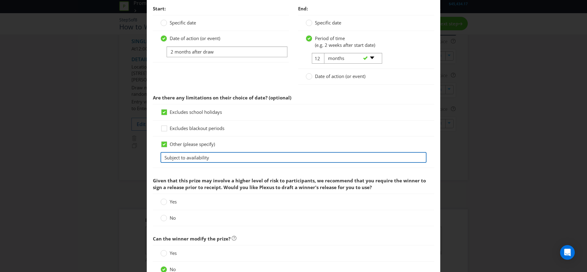
type input "Subject to availability"
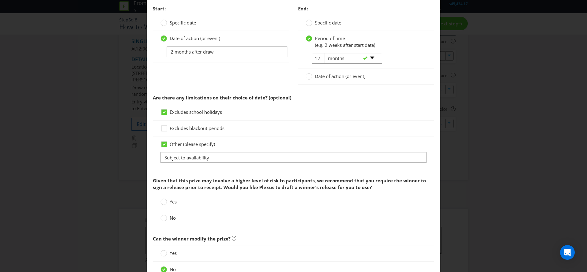
click at [187, 181] on span "Given that this prize may involve a higher level of risk to participants, we re…" at bounding box center [289, 183] width 273 height 13
drag, startPoint x: 164, startPoint y: 203, endPoint x: 169, endPoint y: 212, distance: 10.8
click at [164, 203] on circle at bounding box center [164, 202] width 6 height 6
click at [0, 0] on input "Yes" at bounding box center [0, 0] width 0 height 0
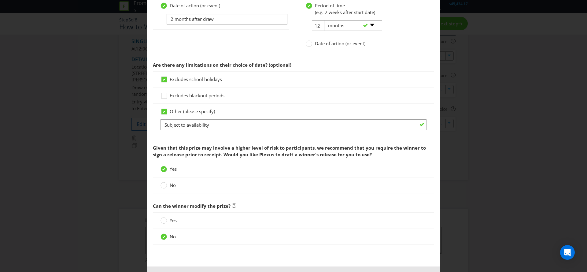
scroll to position [784, 0]
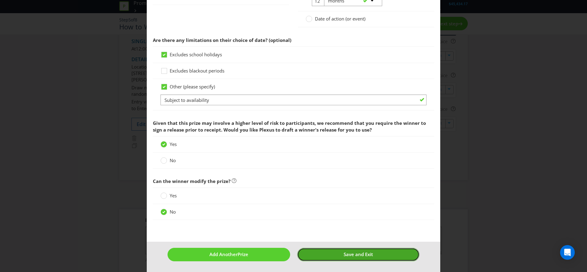
click at [346, 260] on button "Save and Exit" at bounding box center [358, 253] width 123 height 13
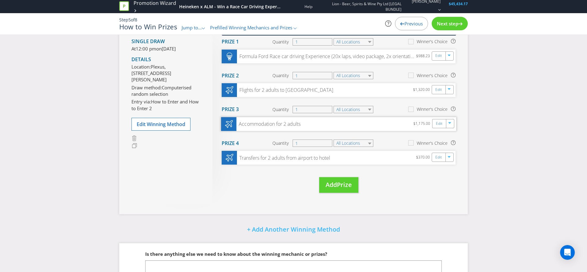
click at [372, 123] on div "Accommodation for 2 adults $1,175.00 Edit" at bounding box center [338, 124] width 235 height 14
click at [437, 123] on link "Edit" at bounding box center [439, 123] width 6 height 7
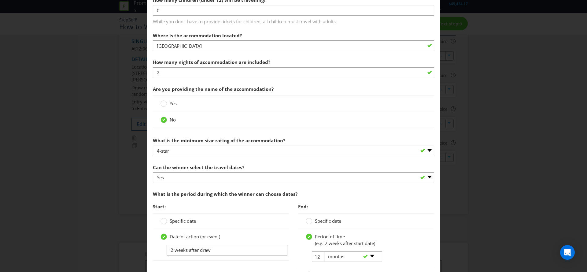
scroll to position [599, 0]
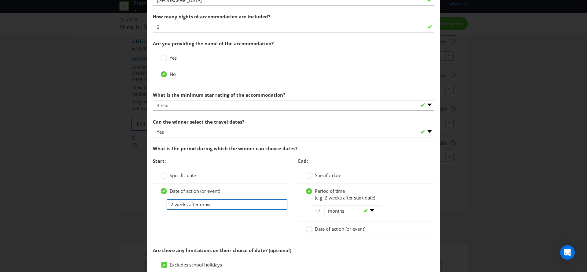
click at [179, 204] on input "2 weeks after draw" at bounding box center [226, 204] width 121 height 11
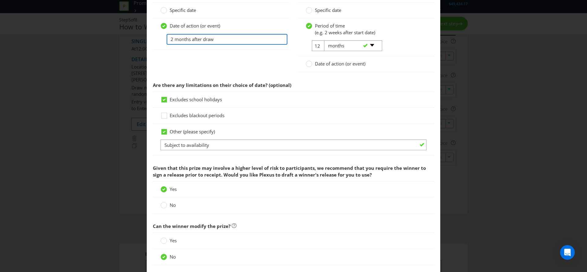
scroll to position [809, 0]
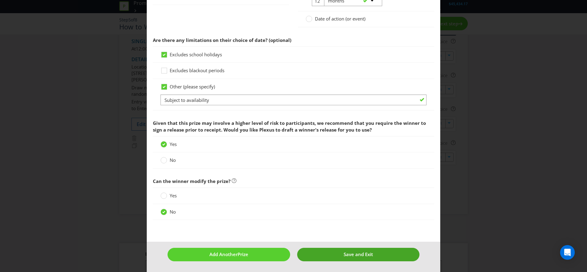
type input "2 months after draw"
click at [355, 250] on button "Save and Exit" at bounding box center [358, 253] width 123 height 13
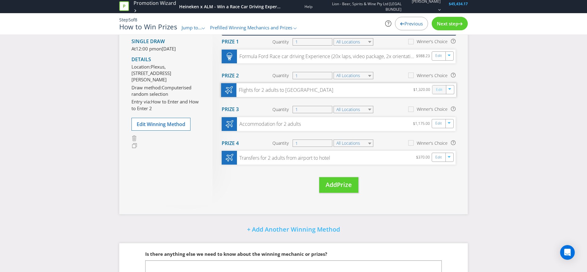
click at [438, 88] on link "Edit" at bounding box center [439, 89] width 6 height 7
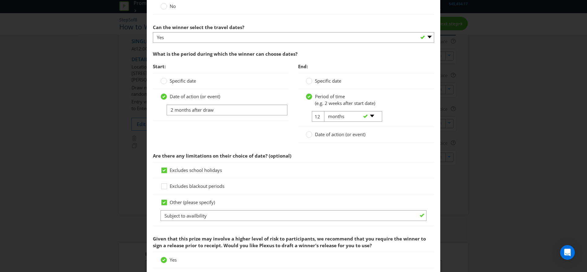
scroll to position [847, 0]
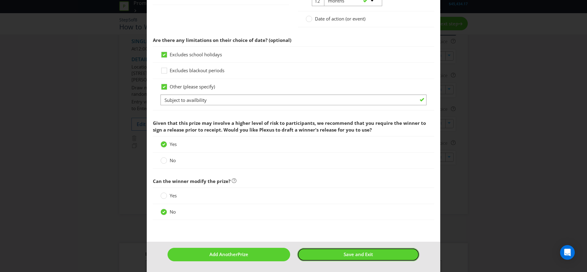
drag, startPoint x: 399, startPoint y: 255, endPoint x: 395, endPoint y: 232, distance: 23.3
click at [399, 255] on button "Save and Exit" at bounding box center [358, 253] width 123 height 13
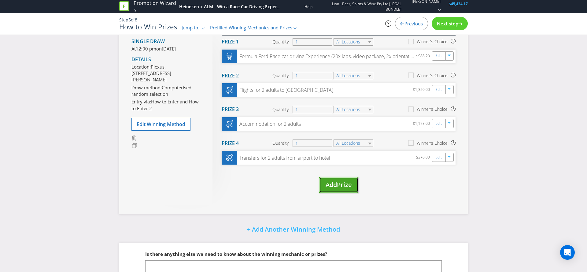
click at [346, 185] on span "Prize" at bounding box center [344, 184] width 15 height 8
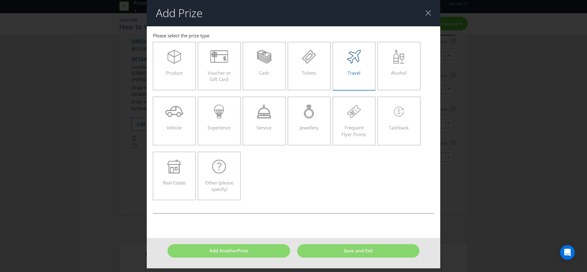
click at [369, 55] on label "Travel" at bounding box center [353, 66] width 43 height 48
click at [0, 0] on input "Travel" at bounding box center [0, 0] width 0 height 0
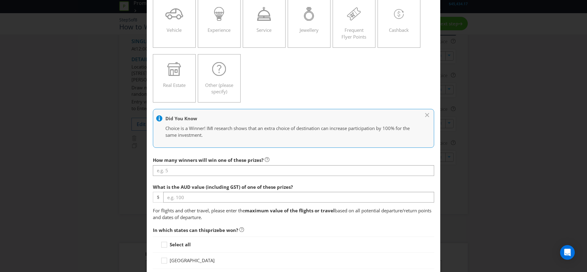
scroll to position [177, 0]
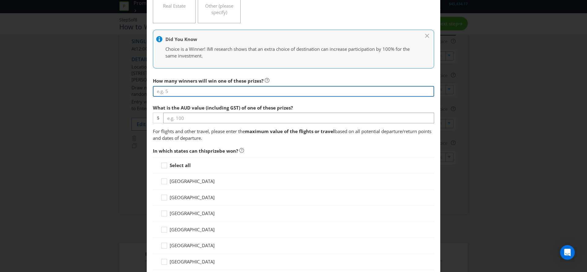
click at [180, 90] on input "number" at bounding box center [293, 91] width 281 height 11
type input "1"
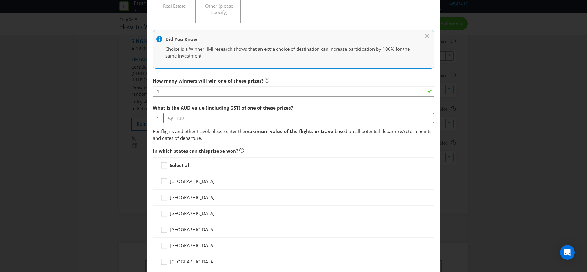
click at [184, 116] on input "number" at bounding box center [298, 117] width 271 height 11
type input "551"
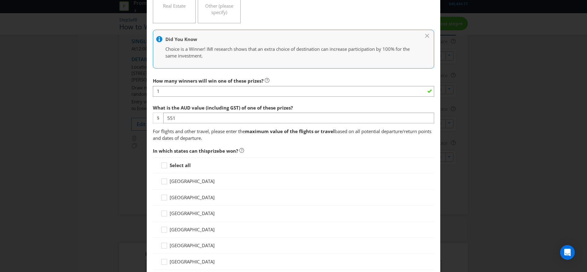
click at [174, 169] on div "Select all" at bounding box center [293, 165] width 281 height 16
drag, startPoint x: 179, startPoint y: 162, endPoint x: 182, endPoint y: 163, distance: 3.9
click at [179, 162] on strong "Select all" at bounding box center [180, 165] width 21 height 6
click at [0, 0] on input "Select all" at bounding box center [0, 0] width 0 height 0
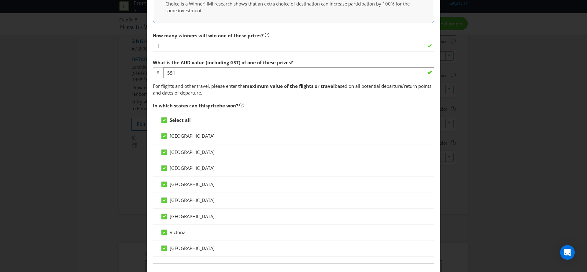
scroll to position [309, 0]
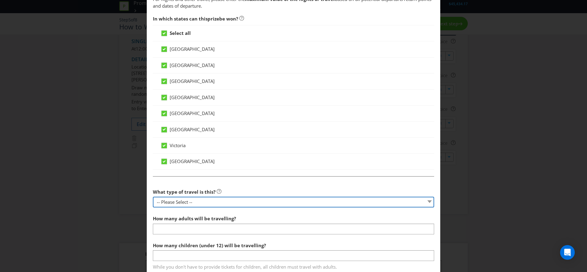
click at [205, 202] on select "-- Please Select -- Flight Accommodation Car Hire Bus Train Cruise Transfers Ot…" at bounding box center [293, 201] width 281 height 11
select select "TRANSFERS"
click at [153, 196] on select "-- Please Select -- Flight Accommodation Car Hire Bus Train Cruise Transfers Ot…" at bounding box center [293, 201] width 281 height 11
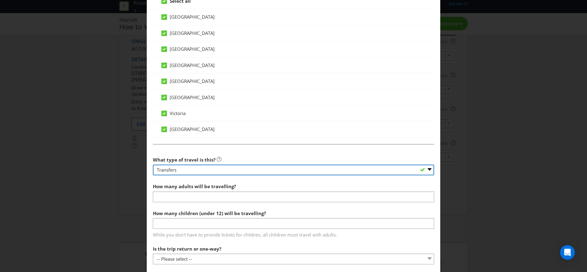
scroll to position [420, 0]
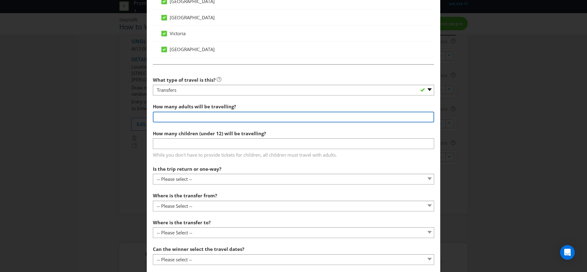
click at [185, 117] on input "number" at bounding box center [293, 117] width 281 height 11
type input "2"
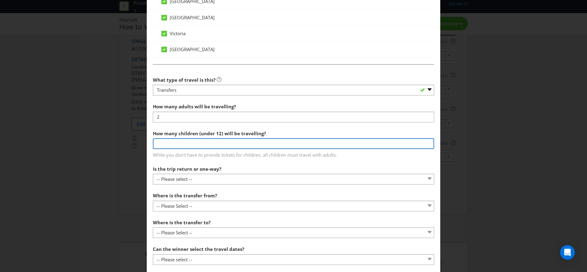
click at [192, 143] on input "number" at bounding box center [293, 143] width 281 height 11
type input "0"
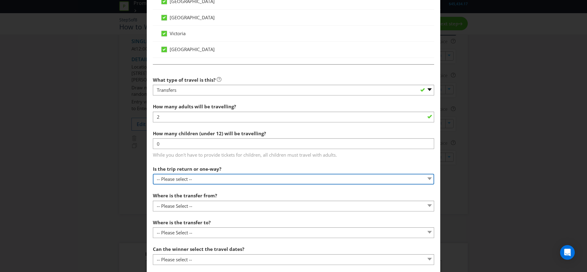
click at [184, 177] on select "-- Please select -- One way Return Other (please specify)" at bounding box center [293, 179] width 281 height 11
select select "RETURN"
click at [153, 174] on select "-- Please select -- One way Return Other (please specify)" at bounding box center [293, 179] width 281 height 11
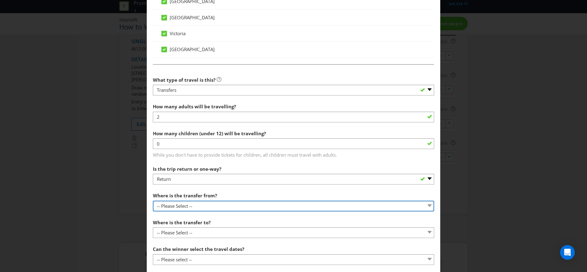
click at [180, 207] on select "-- Please Select -- Hotel Airport Port Event venue Other" at bounding box center [293, 205] width 281 height 11
select select "HOTEL"
click at [153, 200] on select "-- Please Select -- Hotel Airport Port Event venue Other" at bounding box center [293, 205] width 281 height 11
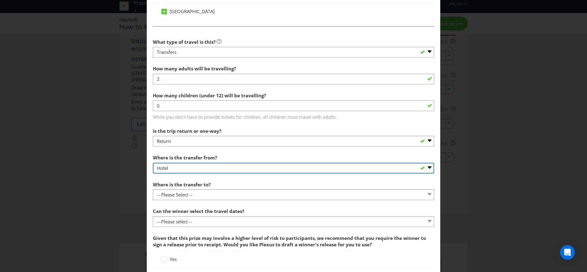
scroll to position [459, 0]
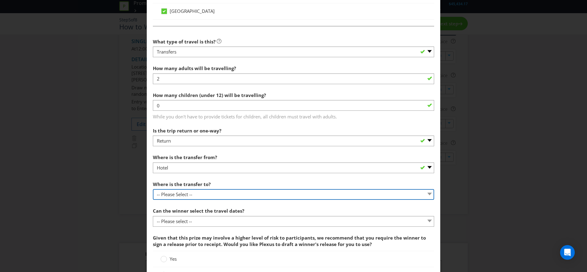
click at [189, 193] on select "-- Please Select -- Hotel Airport Port Event venue Other" at bounding box center [293, 194] width 281 height 11
select select "OTHER"
click at [153, 189] on select "-- Please Select -- Hotel Airport Port Event venue Other" at bounding box center [293, 194] width 281 height 11
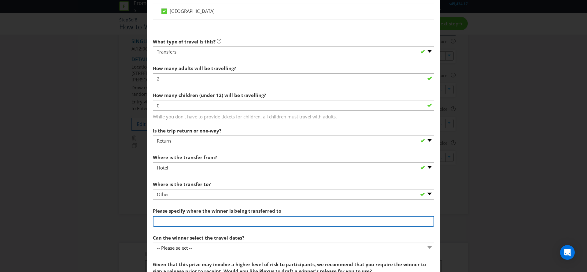
click at [174, 222] on input "text" at bounding box center [293, 221] width 281 height 11
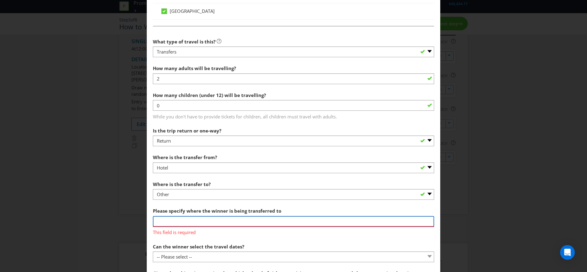
click at [228, 220] on input "text" at bounding box center [293, 221] width 281 height 11
paste input "Anglo Racing Academy"
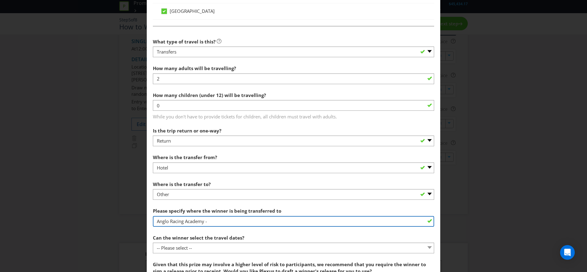
paste input "[PERSON_NAME]"
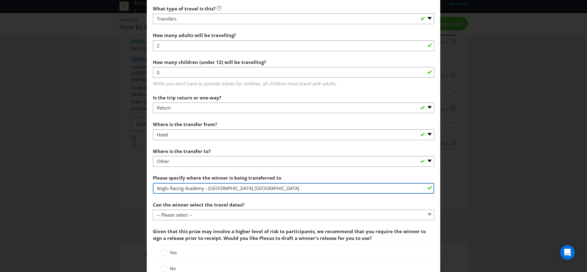
scroll to position [508, 0]
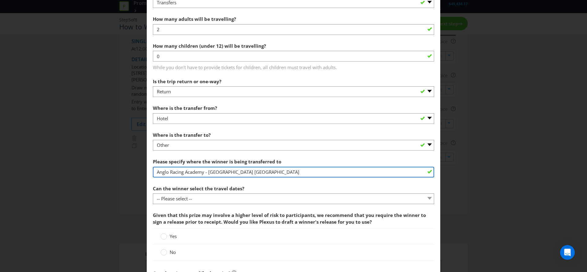
type input "Anglo Racing Academy - [GEOGRAPHIC_DATA] [GEOGRAPHIC_DATA]"
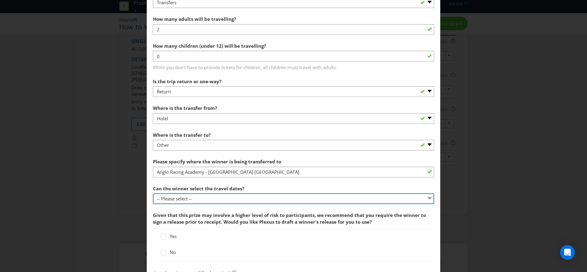
click at [222, 198] on select "-- Please select -- Yes No, travel must be taken on specific dates No, the Prom…" at bounding box center [293, 198] width 281 height 11
select select "YES"
click at [153, 193] on select "-- Please select -- Yes No, travel must be taken on specific dates No, the Prom…" at bounding box center [293, 198] width 281 height 11
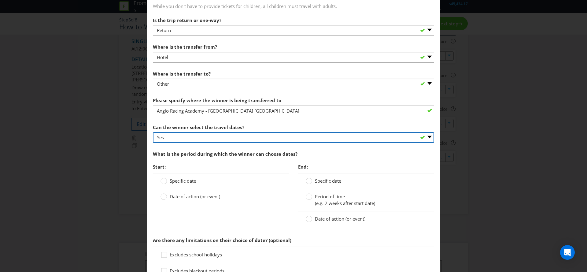
scroll to position [570, 0]
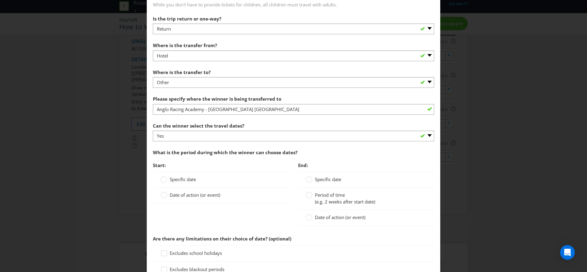
click at [185, 194] on span "Date of action (or event)" at bounding box center [195, 195] width 50 height 6
click at [0, 0] on input "Date of action (or event)" at bounding box center [0, 0] width 0 height 0
click at [188, 206] on input "text" at bounding box center [226, 208] width 121 height 11
type input "2 months after draw"
click at [327, 194] on span "Period of time" at bounding box center [330, 195] width 30 height 6
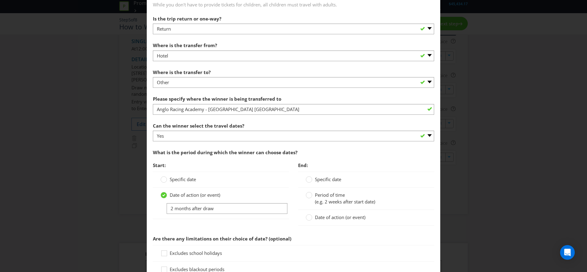
click at [0, 0] on input "Period of time (e.g. 2 weeks after start date)" at bounding box center [0, 0] width 0 height 0
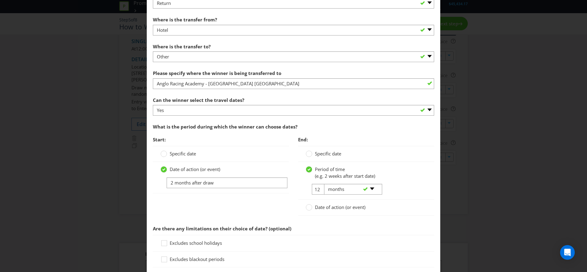
scroll to position [701, 0]
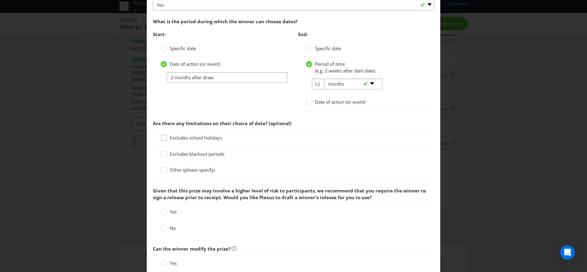
click at [164, 136] on div at bounding box center [164, 135] width 3 height 3
click at [0, 0] on input "Excludes school holidays" at bounding box center [0, 0] width 0 height 0
click at [165, 170] on icon at bounding box center [164, 170] width 9 height 9
click at [0, 0] on input "Other (please specify)" at bounding box center [0, 0] width 0 height 0
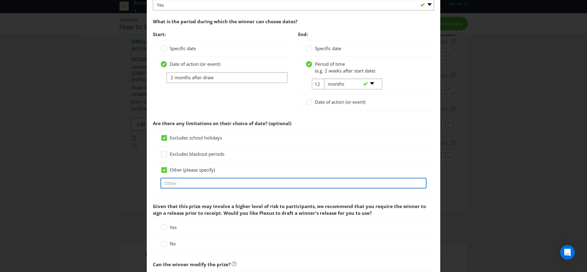
click at [199, 185] on input "text" at bounding box center [293, 182] width 266 height 11
click at [185, 182] on input "Subject to availability" at bounding box center [293, 182] width 266 height 11
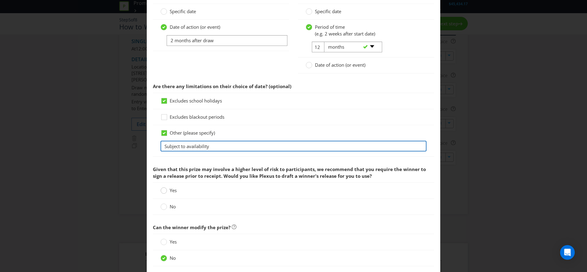
type input "Subject to availability"
click at [162, 190] on circle at bounding box center [164, 190] width 6 height 6
click at [0, 0] on input "Yes" at bounding box center [0, 0] width 0 height 0
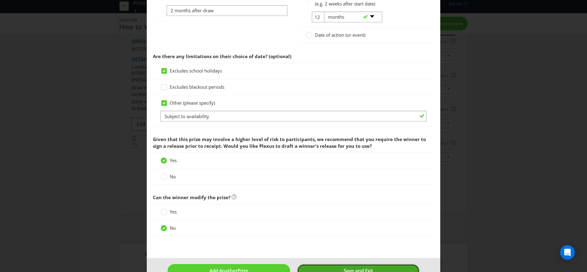
click at [357, 267] on button "Save and Exit" at bounding box center [358, 270] width 123 height 13
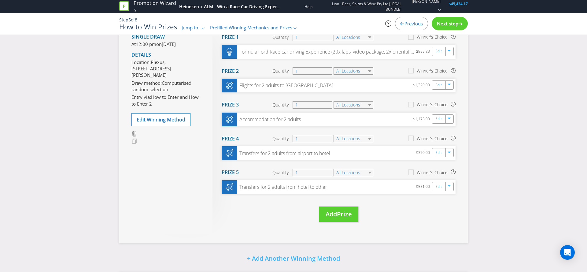
scroll to position [53, 0]
click at [458, 25] on span "Next step" at bounding box center [447, 23] width 21 height 6
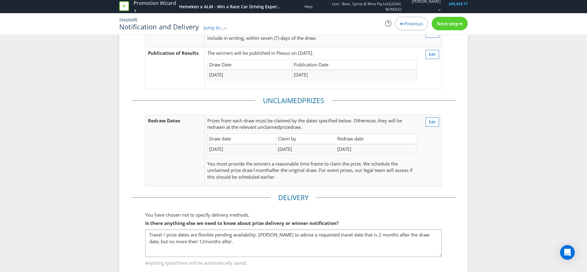
click at [458, 25] on span "Next step" at bounding box center [447, 23] width 21 height 6
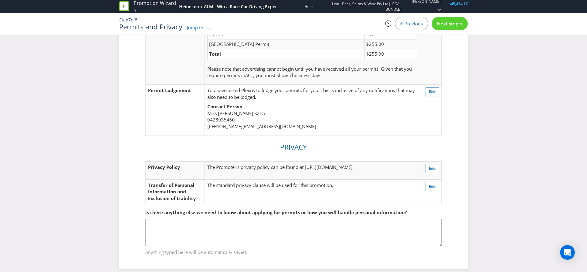
click at [458, 25] on span "Next step" at bounding box center [447, 23] width 21 height 6
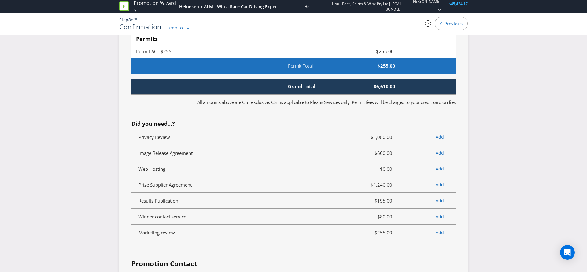
scroll to position [2333, 0]
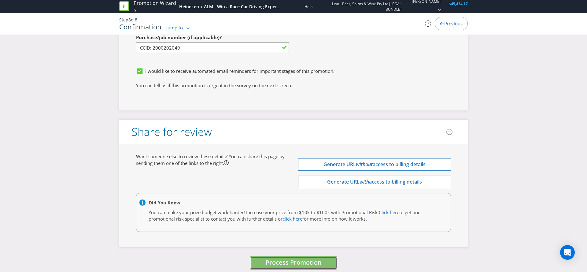
click at [277, 258] on span "Process Promotion" at bounding box center [293, 262] width 56 height 8
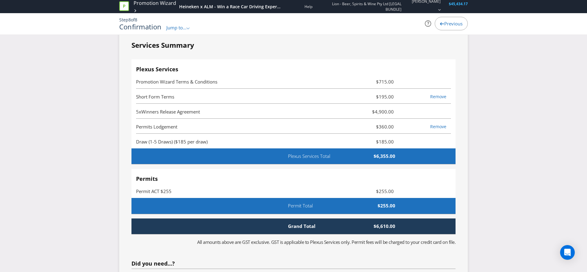
click at [384, 108] on span "$4,900.00" at bounding box center [372, 111] width 53 height 7
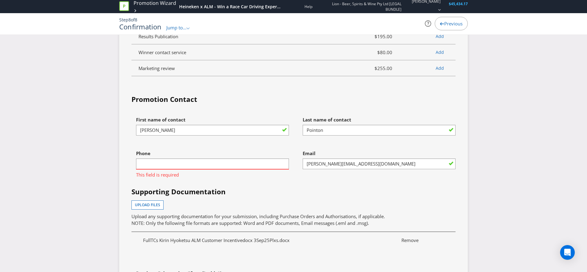
scroll to position [2145, 0]
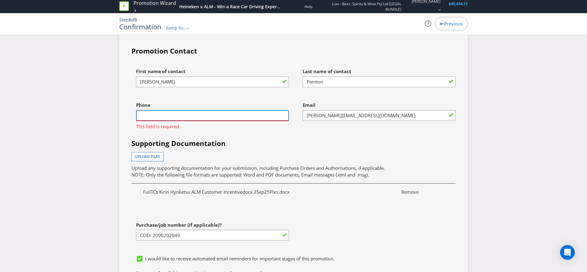
click at [173, 110] on input "text" at bounding box center [212, 115] width 153 height 11
type input "0432791650"
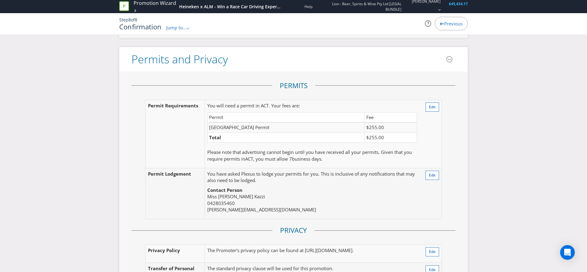
scroll to position [1361, 0]
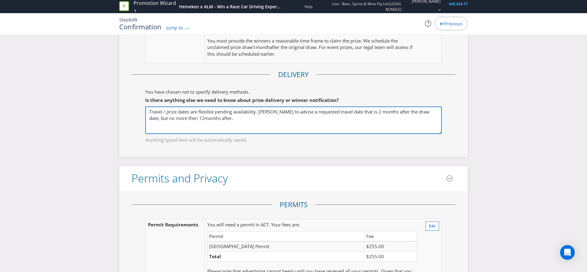
click at [214, 112] on textarea "Travel / prize dates are flexible pending availability. [PERSON_NAME] to advise…" at bounding box center [293, 119] width 296 height 27
click at [208, 116] on textarea "Travel / prize dates are flexible pending availability. [PERSON_NAME] to advise…" at bounding box center [293, 119] width 296 height 27
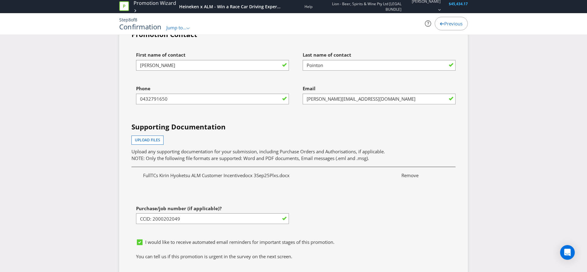
scroll to position [2333, 0]
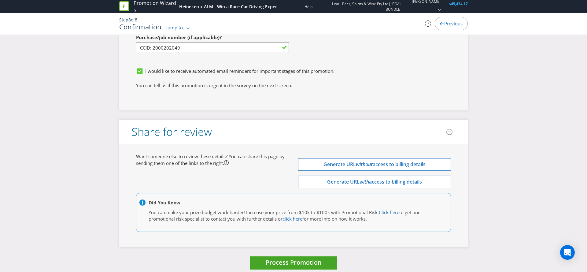
type textarea "Travel / prize dates are flexible pending availability. [PERSON_NAME] to advise…"
click at [302, 258] on span "Process Promotion" at bounding box center [293, 262] width 56 height 8
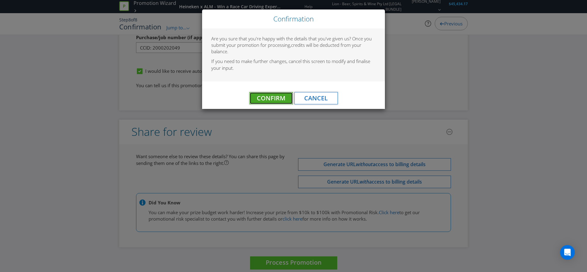
click at [275, 98] on span "Confirm" at bounding box center [271, 98] width 28 height 8
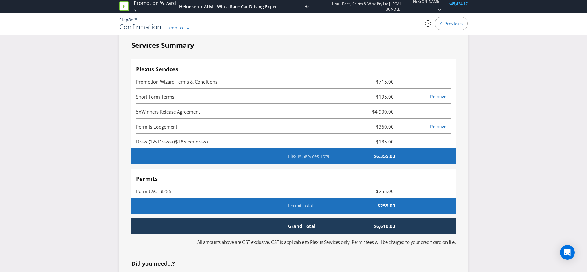
scroll to position [0, 0]
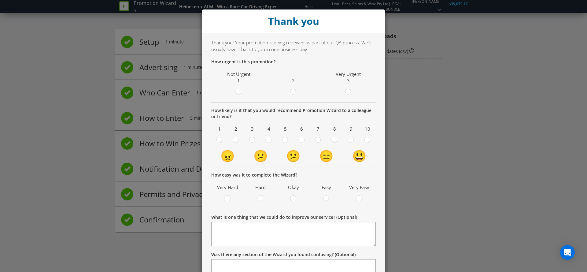
click at [476, 84] on div "Thank you Thank you! Your promotion is being reviewed as part of our QA process…" at bounding box center [293, 136] width 587 height 272
